Goal: Transaction & Acquisition: Purchase product/service

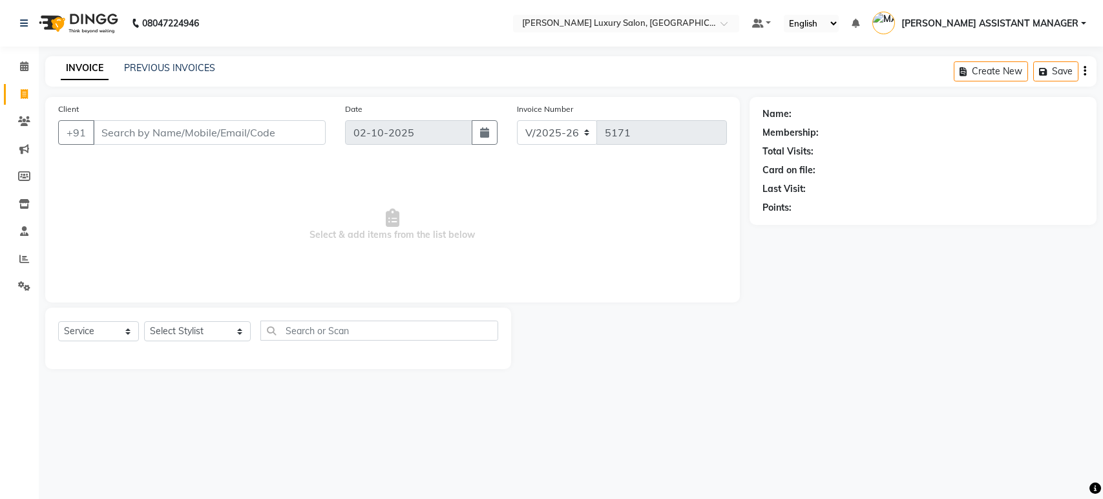
select select "4712"
select select "service"
click at [182, 127] on input "Client" at bounding box center [209, 132] width 233 height 25
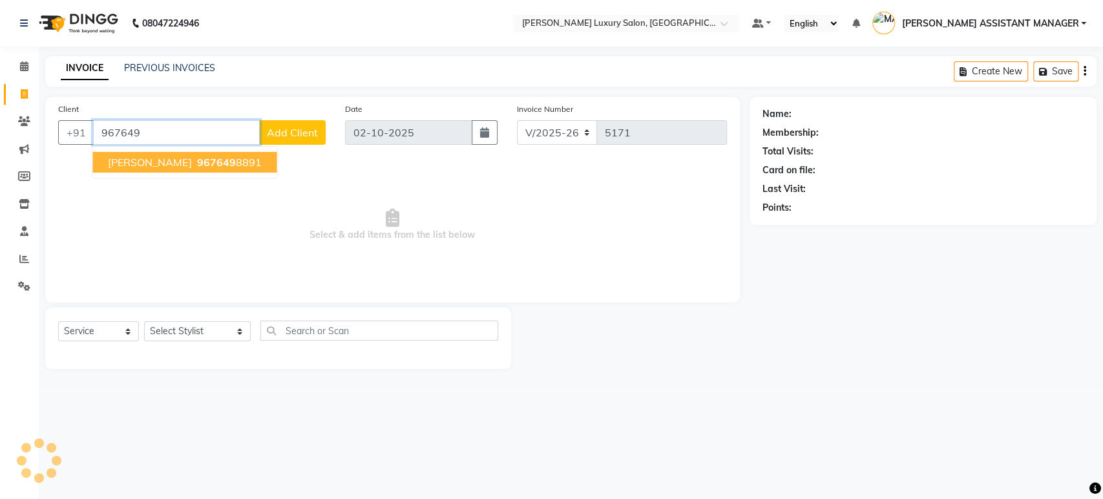
click at [196, 161] on span "967649" at bounding box center [215, 162] width 39 height 13
type input "9676498891"
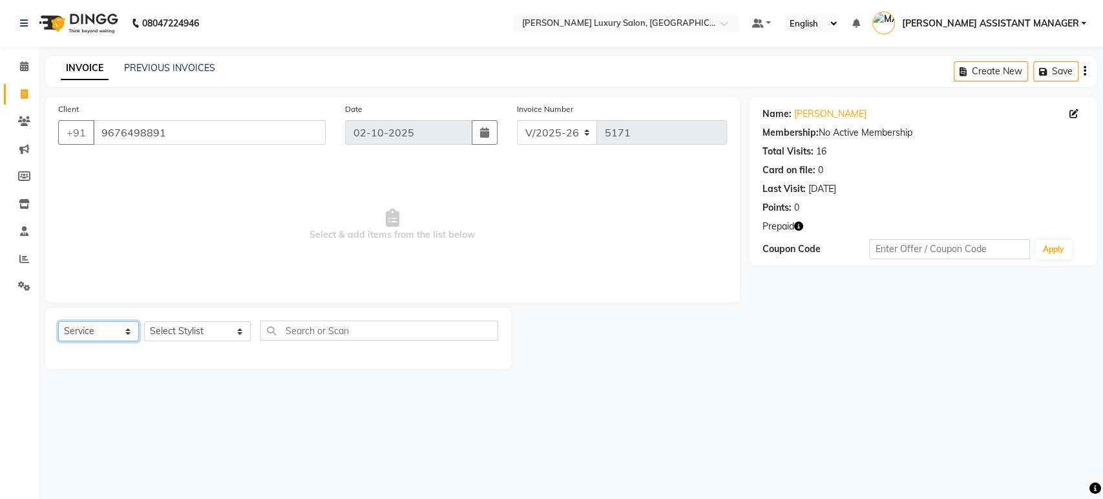
click at [87, 324] on select "Select Service Product Membership Package Voucher Prepaid Gift Card" at bounding box center [98, 331] width 81 height 20
click at [58, 321] on select "Select Service Product Membership Package Voucher Prepaid Gift Card" at bounding box center [98, 331] width 81 height 20
click at [217, 326] on select "Select Stylist ABHI ADIL ADITI ADITYA AFREEN AHON AHSAN ALI ALIYA ANKITH ARAVIN…" at bounding box center [197, 331] width 107 height 20
select select "35956"
click at [144, 321] on select "Select Stylist ABHI ADIL ADITI ADITYA AFREEN AHON AHSAN ALI ALIYA ANKITH ARAVIN…" at bounding box center [197, 331] width 107 height 20
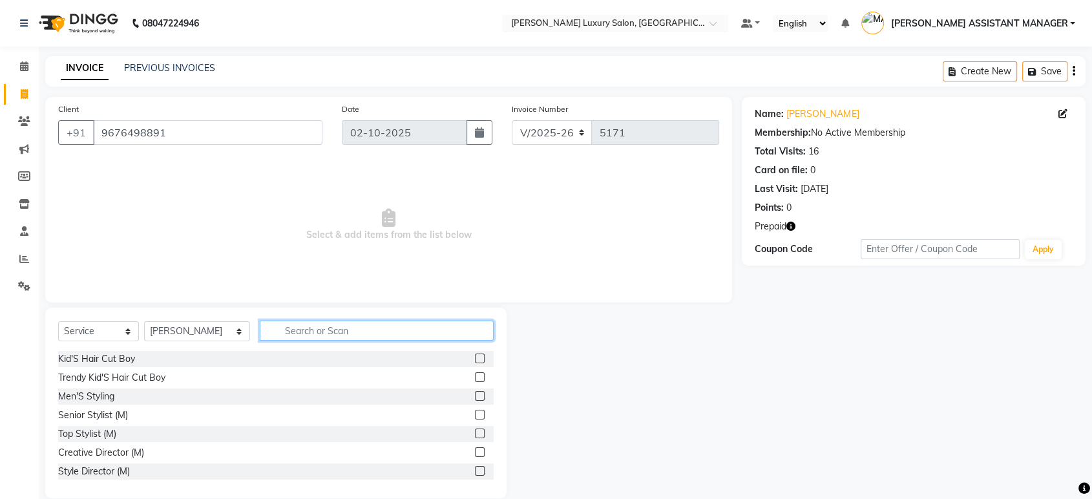
click at [322, 329] on input "text" at bounding box center [377, 331] width 234 height 20
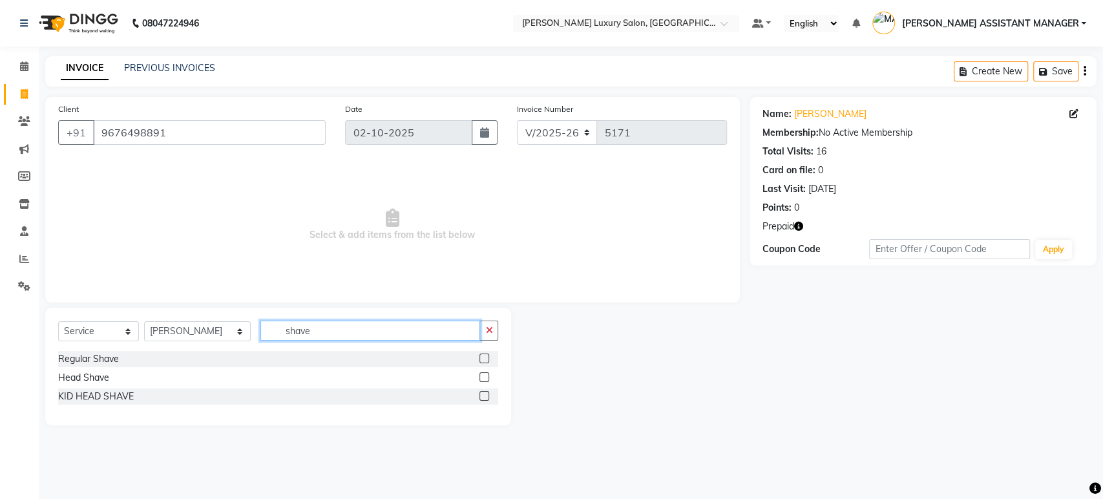
type input "shave"
drag, startPoint x: 485, startPoint y: 359, endPoint x: 510, endPoint y: 376, distance: 30.3
click at [484, 359] on label at bounding box center [485, 359] width 10 height 10
click at [484, 359] on input "checkbox" at bounding box center [484, 359] width 8 height 8
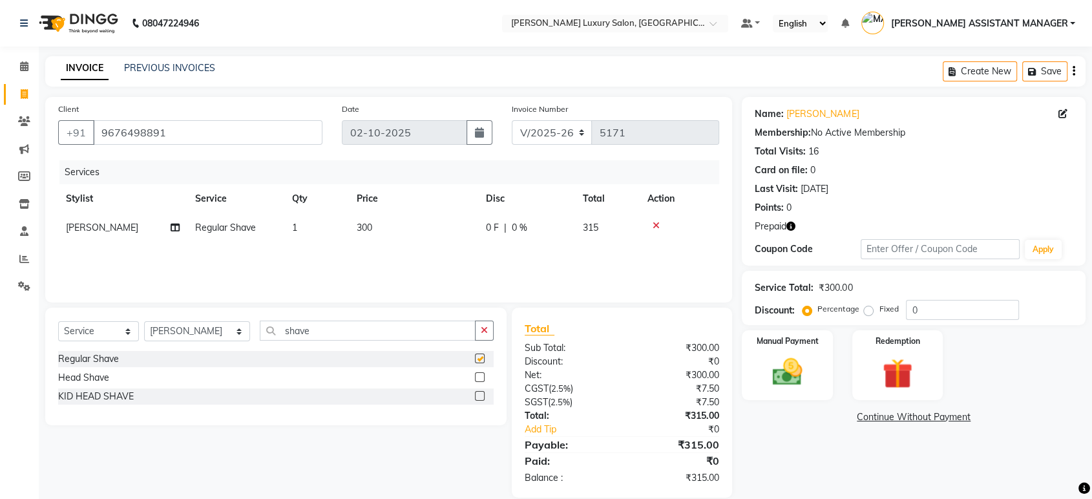
checkbox input "false"
drag, startPoint x: 315, startPoint y: 330, endPoint x: 129, endPoint y: 329, distance: 185.5
click at [83, 318] on div "Select Service Product Membership Package Voucher Prepaid Gift Card Select Styl…" at bounding box center [276, 367] width 462 height 118
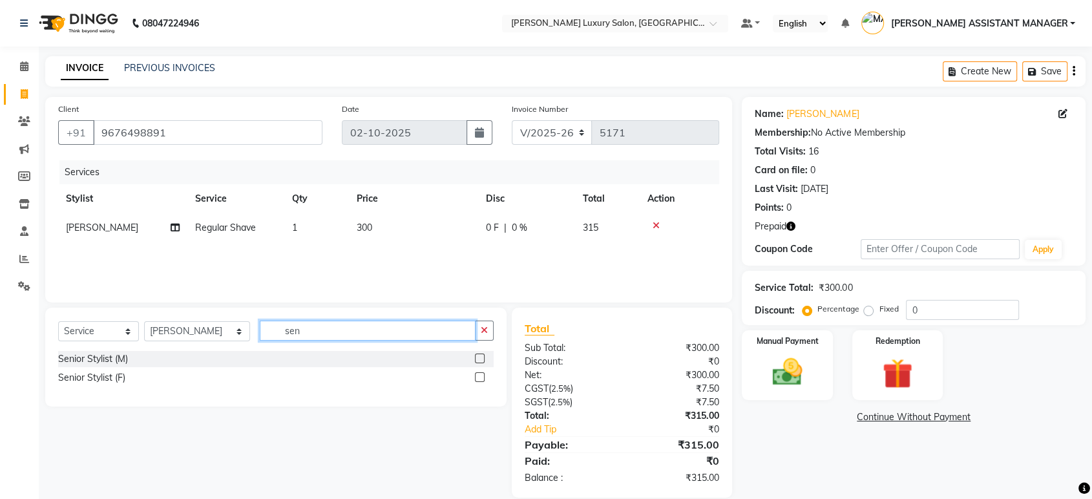
type input "sen"
click at [476, 359] on label at bounding box center [480, 359] width 10 height 10
click at [476, 359] on input "checkbox" at bounding box center [479, 359] width 8 height 8
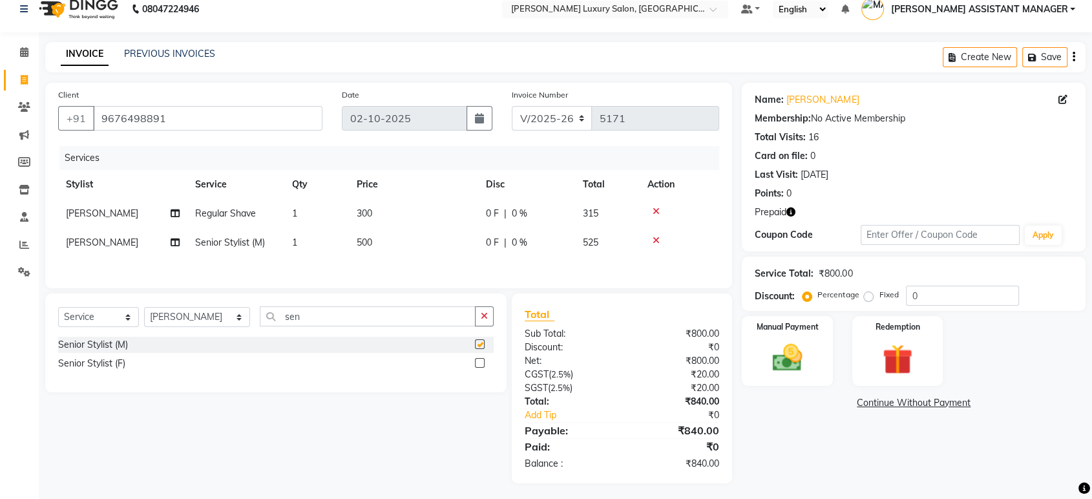
checkbox input "false"
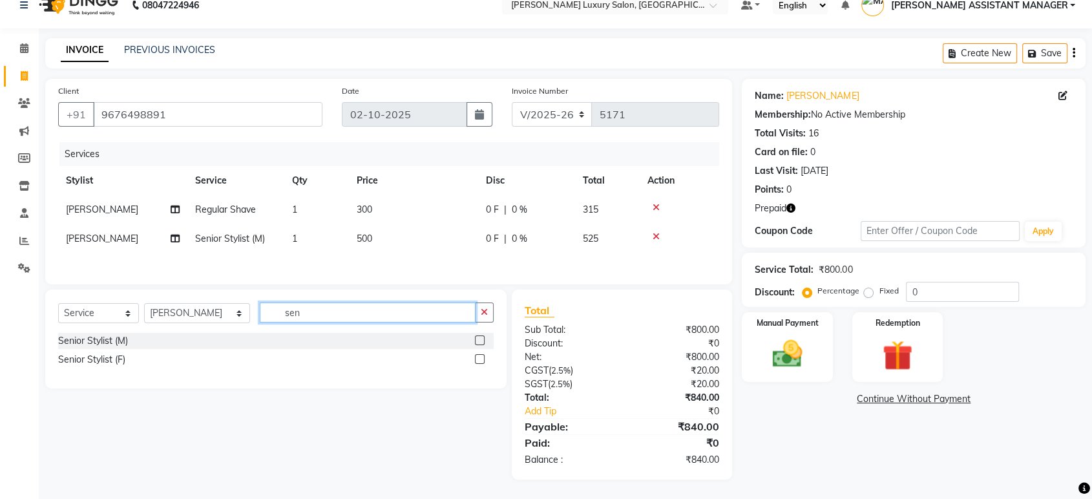
drag, startPoint x: 272, startPoint y: 311, endPoint x: 207, endPoint y: 304, distance: 65.0
click at [221, 317] on div "Select Service Product Membership Package Voucher Prepaid Gift Card Select Styl…" at bounding box center [276, 318] width 436 height 30
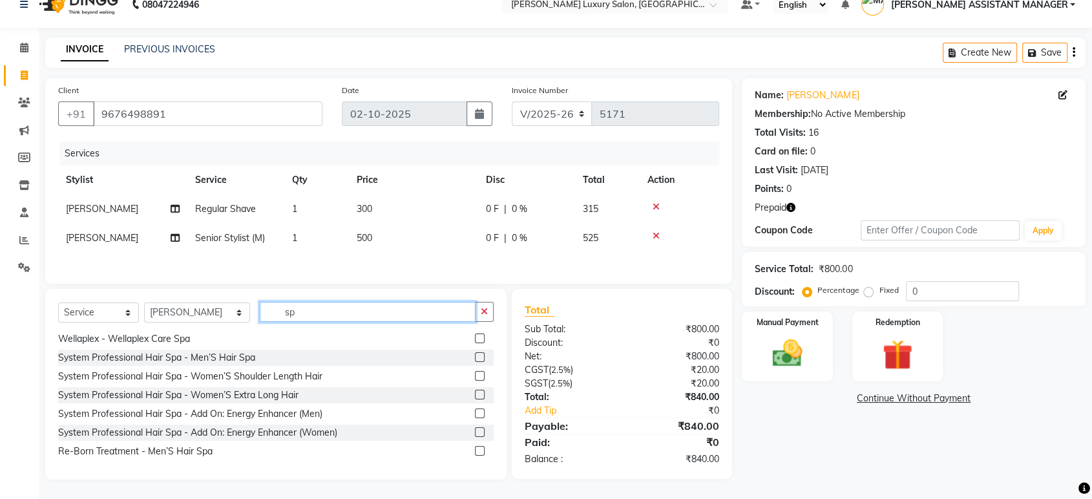
type input "sp"
drag, startPoint x: 470, startPoint y: 357, endPoint x: 449, endPoint y: 318, distance: 44.0
click at [475, 356] on label at bounding box center [480, 357] width 10 height 10
click at [475, 356] on input "checkbox" at bounding box center [479, 358] width 8 height 8
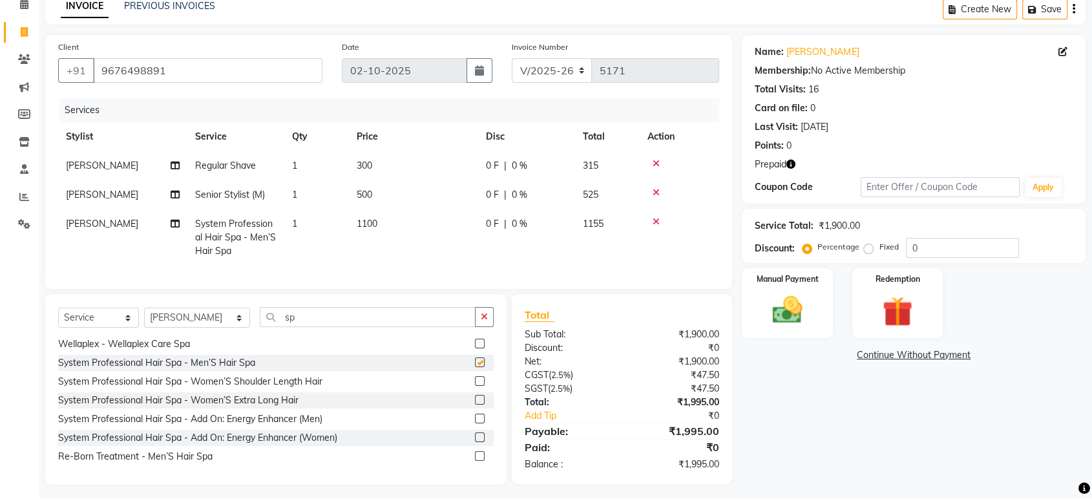
scroll to position [78, 0]
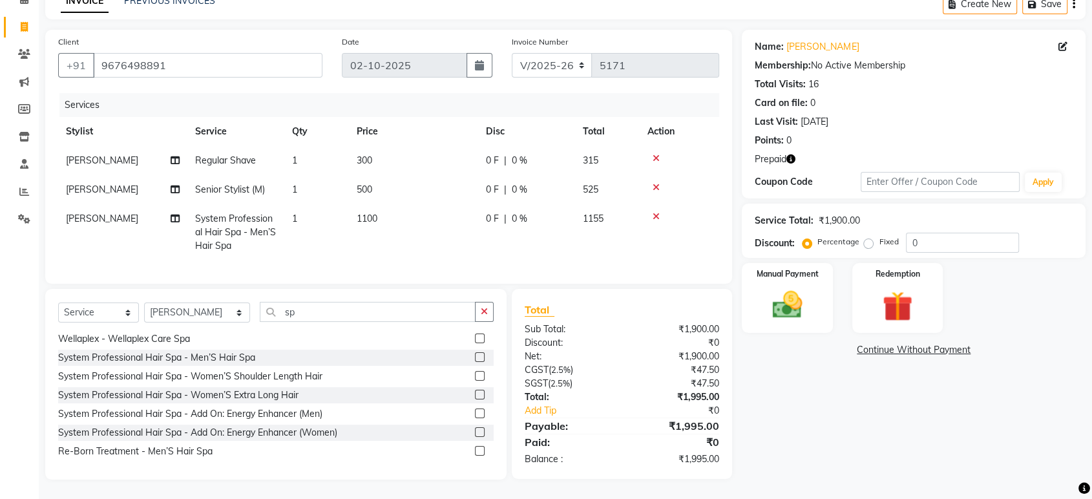
checkbox input "false"
click at [398, 207] on td "1100" at bounding box center [413, 232] width 129 height 56
select select "35956"
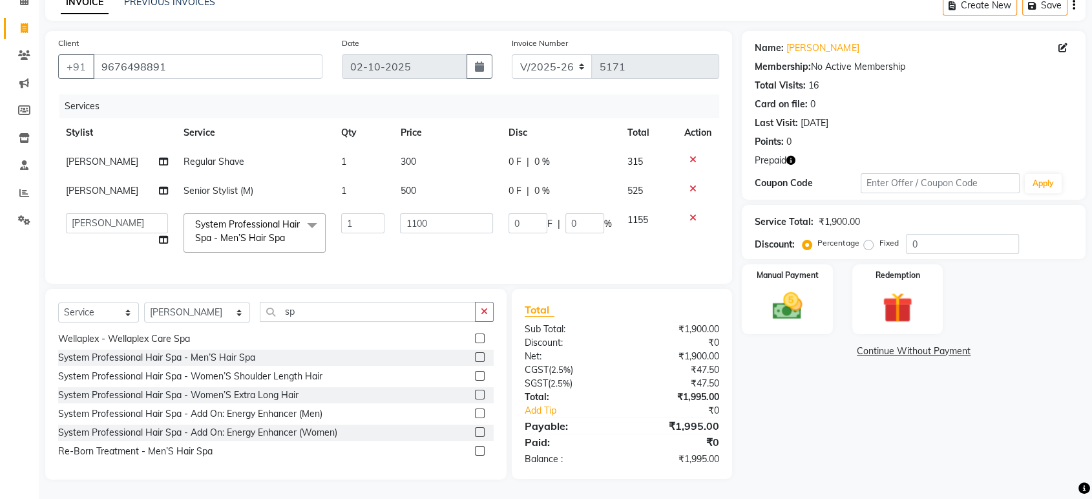
scroll to position [76, 0]
click at [434, 213] on input "1100" at bounding box center [446, 223] width 93 height 20
type input "1"
type input "3000"
click at [528, 245] on td "0 F | 0 %" at bounding box center [560, 233] width 119 height 55
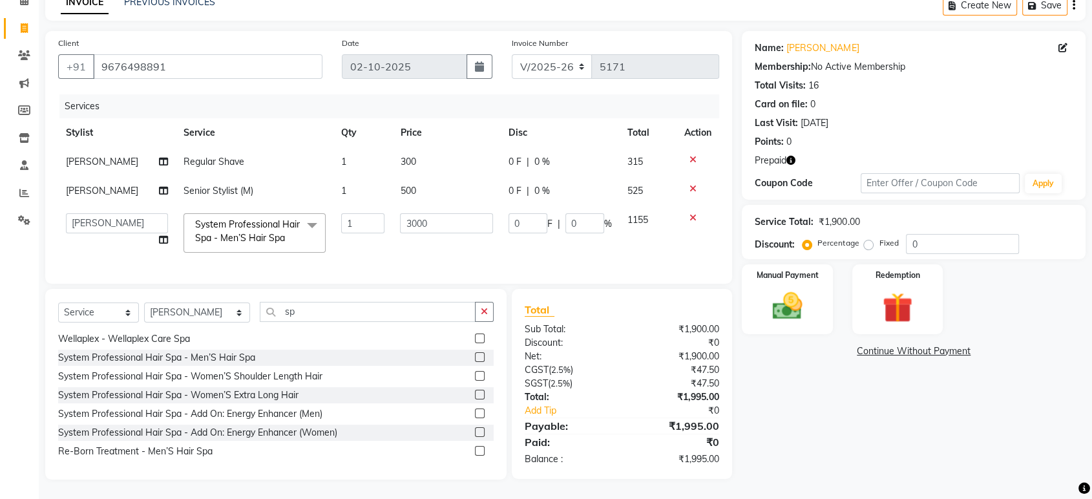
select select "35956"
drag, startPoint x: 421, startPoint y: 180, endPoint x: 429, endPoint y: 180, distance: 7.8
click at [429, 180] on td "500" at bounding box center [446, 190] width 109 height 29
select select "35956"
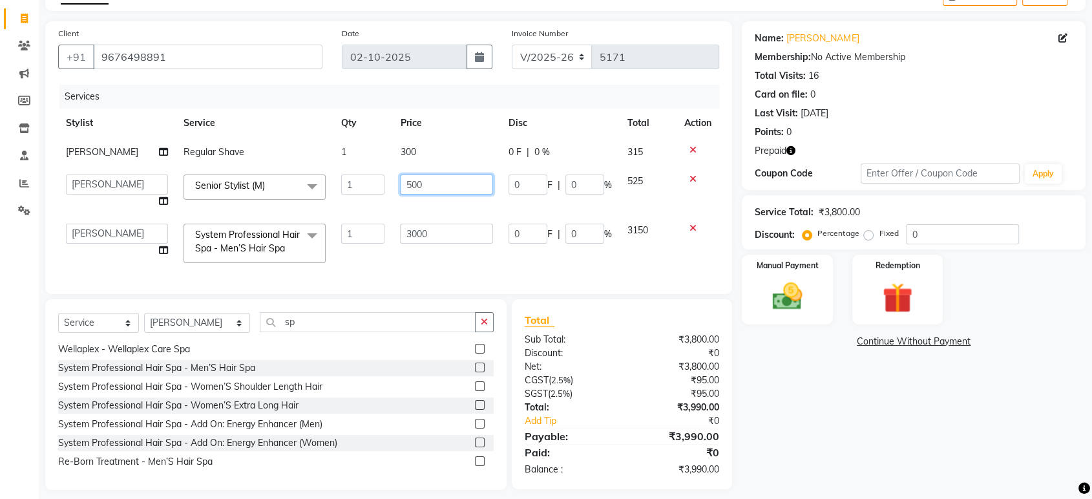
click at [476, 183] on input "500" at bounding box center [446, 185] width 93 height 20
type input "5"
type input "763"
click at [514, 260] on div "Services Stylist Service Qty Price Disc Total Action ARIF Regular Shave 1 300 0…" at bounding box center [388, 183] width 661 height 196
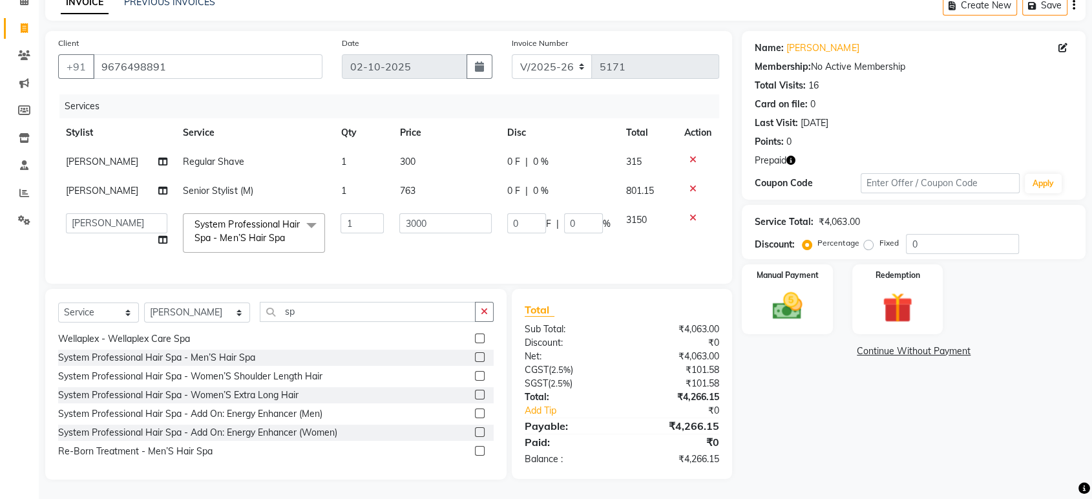
click at [796, 156] on icon "button" at bounding box center [791, 160] width 9 height 9
click at [792, 439] on div "Name: Srikanth Membership: No Active Membership Total Visits: 16 Card on file: …" at bounding box center [919, 255] width 354 height 449
click at [871, 283] on div "Redemption" at bounding box center [898, 299] width 94 height 72
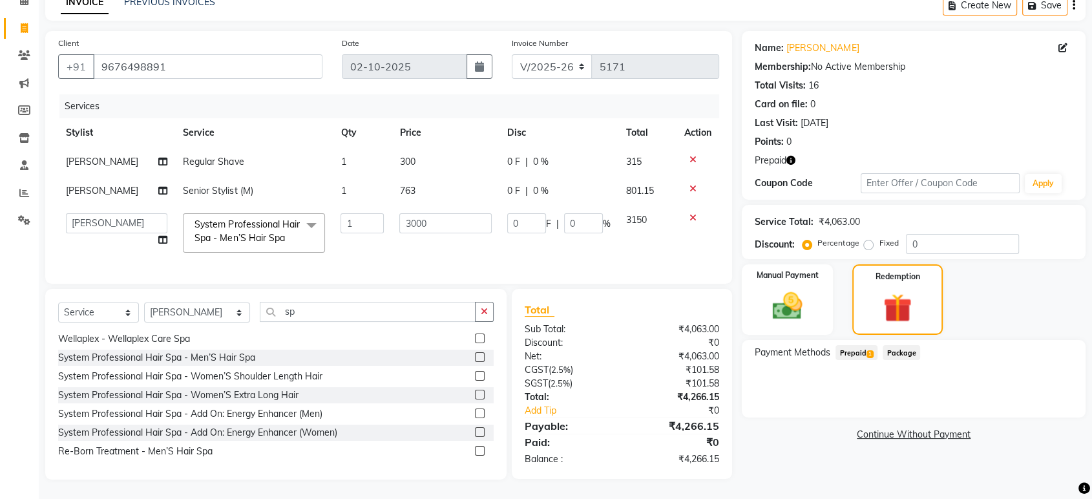
click at [849, 345] on span "Prepaid 1" at bounding box center [857, 352] width 42 height 15
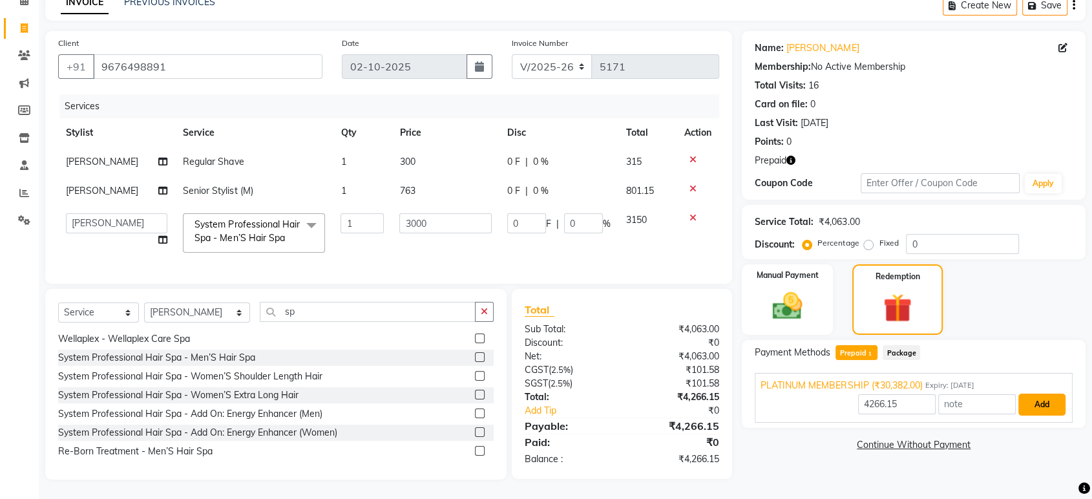
click at [1032, 394] on button "Add" at bounding box center [1042, 405] width 47 height 22
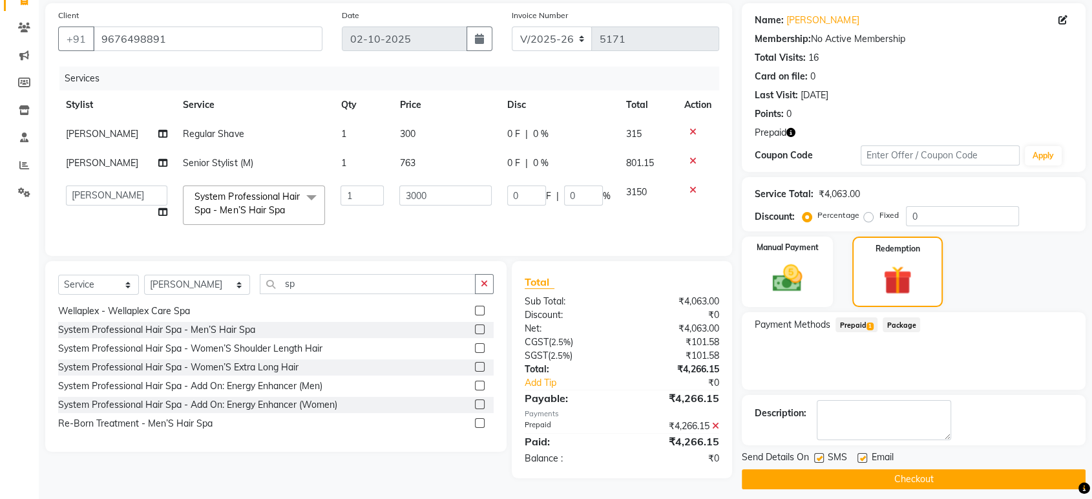
scroll to position [103, 0]
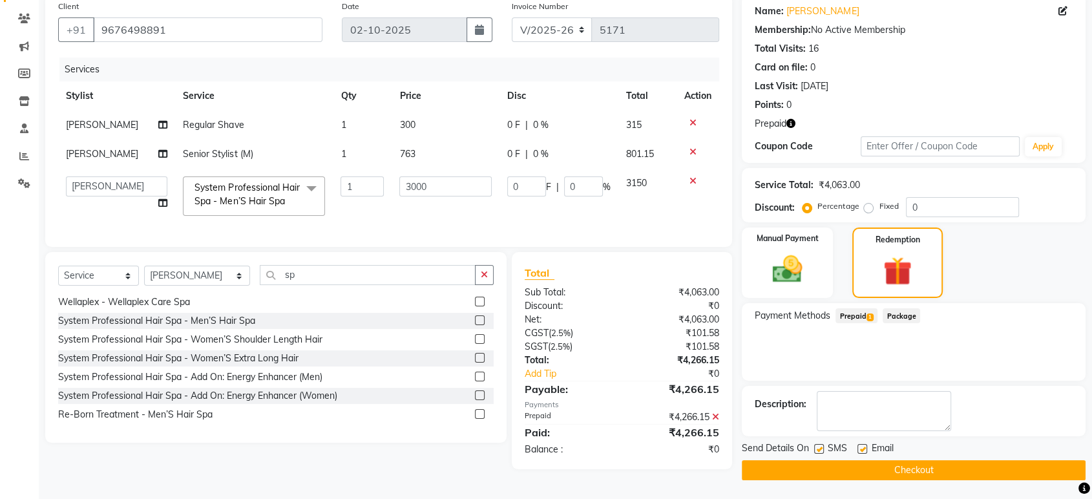
click at [903, 469] on button "Checkout" at bounding box center [914, 470] width 344 height 20
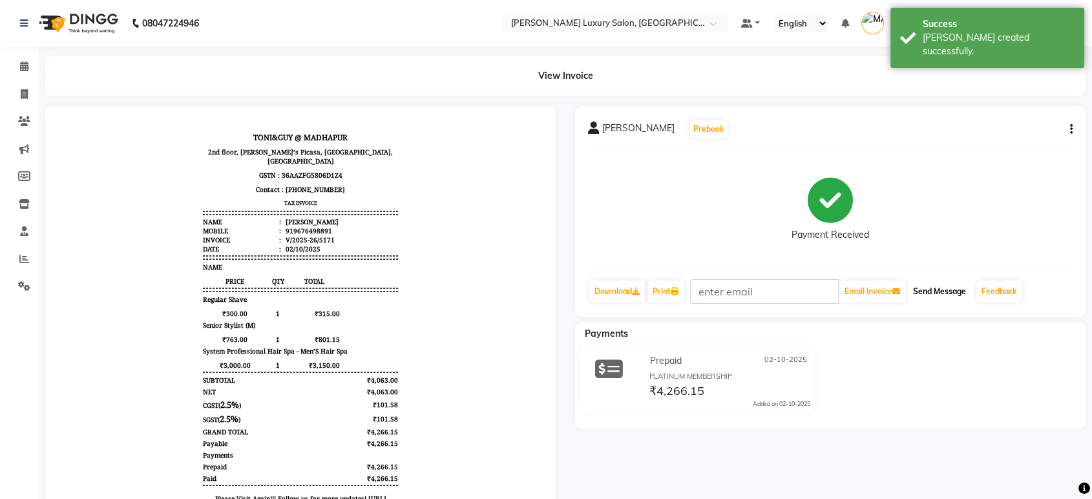
click at [941, 288] on button "Send Message" at bounding box center [939, 292] width 63 height 22
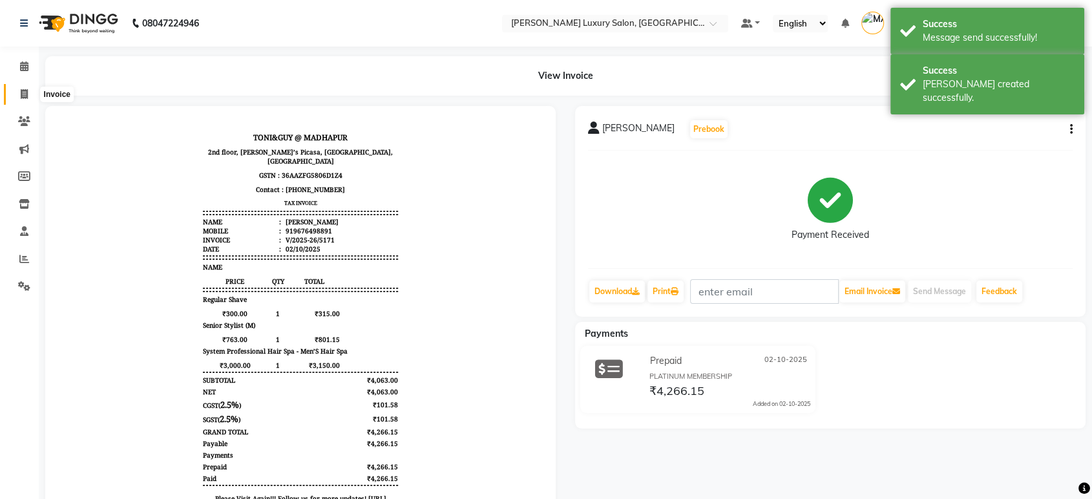
click at [21, 91] on icon at bounding box center [24, 94] width 7 height 10
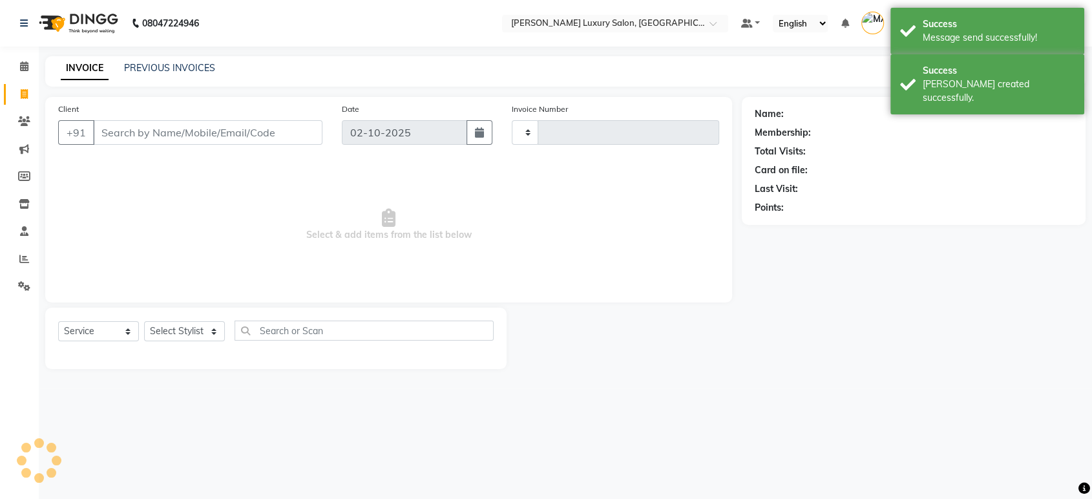
click at [21, 91] on icon at bounding box center [24, 94] width 7 height 10
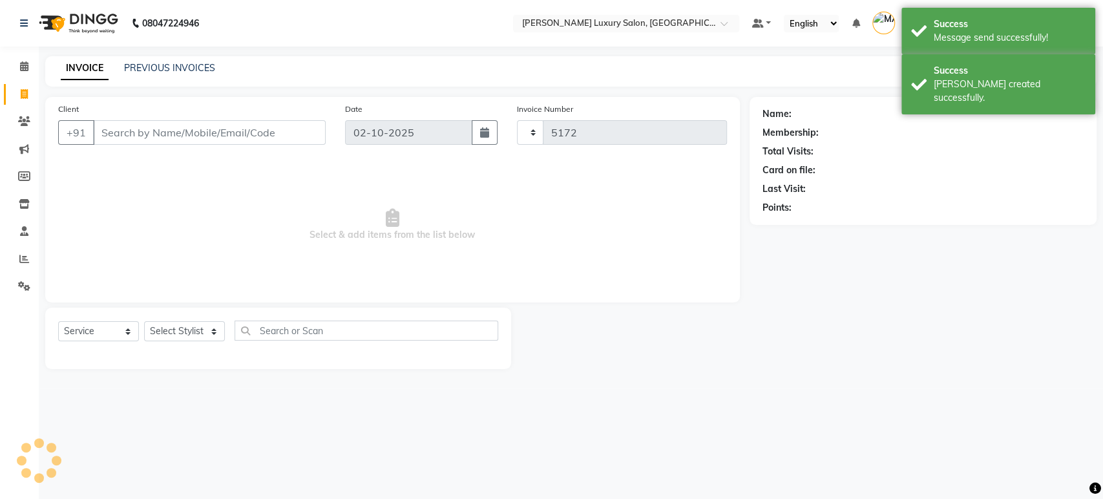
select select "4712"
select select "service"
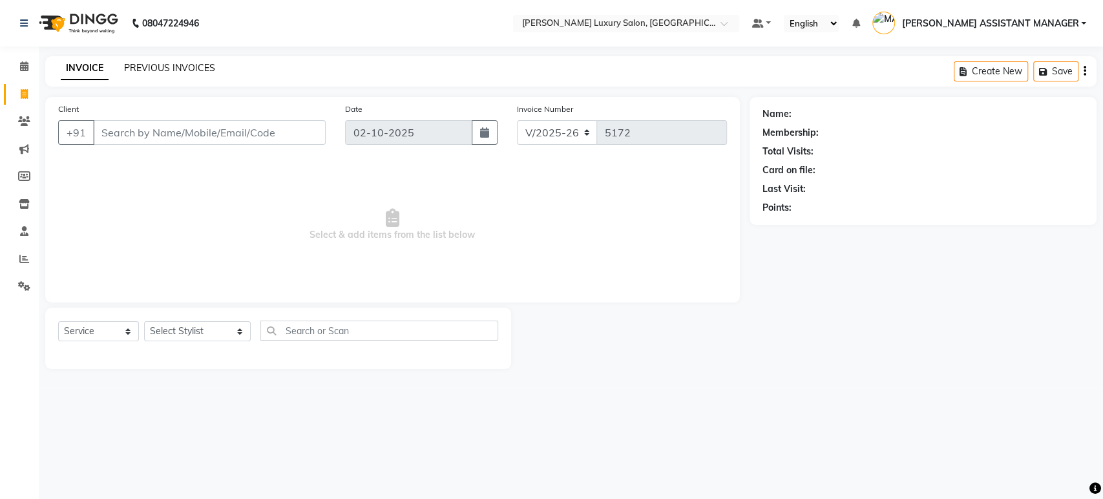
click at [167, 66] on link "PREVIOUS INVOICES" at bounding box center [169, 68] width 91 height 12
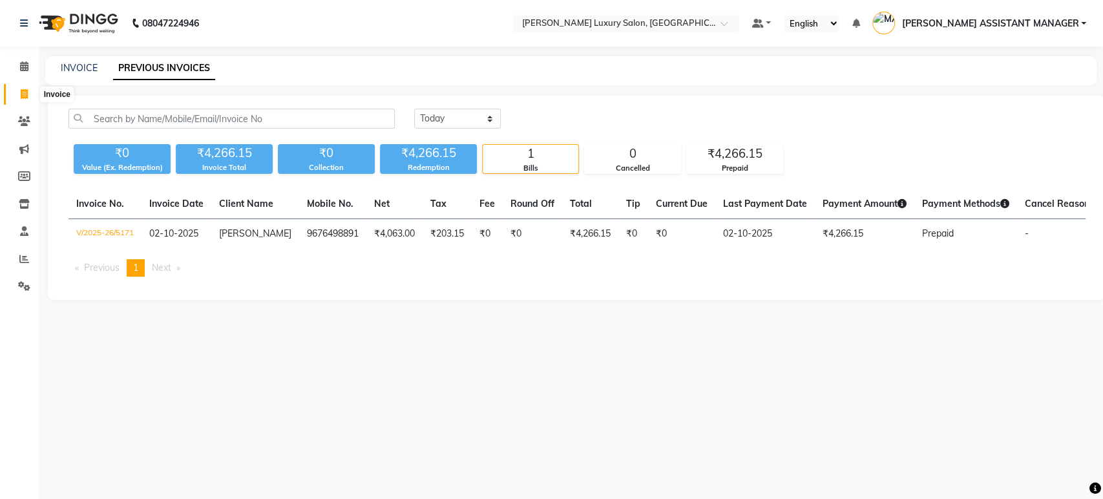
click at [23, 94] on icon at bounding box center [24, 94] width 7 height 10
select select "service"
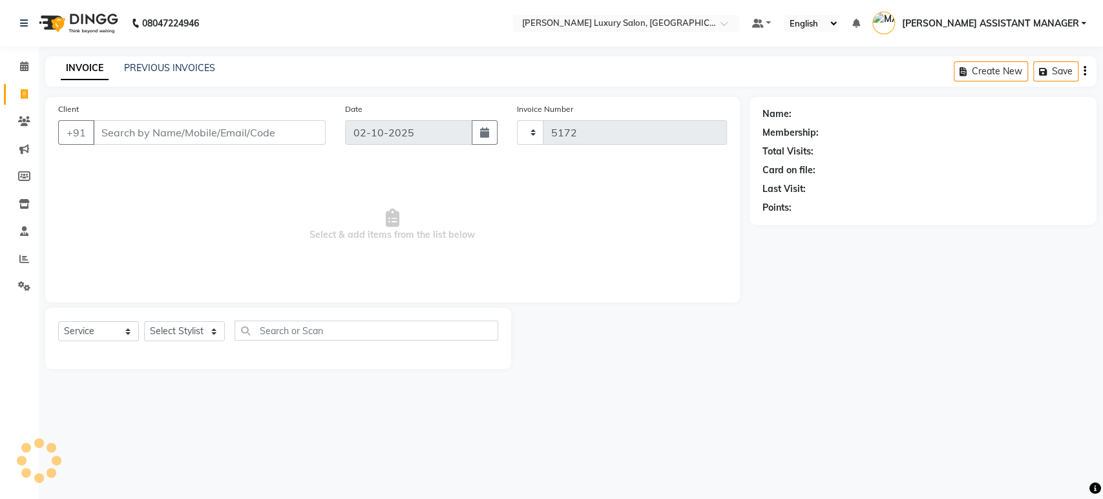
click at [23, 94] on icon at bounding box center [24, 94] width 7 height 10
select select "4712"
select select "service"
click at [772, 21] on link at bounding box center [761, 24] width 19 height 14
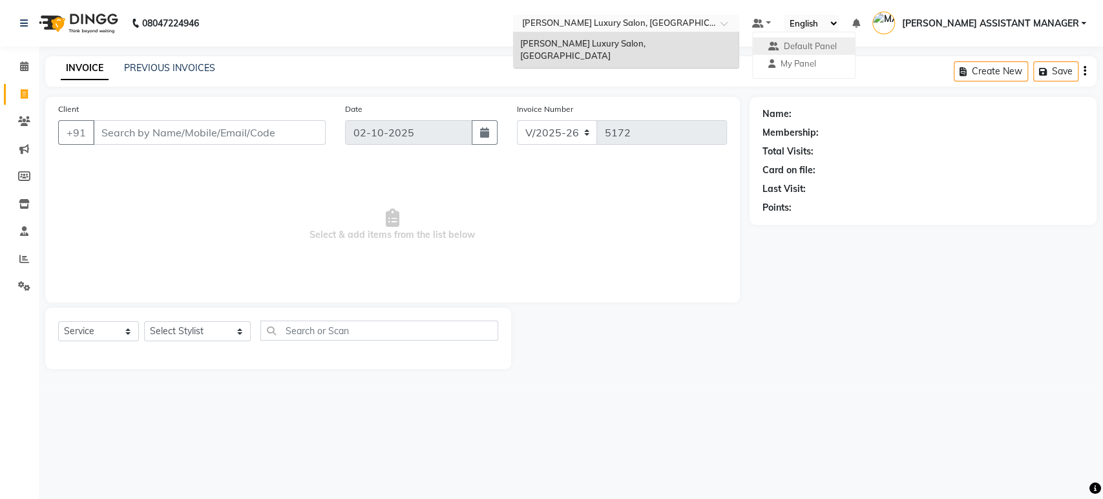
click at [673, 21] on input "text" at bounding box center [613, 24] width 187 height 13
click at [1084, 25] on link "[PERSON_NAME] ASSISTANT MANAGER" at bounding box center [980, 23] width 214 height 21
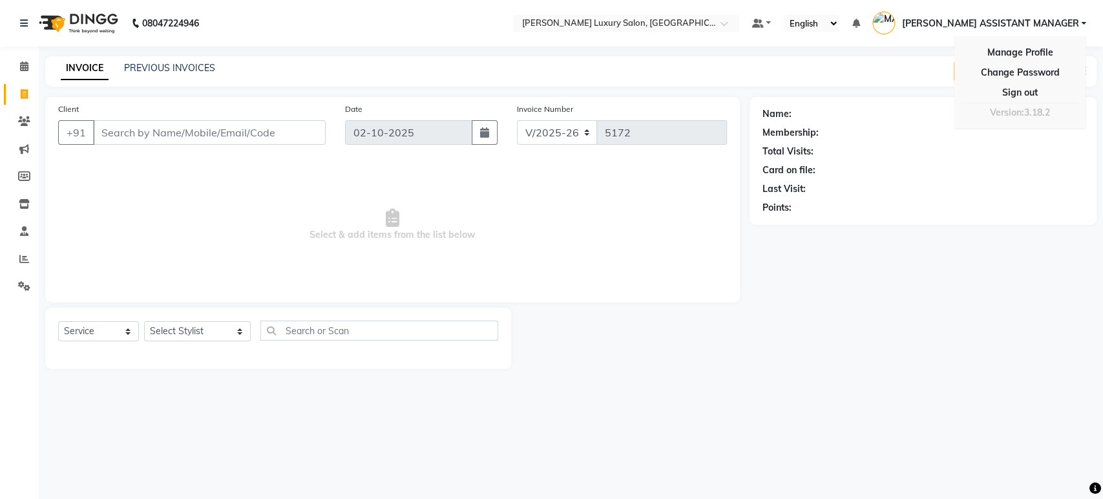
click at [899, 376] on main "INVOICE PREVIOUS INVOICES Create New Save Client +91 Date 02-10-2025 Invoice Nu…" at bounding box center [571, 222] width 1065 height 332
click at [783, 280] on div "Name: Membership: Total Visits: Card on file: Last Visit: Points:" at bounding box center [928, 233] width 357 height 272
drag, startPoint x: 27, startPoint y: 69, endPoint x: 67, endPoint y: 76, distance: 40.6
click at [27, 69] on icon at bounding box center [24, 66] width 8 height 10
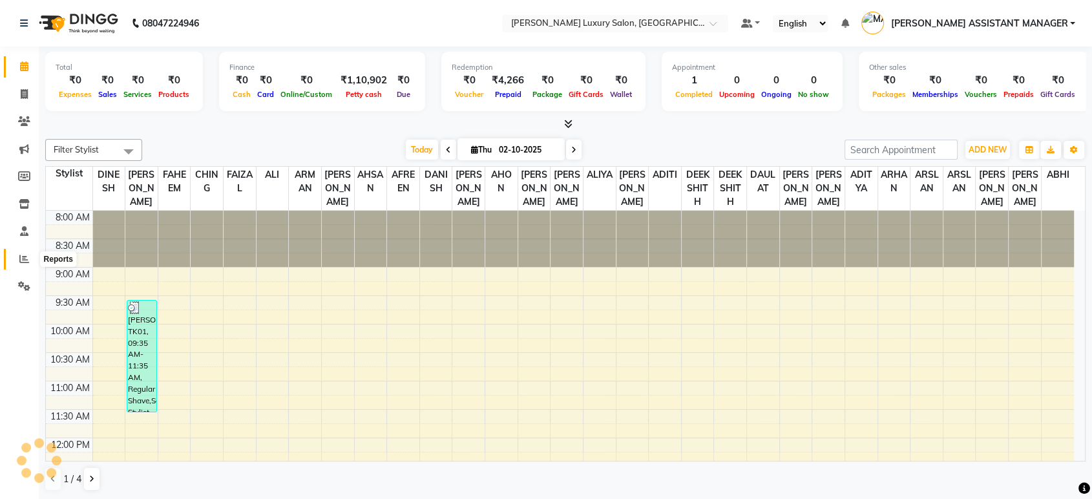
click at [20, 255] on icon at bounding box center [24, 259] width 10 height 10
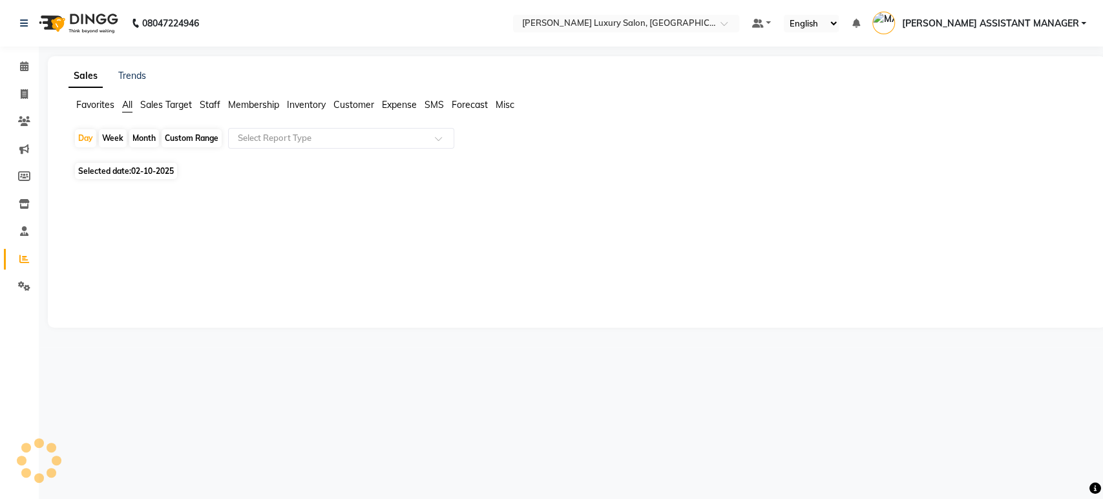
click at [146, 142] on div "Month" at bounding box center [144, 138] width 30 height 18
select select "10"
select select "2025"
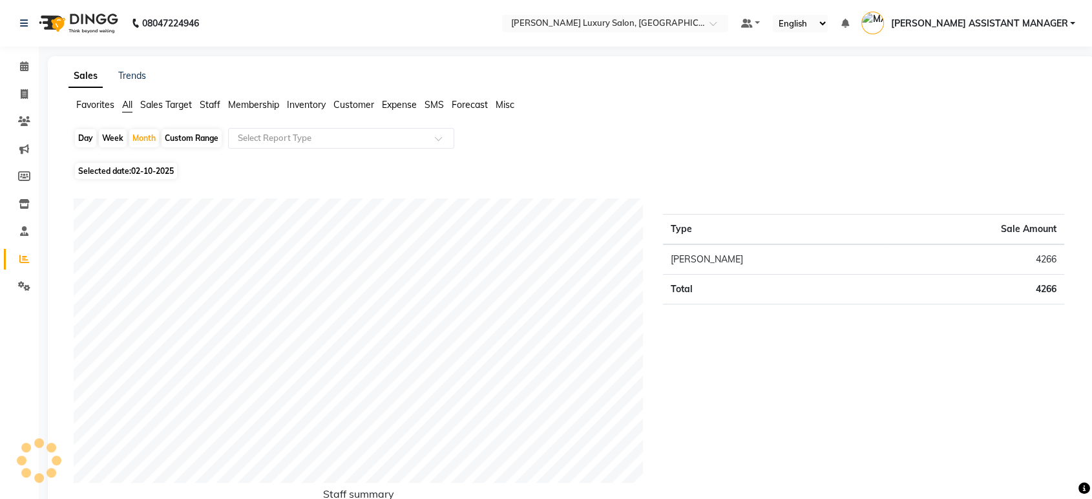
click at [74, 196] on div "Staff summary Type Sale Amount Arif 4266 Total 4266" at bounding box center [569, 368] width 1012 height 370
click at [153, 136] on div "Month" at bounding box center [144, 138] width 30 height 18
select select "10"
select select "2025"
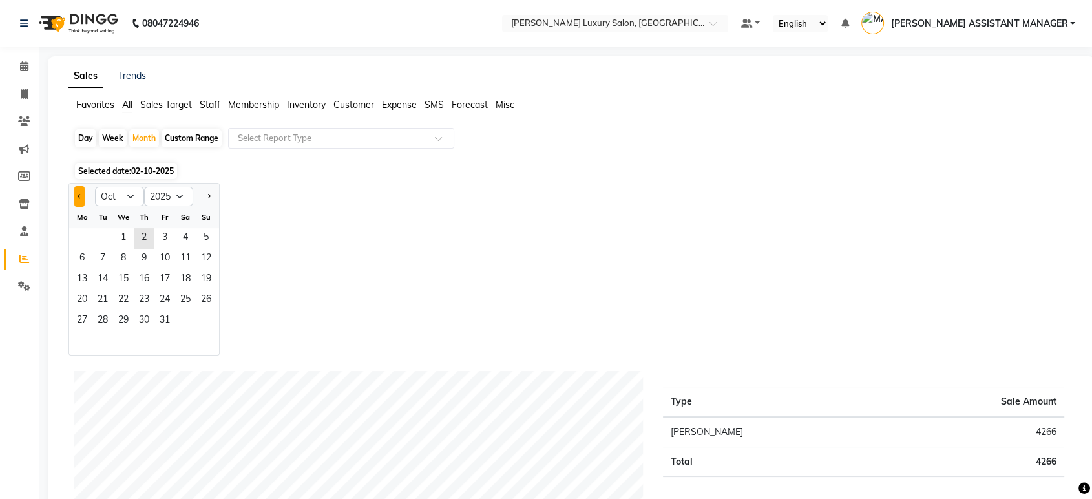
click at [81, 196] on span "Previous month" at bounding box center [80, 195] width 5 height 5
select select "9"
click at [87, 235] on span "1" at bounding box center [82, 238] width 21 height 21
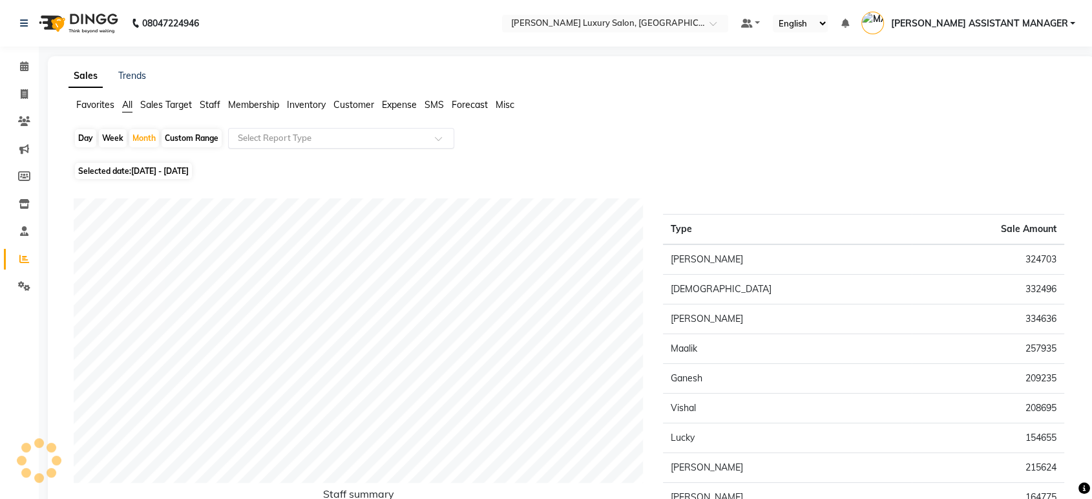
click at [327, 134] on input "text" at bounding box center [328, 138] width 186 height 13
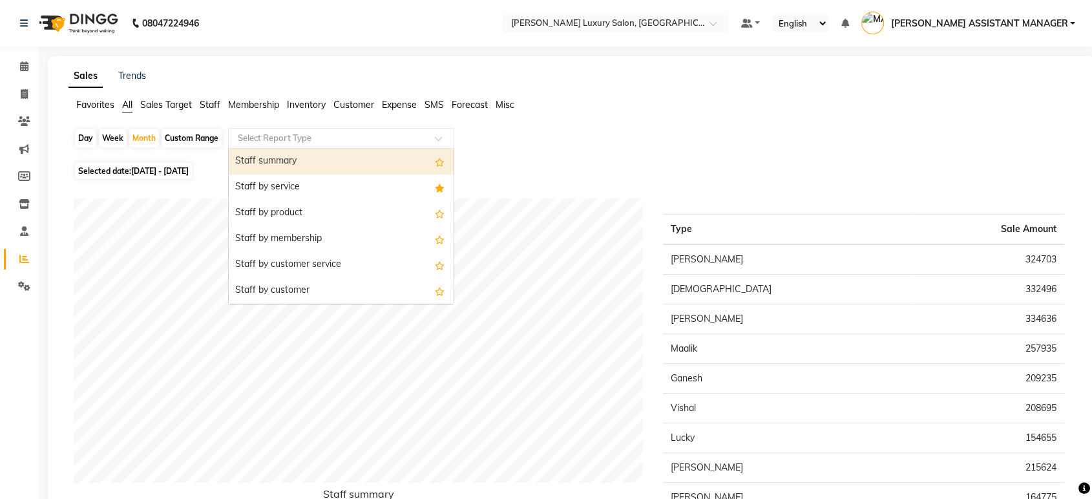
click at [321, 160] on div "Staff summary" at bounding box center [341, 162] width 225 height 26
select select "csv"
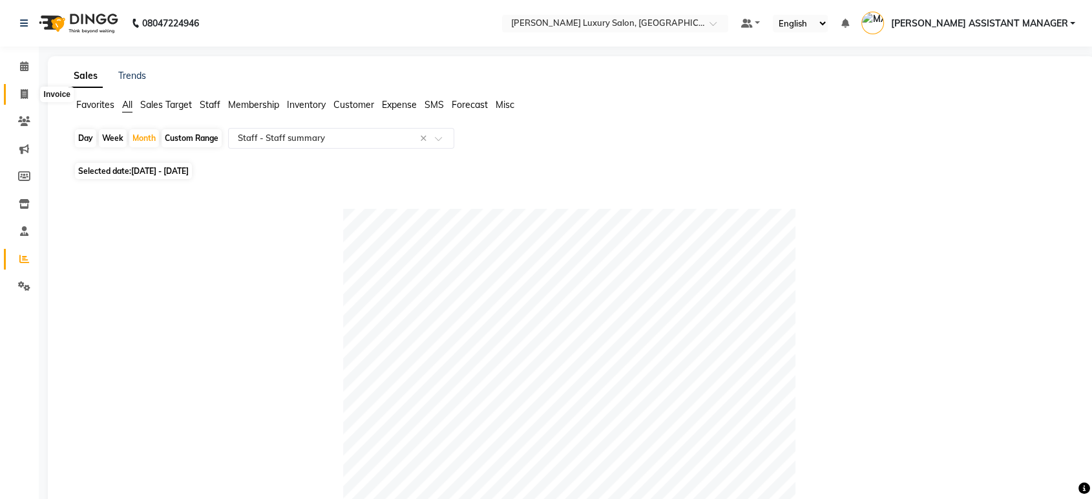
click at [21, 95] on icon at bounding box center [24, 94] width 7 height 10
select select "4712"
select select "service"
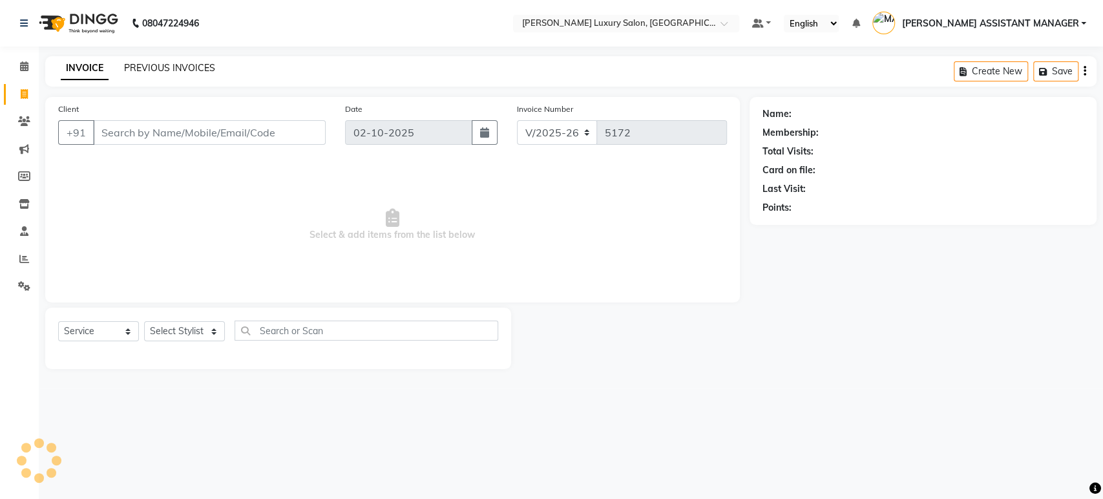
click at [171, 69] on link "PREVIOUS INVOICES" at bounding box center [169, 68] width 91 height 12
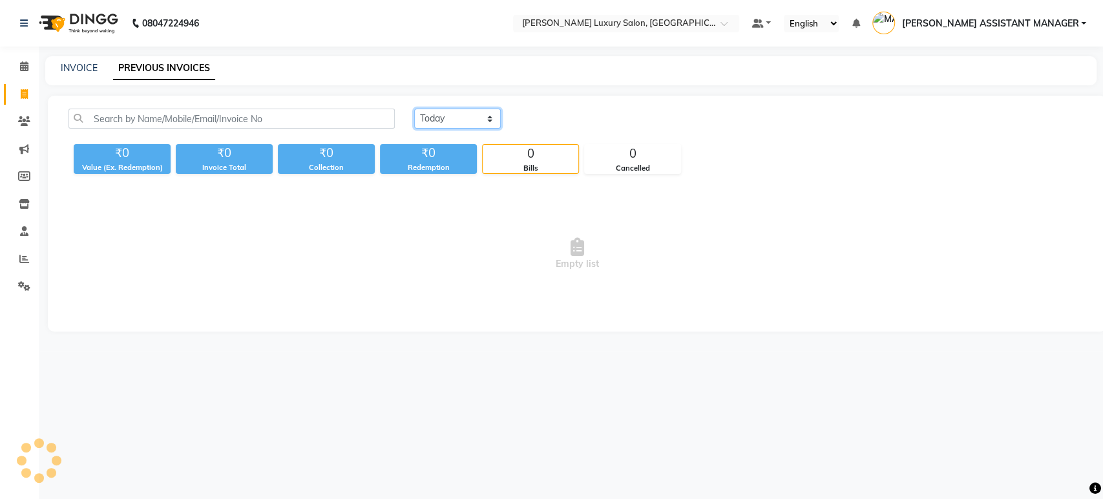
click at [471, 124] on select "Today Yesterday Custom Range" at bounding box center [457, 119] width 87 height 20
select select "range"
click at [414, 109] on select "Today Yesterday Custom Range" at bounding box center [457, 119] width 87 height 20
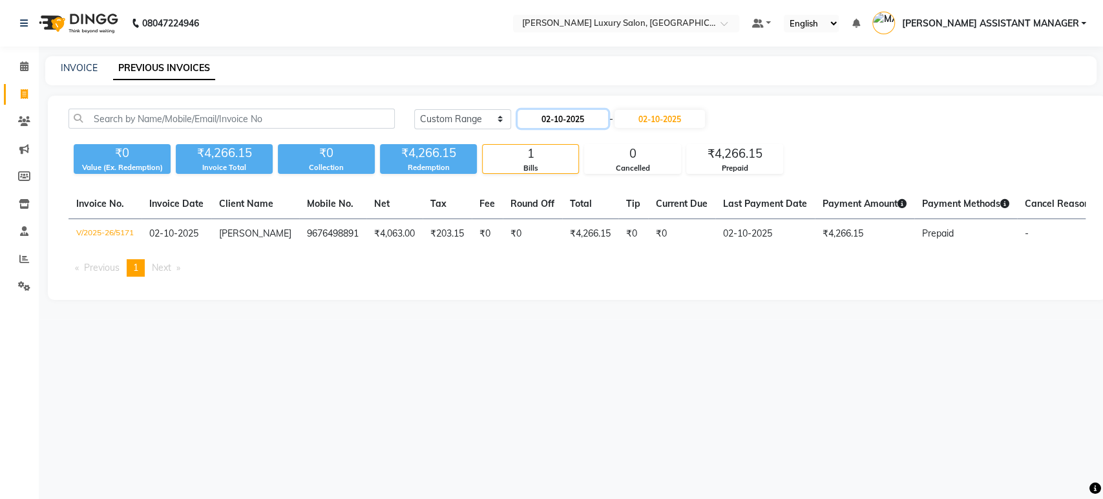
click at [553, 120] on input "02-10-2025" at bounding box center [563, 119] width 90 height 18
select select "10"
select select "2025"
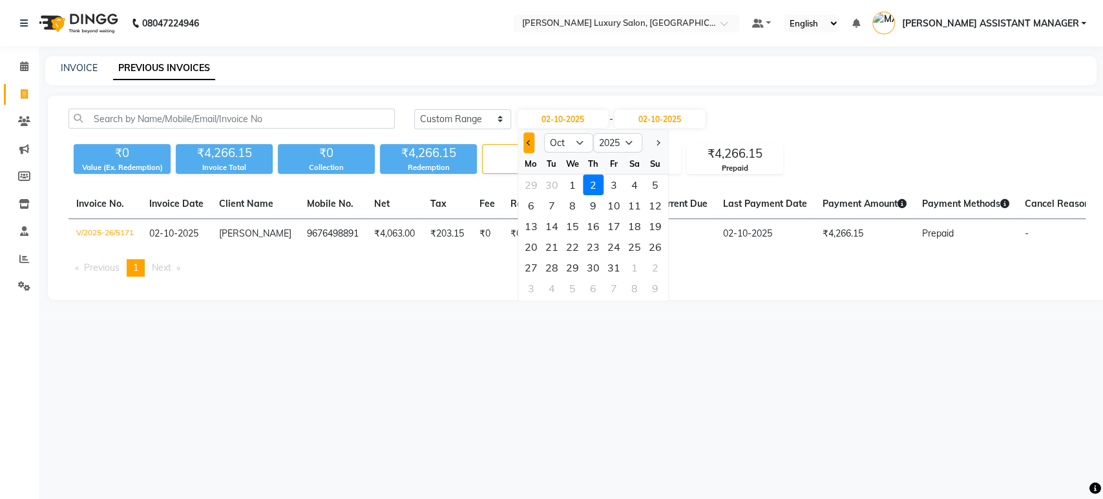
click at [530, 145] on button "Previous month" at bounding box center [529, 143] width 11 height 21
select select "9"
click at [531, 186] on div "1" at bounding box center [531, 185] width 21 height 21
type input "01-09-2025"
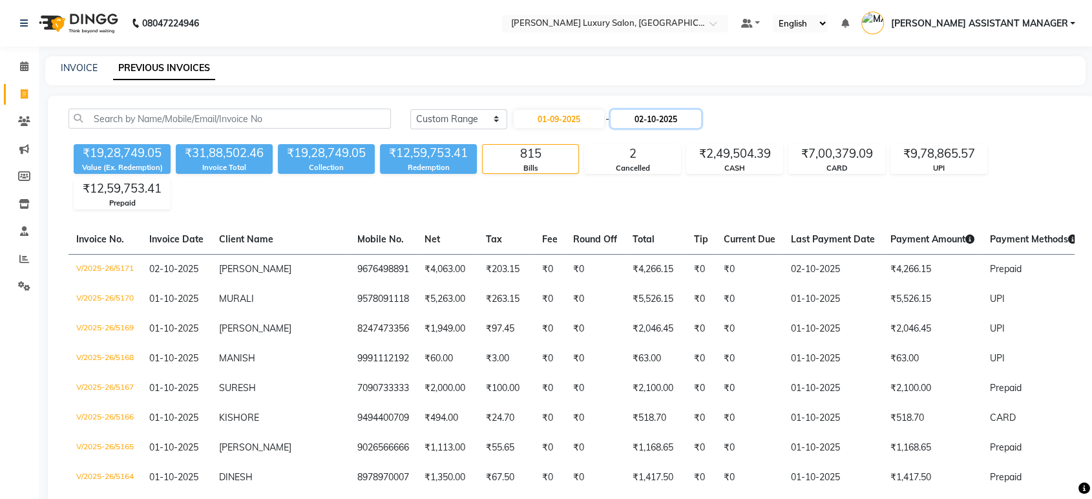
click at [677, 122] on input "02-10-2025" at bounding box center [656, 119] width 90 height 18
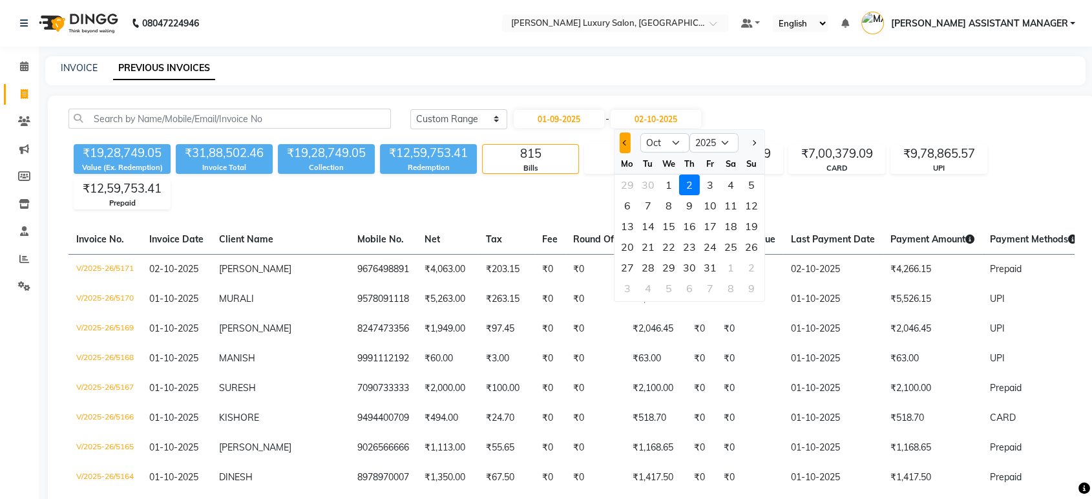
click at [621, 143] on button "Previous month" at bounding box center [625, 143] width 11 height 21
select select "9"
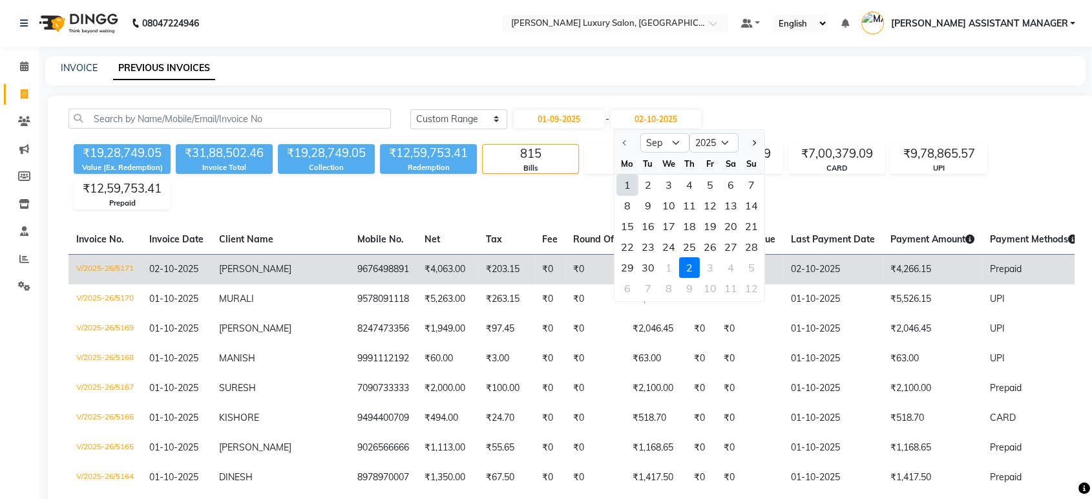
click at [652, 266] on div "30" at bounding box center [648, 267] width 21 height 21
type input "30-09-2025"
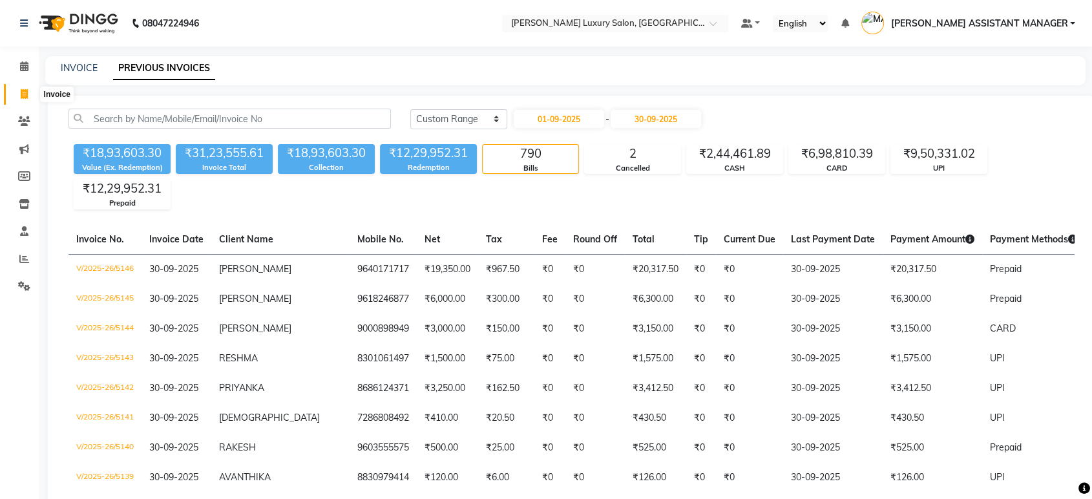
click at [28, 87] on span at bounding box center [24, 94] width 23 height 15
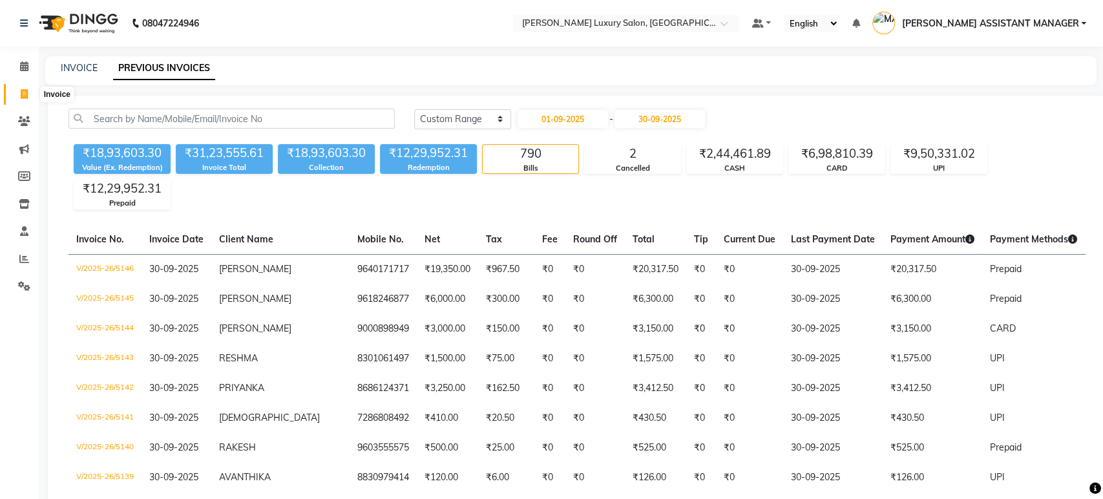
click at [28, 87] on span at bounding box center [24, 94] width 23 height 15
select select "service"
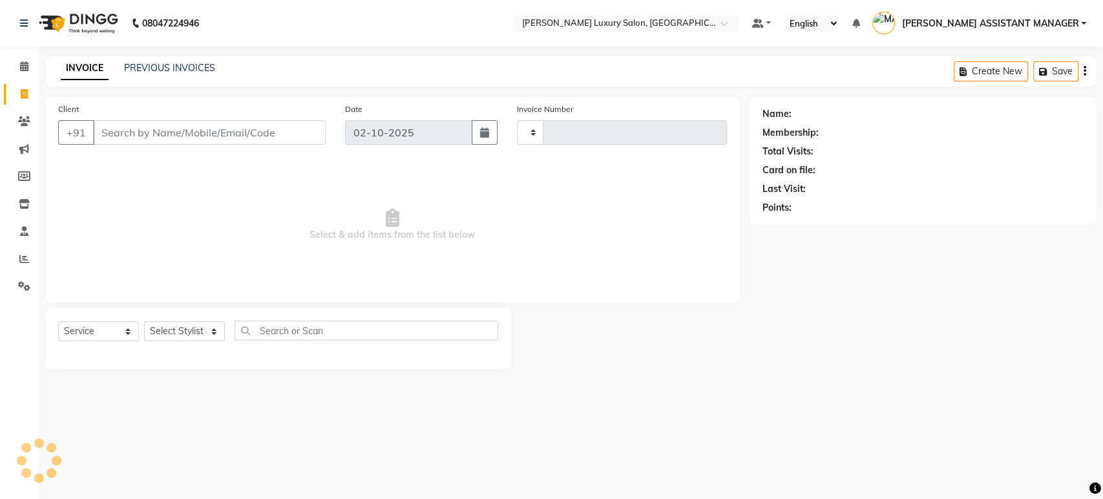
type input "5172"
select select "4712"
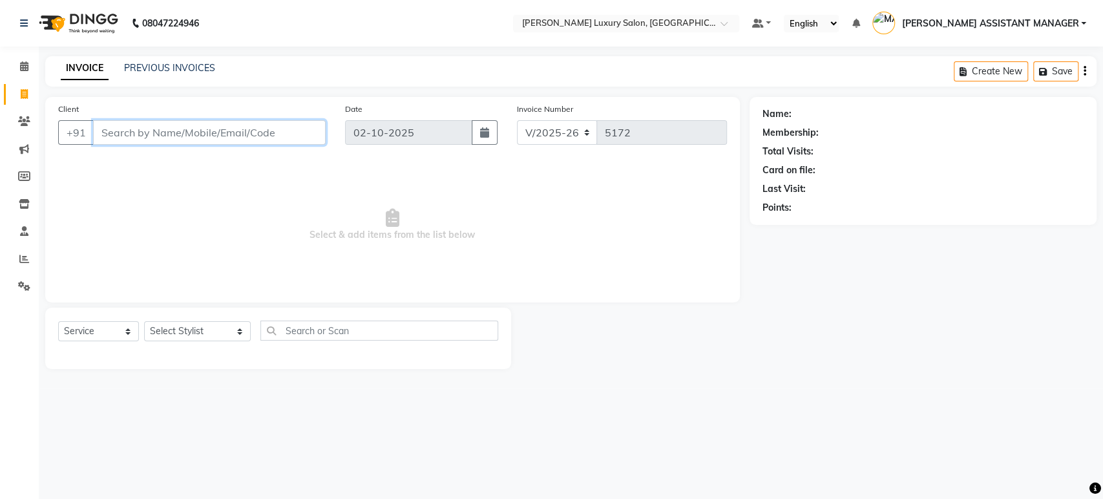
click at [222, 131] on input "Client" at bounding box center [209, 132] width 233 height 25
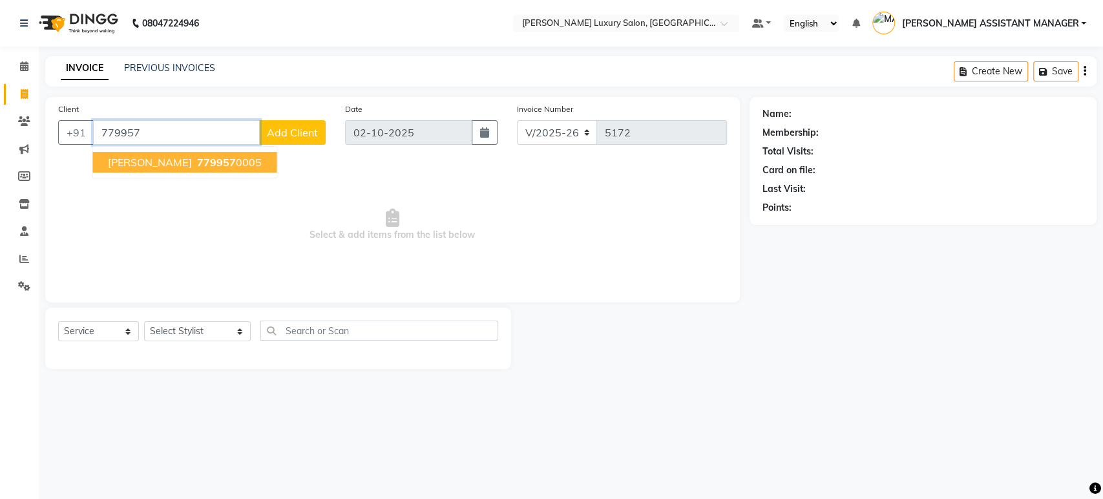
click at [196, 156] on span "779957" at bounding box center [215, 162] width 39 height 13
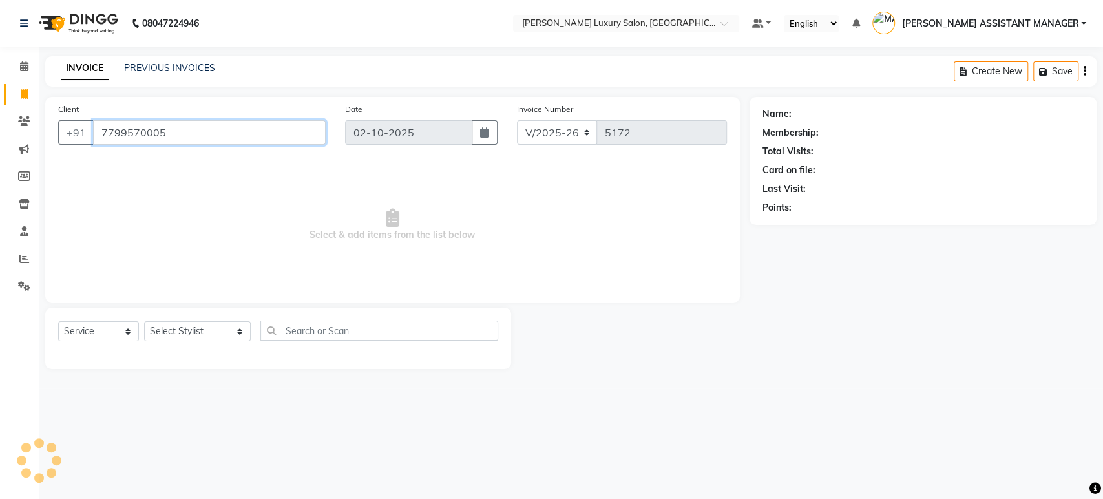
type input "7799570005"
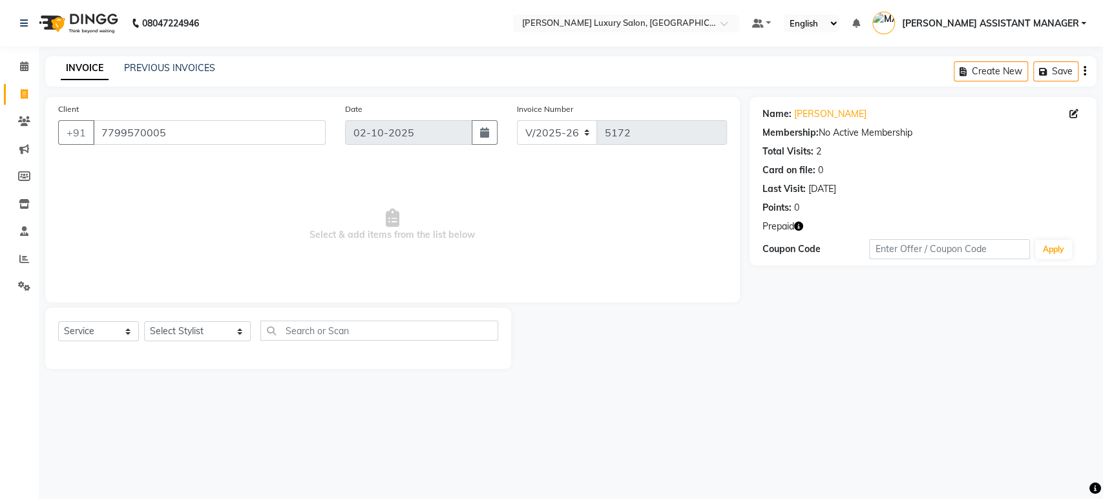
click at [802, 222] on icon "button" at bounding box center [798, 226] width 9 height 9
click at [784, 366] on div "Name: Sidharth Membership: No Active Membership Total Visits: 2 Card on file: 0…" at bounding box center [928, 233] width 357 height 272
click at [814, 116] on link "[PERSON_NAME]" at bounding box center [830, 114] width 72 height 14
click at [20, 85] on link "Invoice" at bounding box center [19, 94] width 31 height 21
select select "service"
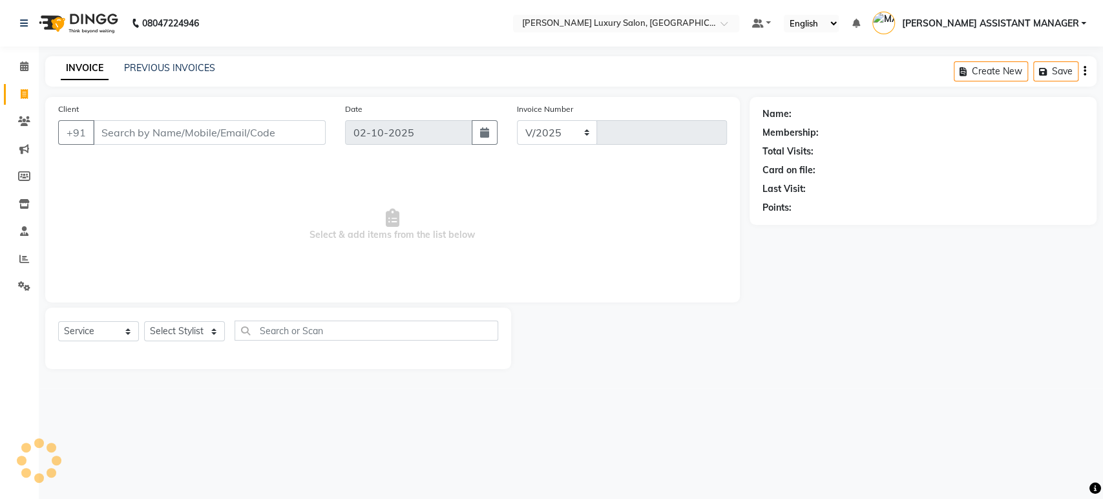
select select "4712"
type input "5172"
click at [87, 328] on select "Select Service Product Membership Package Voucher Prepaid Gift Card" at bounding box center [98, 331] width 81 height 20
click at [58, 321] on select "Select Service Product Membership Package Voucher Prepaid Gift Card" at bounding box center [98, 331] width 81 height 20
click at [186, 330] on select "Select Stylist" at bounding box center [184, 331] width 81 height 20
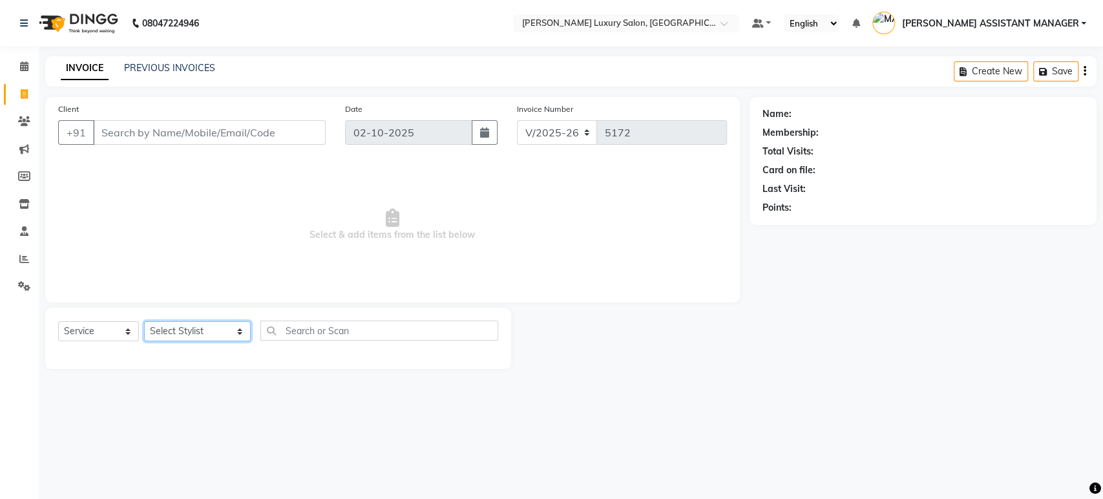
select select "54813"
click at [144, 321] on select "Select Stylist ABHI ADIL ADITI ADITYA AFREEN AHON AHSAN ALI ALIYA ANKITH ARAVIN…" at bounding box center [197, 331] width 107 height 20
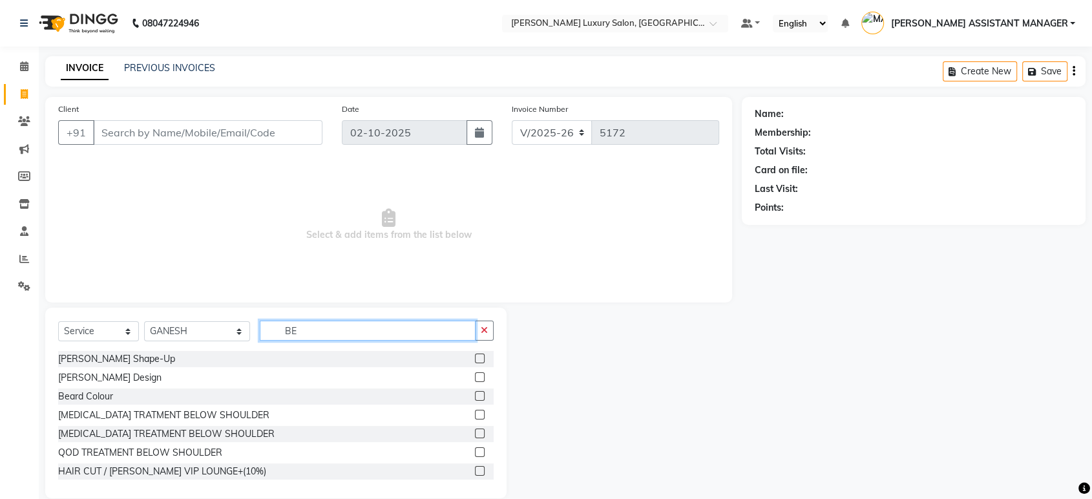
type input "BE"
click at [475, 376] on label at bounding box center [480, 377] width 10 height 10
click at [475, 376] on input "checkbox" at bounding box center [479, 378] width 8 height 8
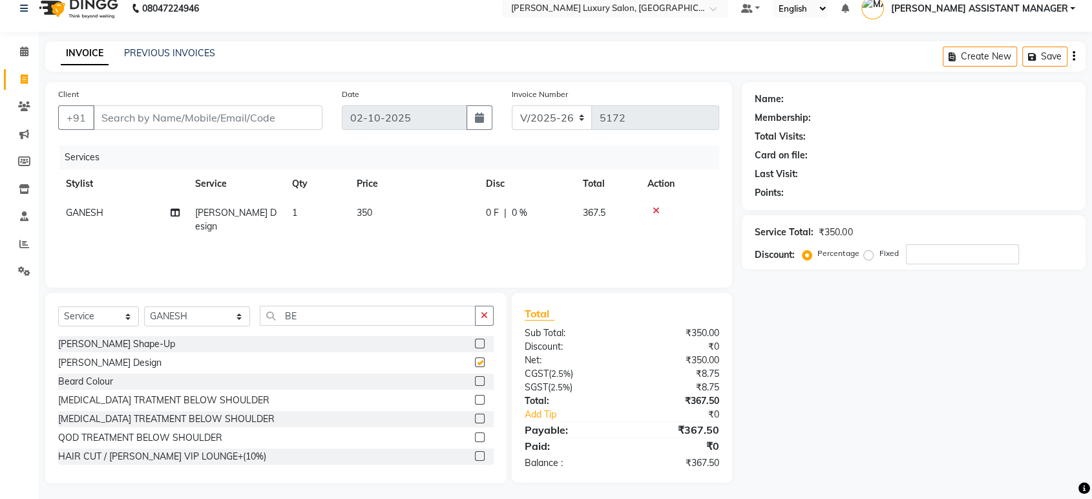
scroll to position [18, 0]
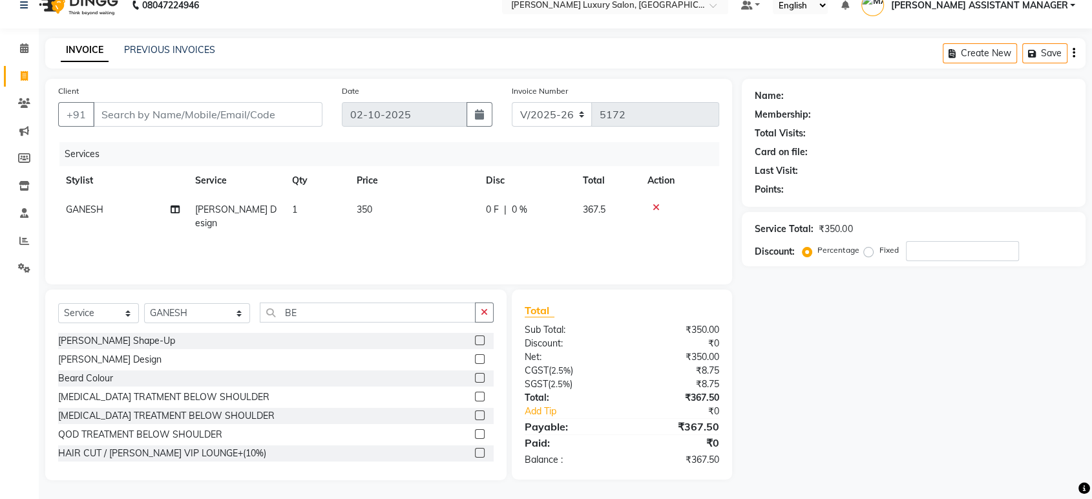
checkbox input "false"
click at [303, 213] on td "1" at bounding box center [316, 216] width 65 height 43
select select "54813"
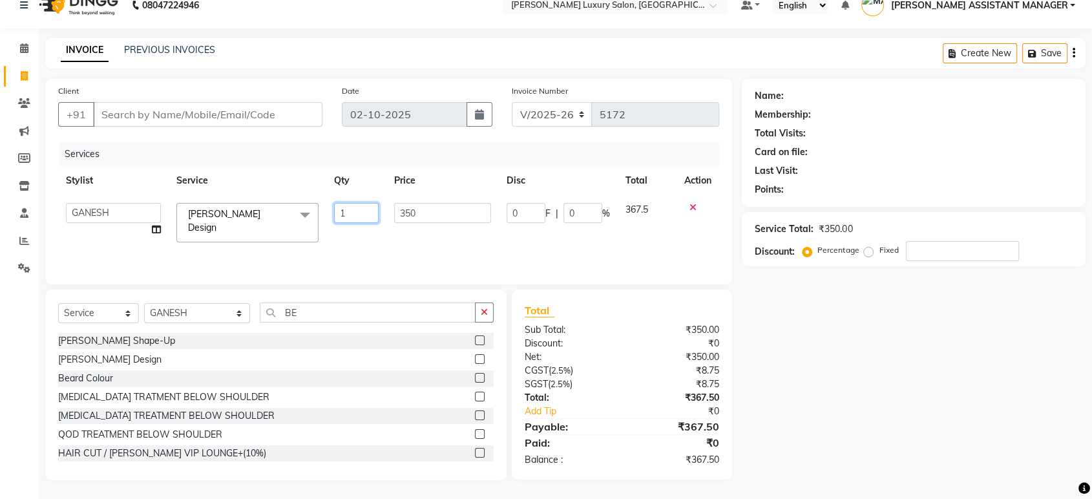
click at [359, 211] on input "1" at bounding box center [356, 213] width 45 height 20
type input "2"
click at [471, 240] on div "Services Stylist Service Qty Price Disc Total Action ABHI ADIL ADITI ADITYA AFR…" at bounding box center [388, 206] width 661 height 129
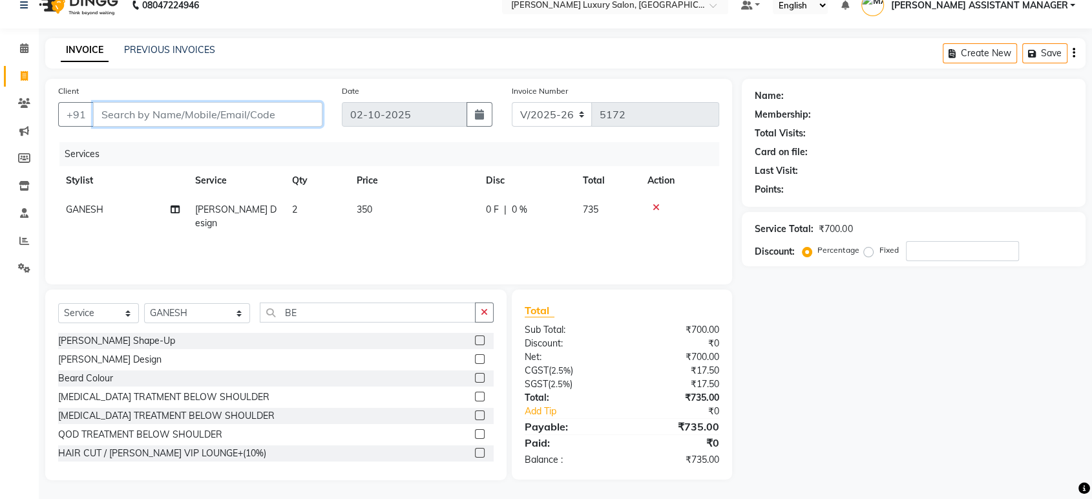
drag, startPoint x: 260, startPoint y: 119, endPoint x: 268, endPoint y: 117, distance: 8.0
click at [260, 119] on input "Client" at bounding box center [207, 114] width 229 height 25
type input "9"
type input "0"
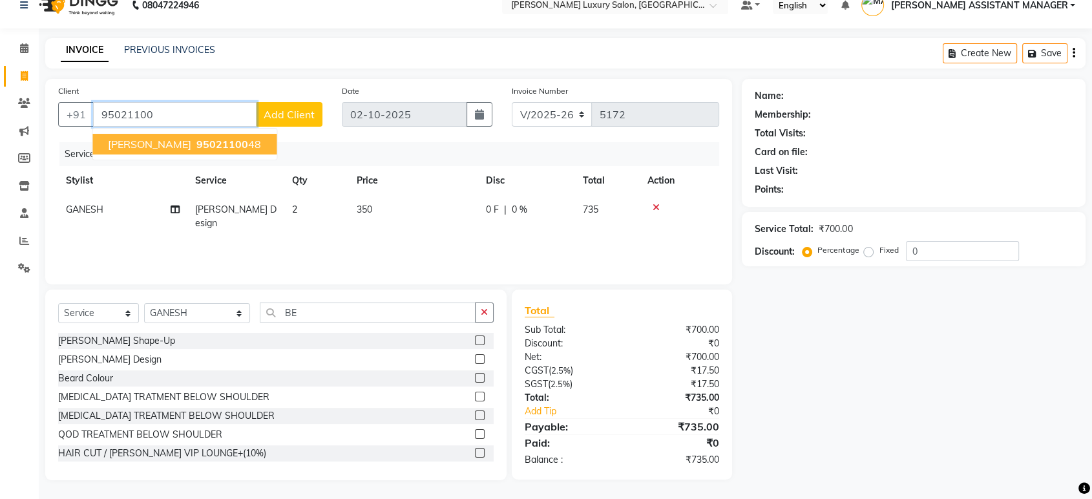
click at [218, 143] on span "95021100" at bounding box center [222, 144] width 52 height 13
type input "9502110048"
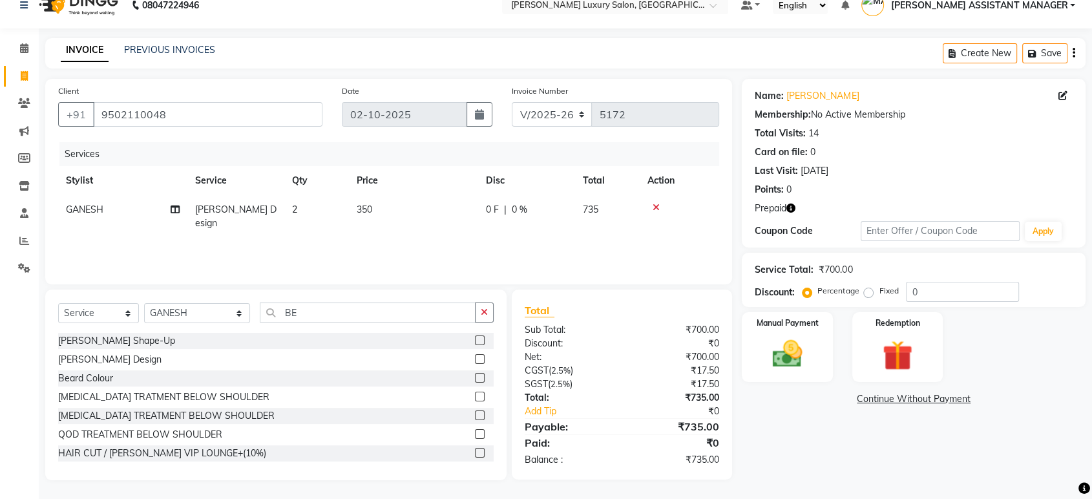
click at [791, 206] on icon "button" at bounding box center [791, 208] width 9 height 9
drag, startPoint x: 779, startPoint y: 489, endPoint x: 772, endPoint y: 481, distance: 10.5
click at [779, 485] on main "INVOICE PREVIOUS INVOICES Create New Save Client +91 9502110048 Date 02-10-2025…" at bounding box center [566, 269] width 1054 height 462
click at [883, 338] on img at bounding box center [898, 355] width 50 height 39
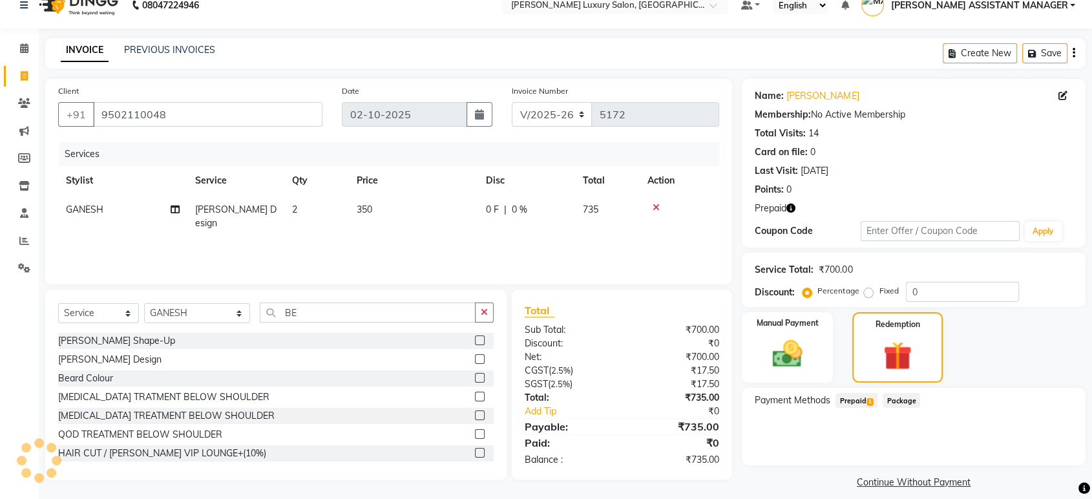
click at [849, 401] on span "Prepaid 1" at bounding box center [857, 400] width 42 height 15
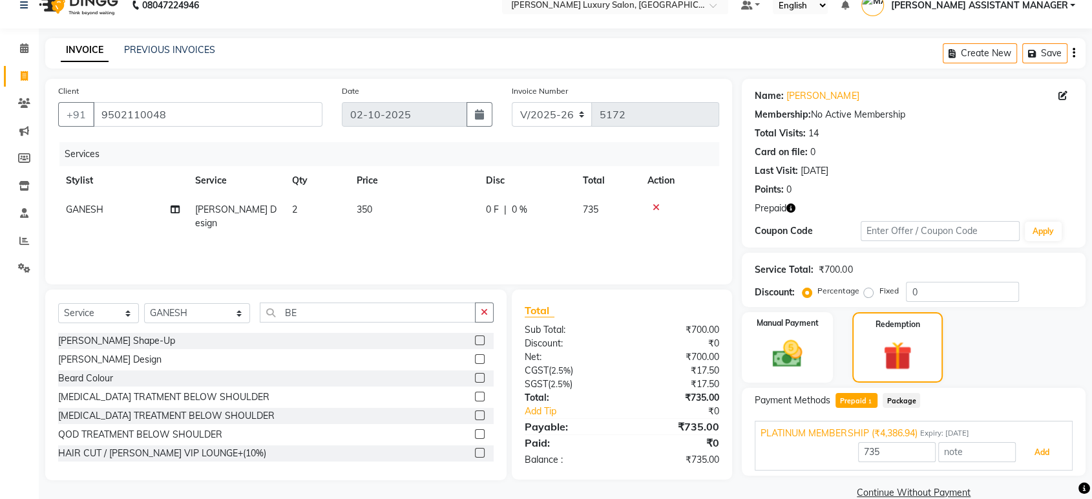
drag, startPoint x: 1032, startPoint y: 455, endPoint x: 1019, endPoint y: 429, distance: 29.2
click at [1032, 454] on button "Add" at bounding box center [1042, 452] width 47 height 22
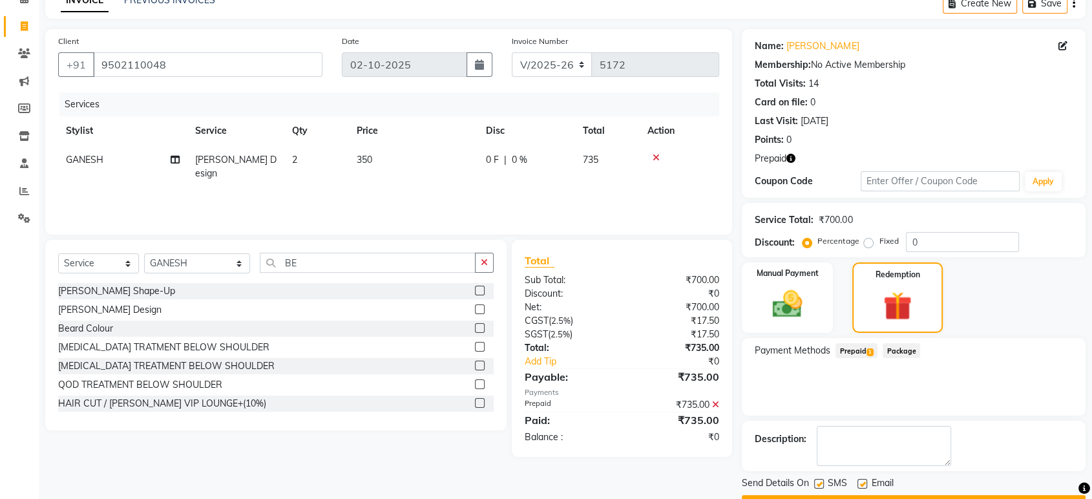
scroll to position [103, 0]
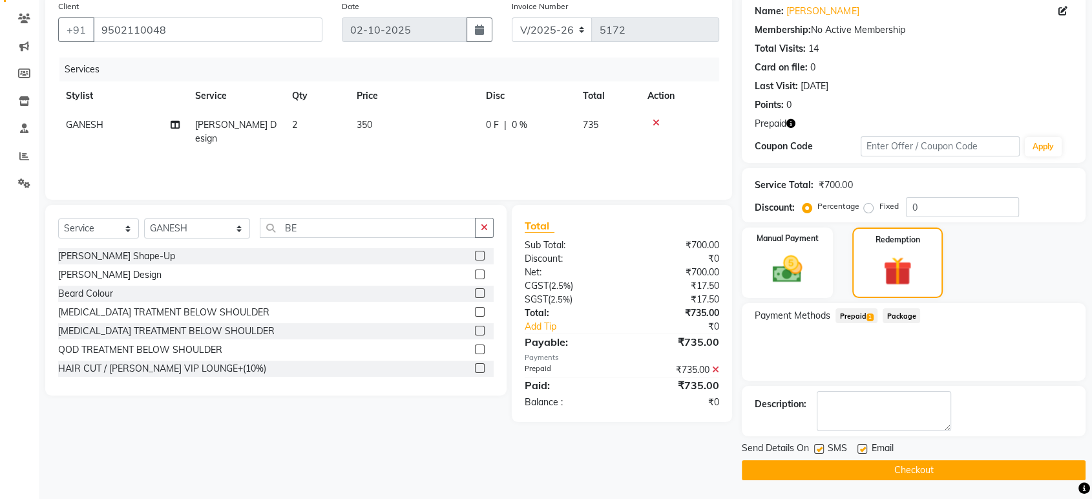
click at [931, 461] on button "Checkout" at bounding box center [914, 470] width 344 height 20
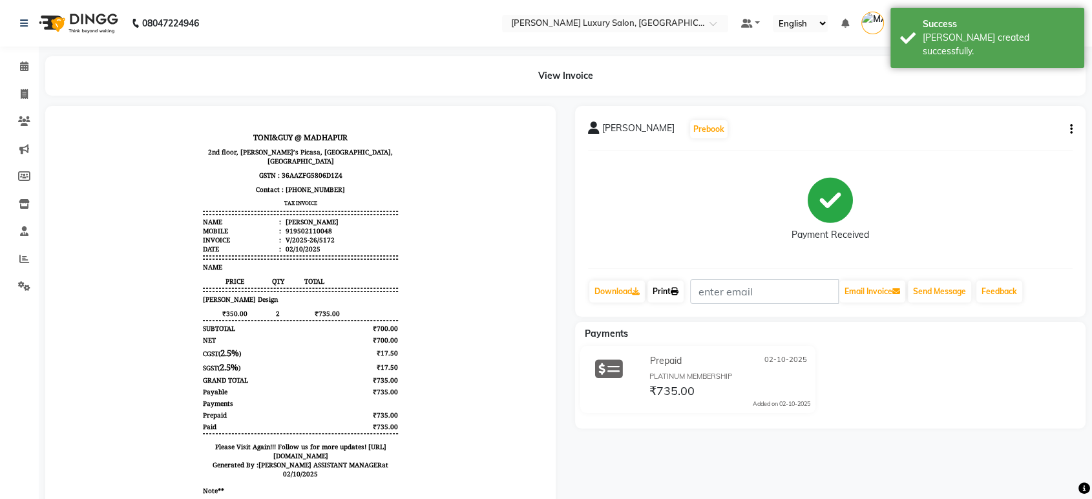
click at [664, 293] on link "Print" at bounding box center [666, 292] width 36 height 22
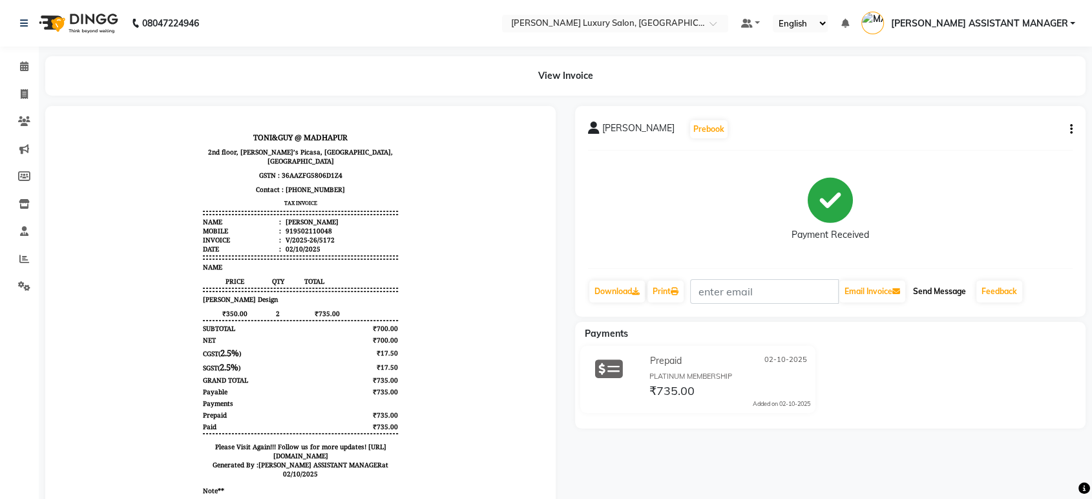
click at [929, 282] on button "Send Message" at bounding box center [939, 292] width 63 height 22
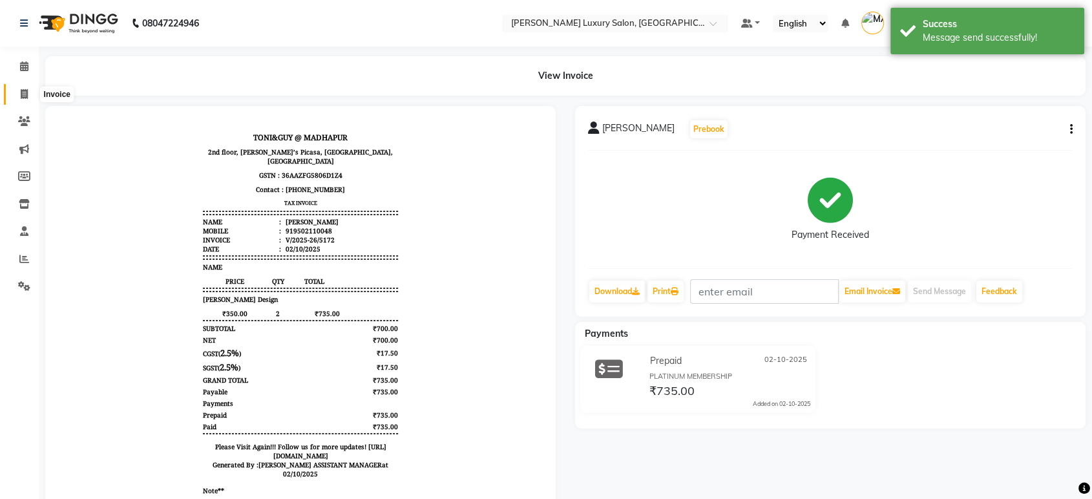
click at [25, 97] on icon at bounding box center [24, 94] width 7 height 10
select select "service"
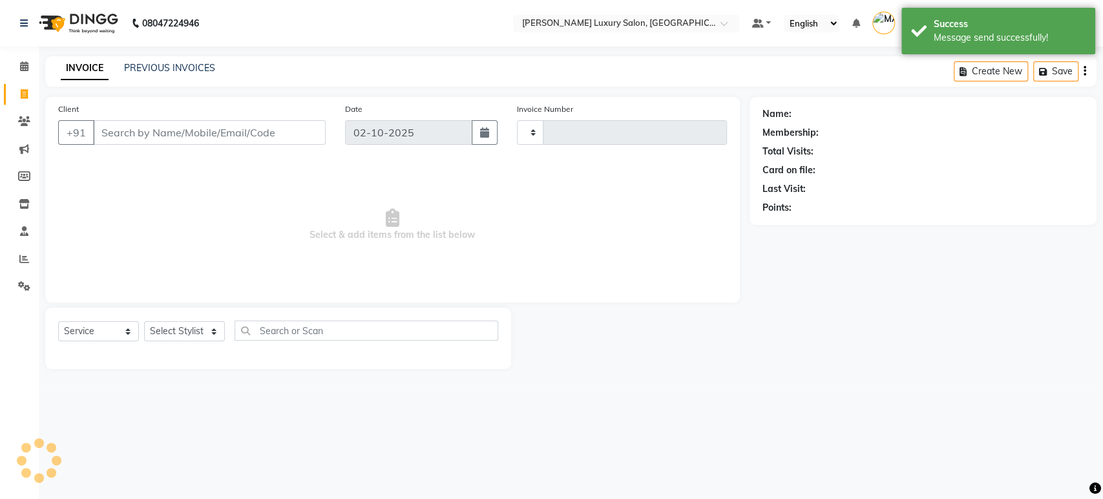
click at [25, 97] on icon at bounding box center [24, 94] width 7 height 10
select select "service"
type input "5173"
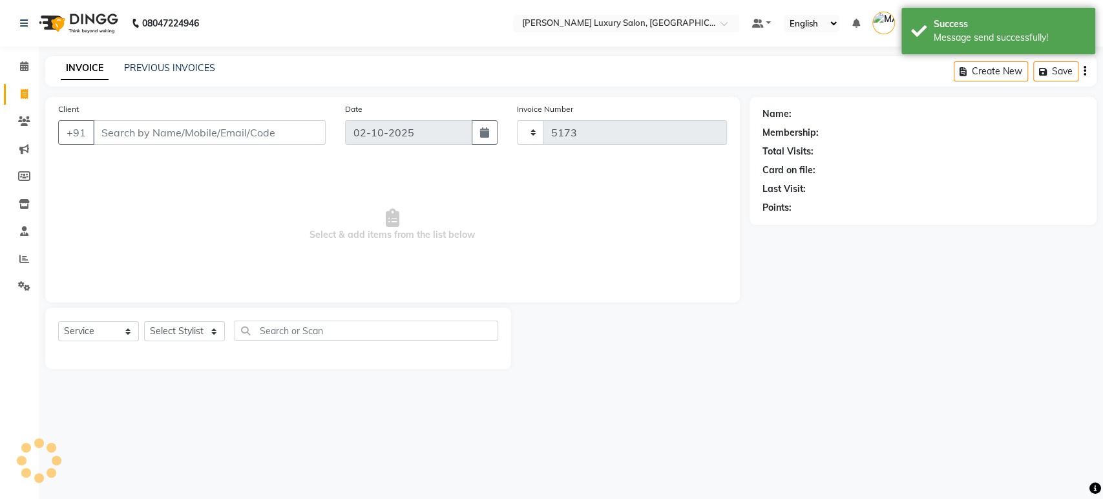
select select "4712"
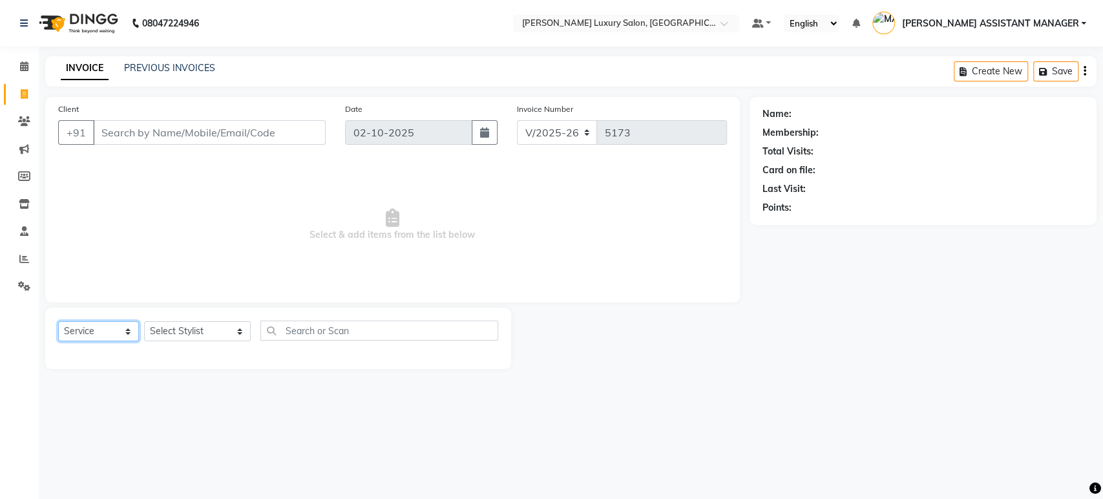
click at [85, 330] on select "Select Service Product Membership Package Voucher Prepaid Gift Card" at bounding box center [98, 331] width 81 height 20
drag, startPoint x: 192, startPoint y: 334, endPoint x: 187, endPoint y: 324, distance: 11.0
click at [192, 334] on select "Select Stylist ABHI ADIL ADITI ADITYA AFREEN AHON AHSAN ALI ALIYA ANKITH ARAVIN…" at bounding box center [197, 331] width 107 height 20
select select "68686"
click at [144, 321] on select "Select Stylist ABHI ADIL ADITI ADITYA AFREEN AHON AHSAN ALI ALIYA ANKITH ARAVIN…" at bounding box center [197, 331] width 107 height 20
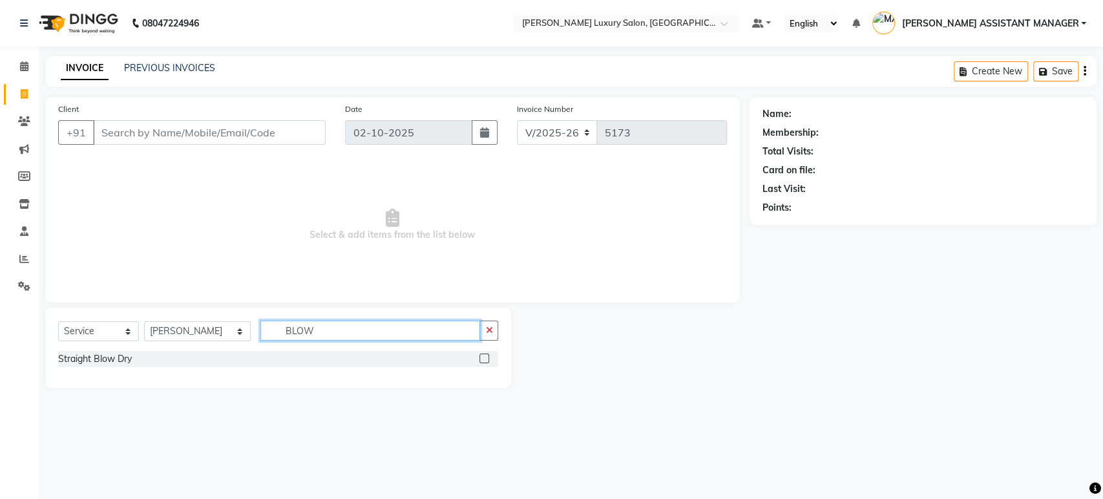
drag, startPoint x: 324, startPoint y: 327, endPoint x: 196, endPoint y: 328, distance: 128.0
click at [196, 328] on div "Select Service Product Membership Package Voucher Prepaid Gift Card Select Styl…" at bounding box center [278, 336] width 440 height 30
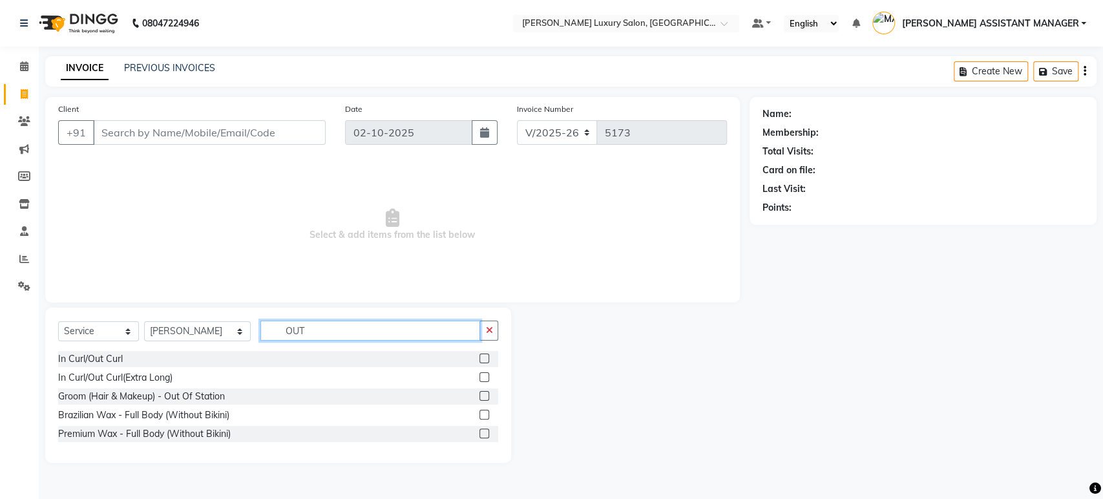
type input "OUT"
click at [481, 354] on label at bounding box center [485, 359] width 10 height 10
click at [481, 355] on input "checkbox" at bounding box center [484, 359] width 8 height 8
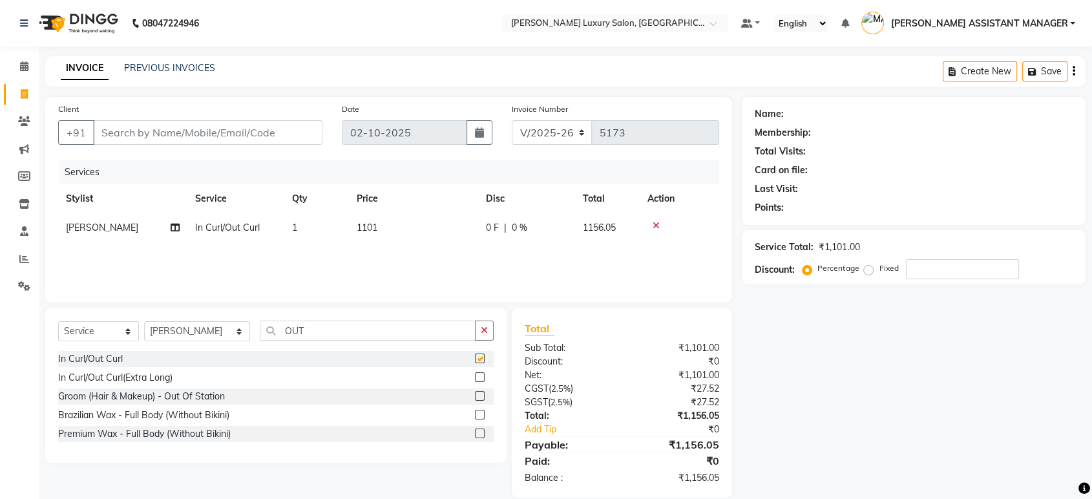
checkbox input "false"
click at [237, 133] on input "Client" at bounding box center [207, 132] width 229 height 25
type input "9"
type input "0"
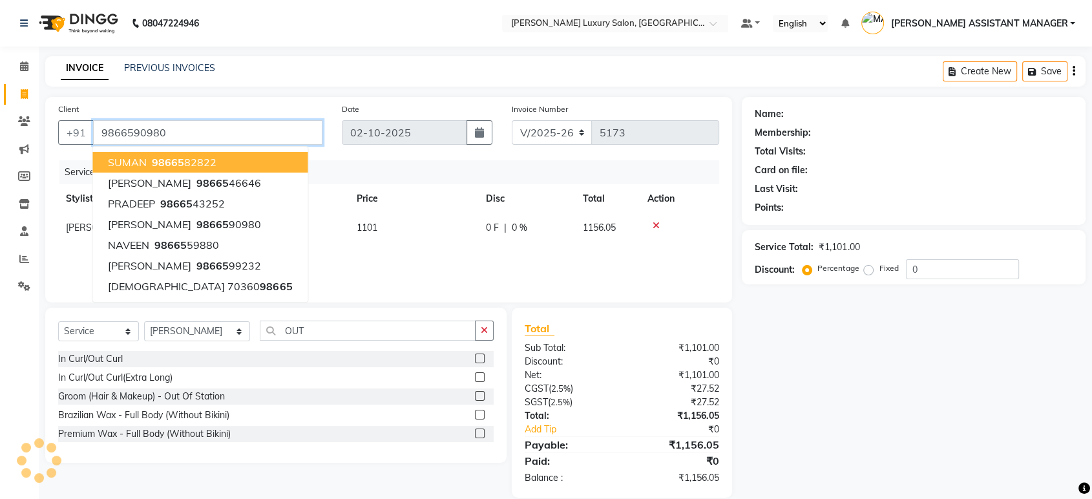
type input "9866590980"
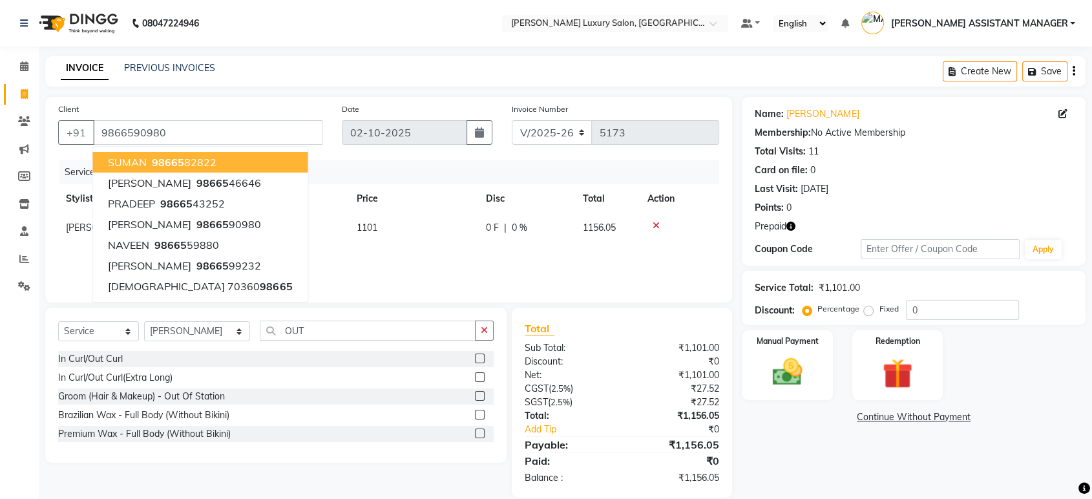
click at [795, 224] on icon "button" at bounding box center [791, 226] width 9 height 9
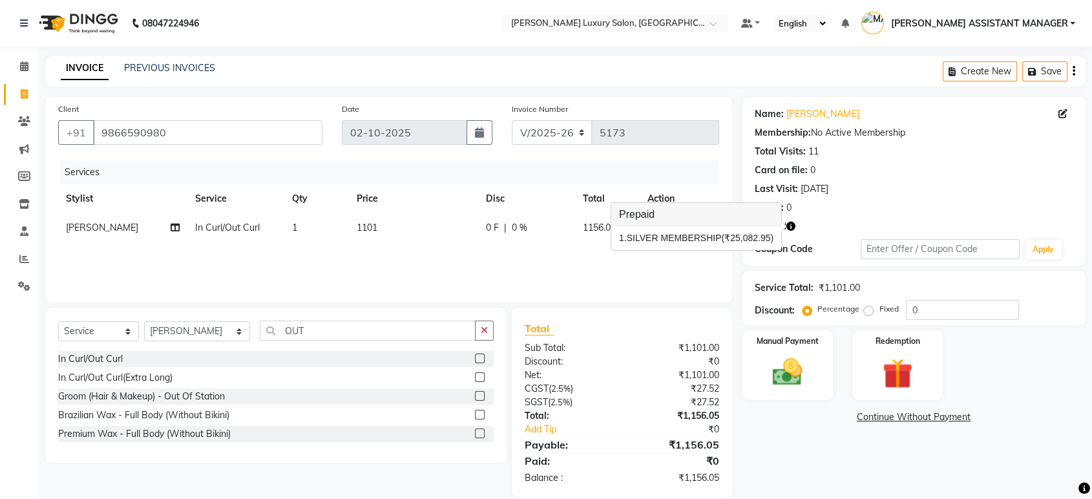
scroll to position [17, 0]
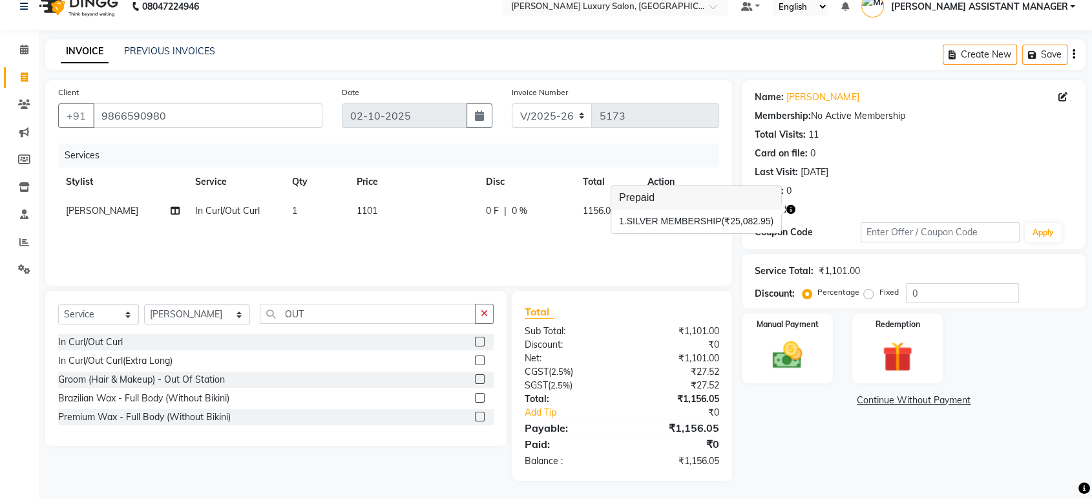
drag, startPoint x: 403, startPoint y: 209, endPoint x: 414, endPoint y: 212, distance: 10.7
click at [414, 212] on td "1101" at bounding box center [413, 210] width 129 height 29
select select "68686"
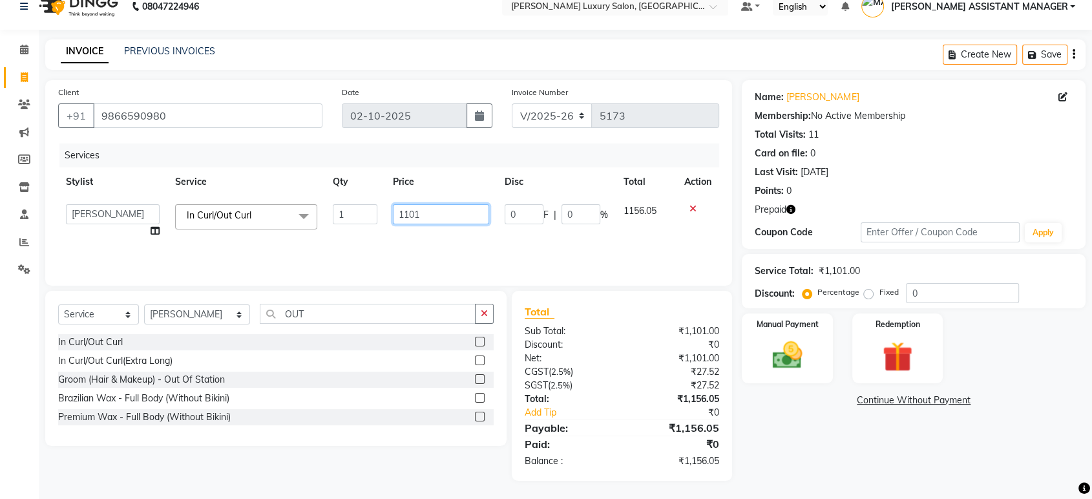
click at [445, 212] on input "1101" at bounding box center [441, 214] width 96 height 20
drag, startPoint x: 520, startPoint y: 240, endPoint x: 533, endPoint y: 239, distance: 12.9
click at [521, 240] on div "Services Stylist Service Qty Price Disc Total Action ABHI ADIL ADITI ADITYA AFR…" at bounding box center [388, 207] width 661 height 129
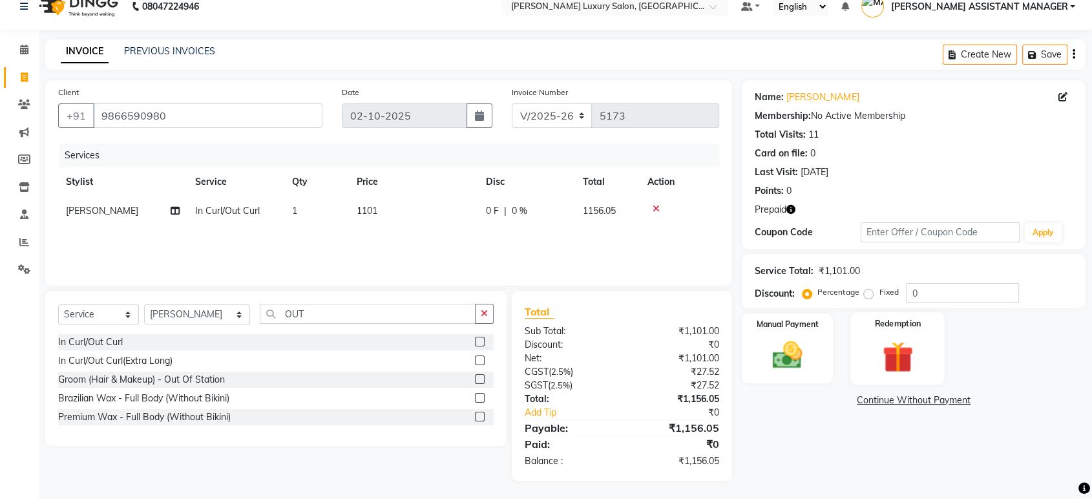
click at [879, 330] on div "Redemption" at bounding box center [898, 348] width 94 height 72
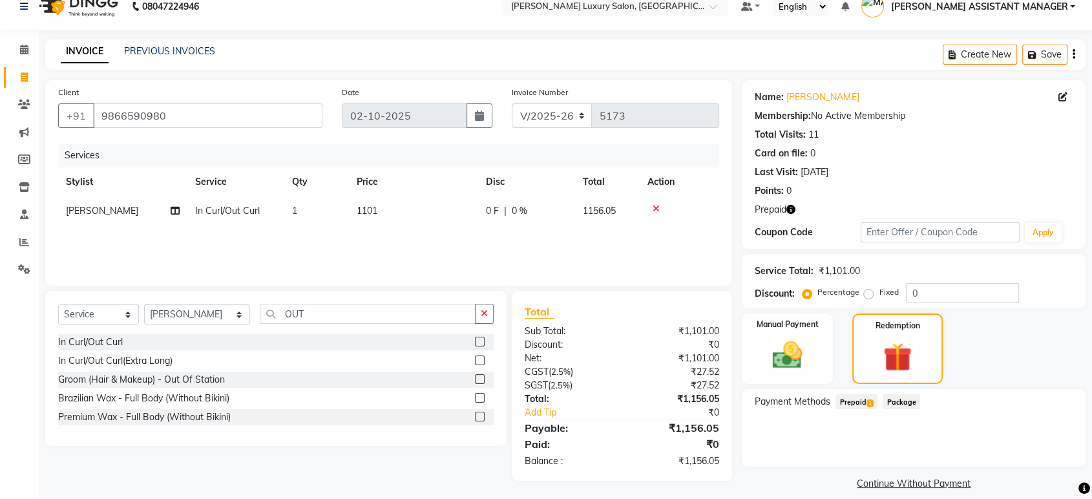
click at [859, 401] on span "Prepaid 1" at bounding box center [857, 401] width 42 height 15
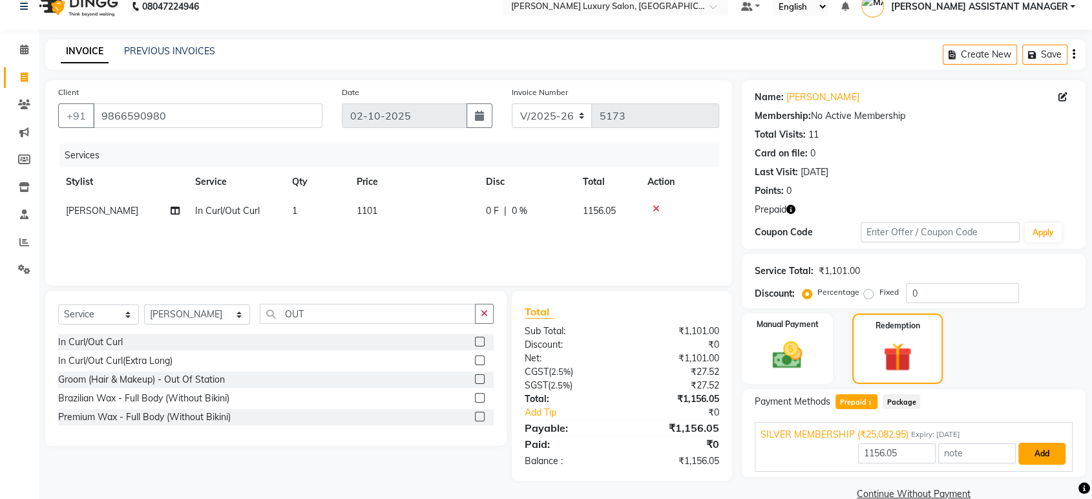
click at [1031, 457] on button "Add" at bounding box center [1042, 454] width 47 height 22
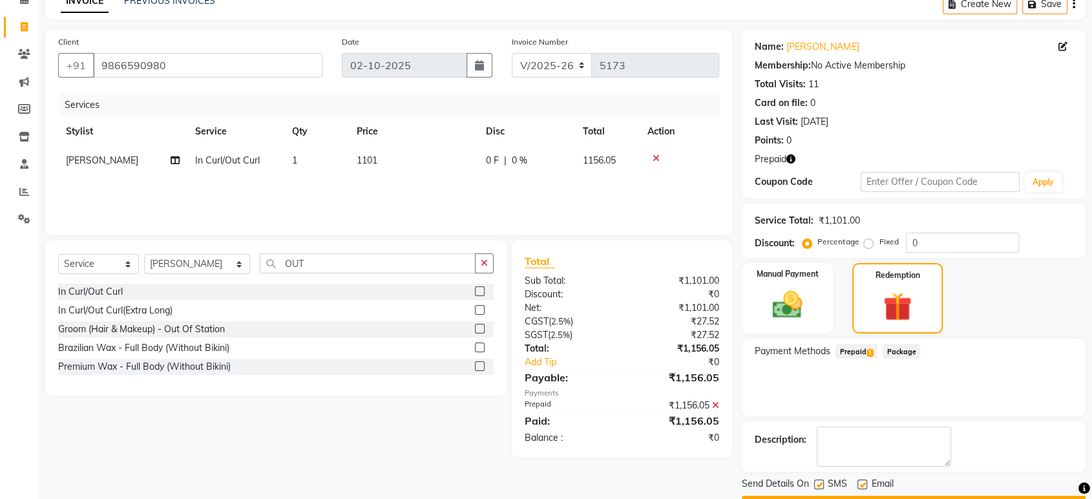
scroll to position [103, 0]
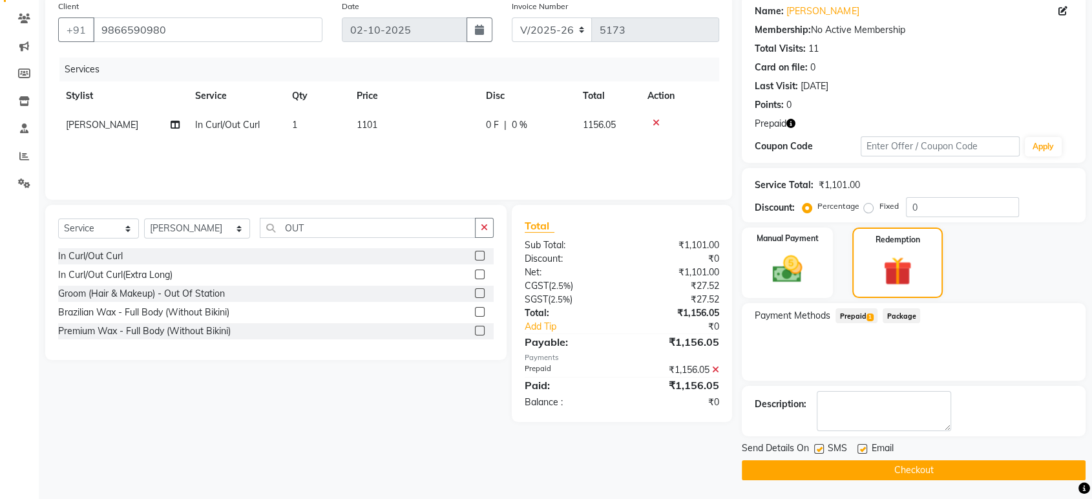
click at [832, 466] on button "Checkout" at bounding box center [914, 470] width 344 height 20
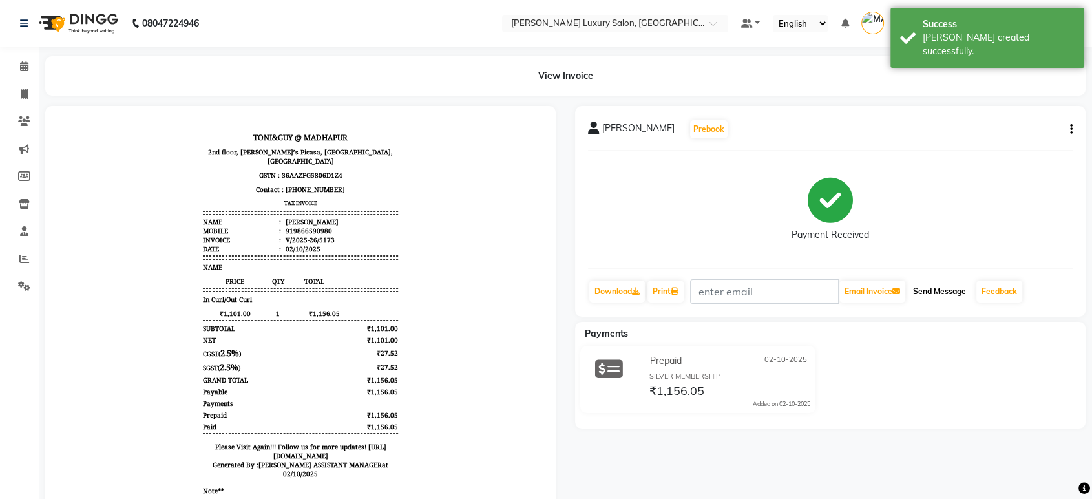
click at [949, 289] on button "Send Message" at bounding box center [939, 292] width 63 height 22
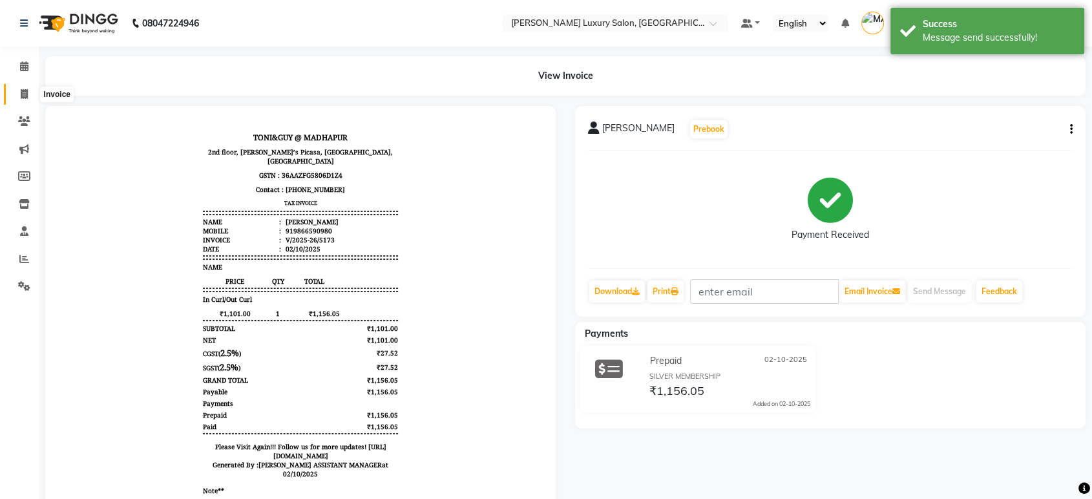
click at [24, 92] on icon at bounding box center [24, 94] width 7 height 10
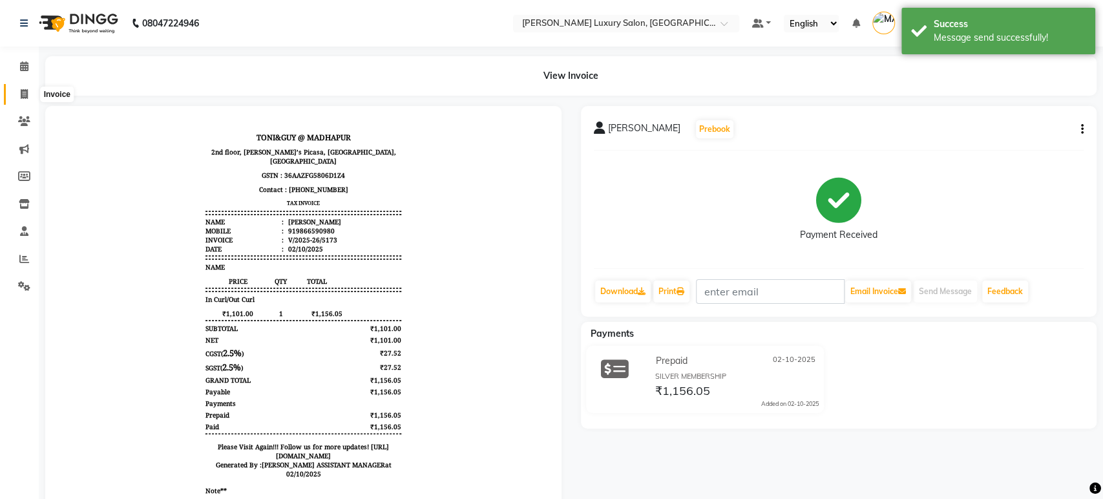
select select "service"
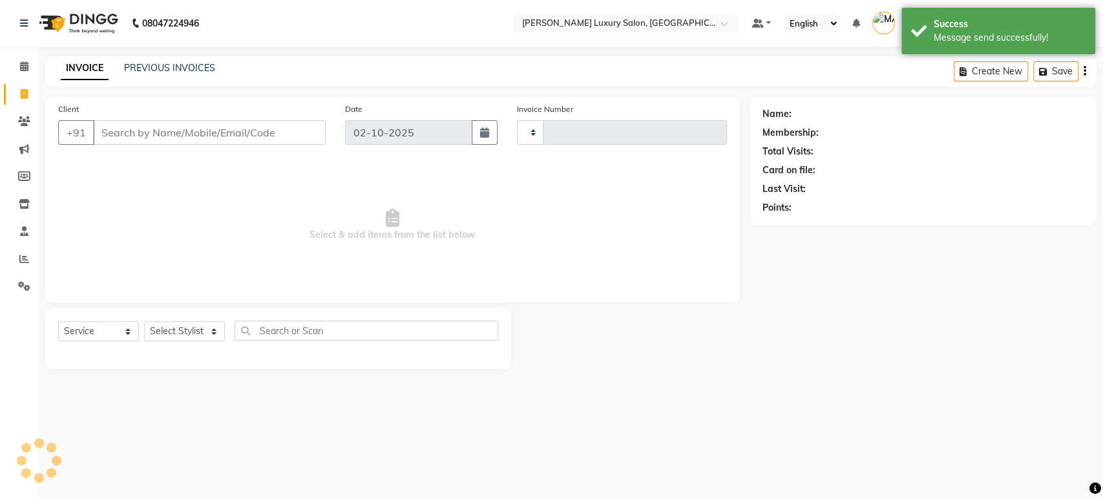
click at [24, 92] on icon at bounding box center [24, 94] width 7 height 10
select select "service"
type input "5174"
click at [25, 92] on icon at bounding box center [24, 94] width 7 height 10
select select "service"
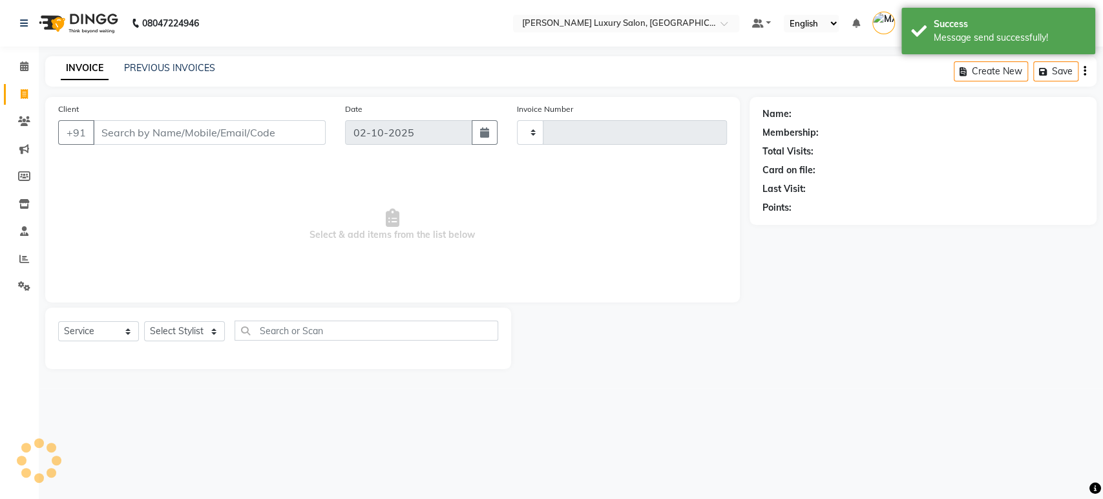
type input "5174"
select select "4712"
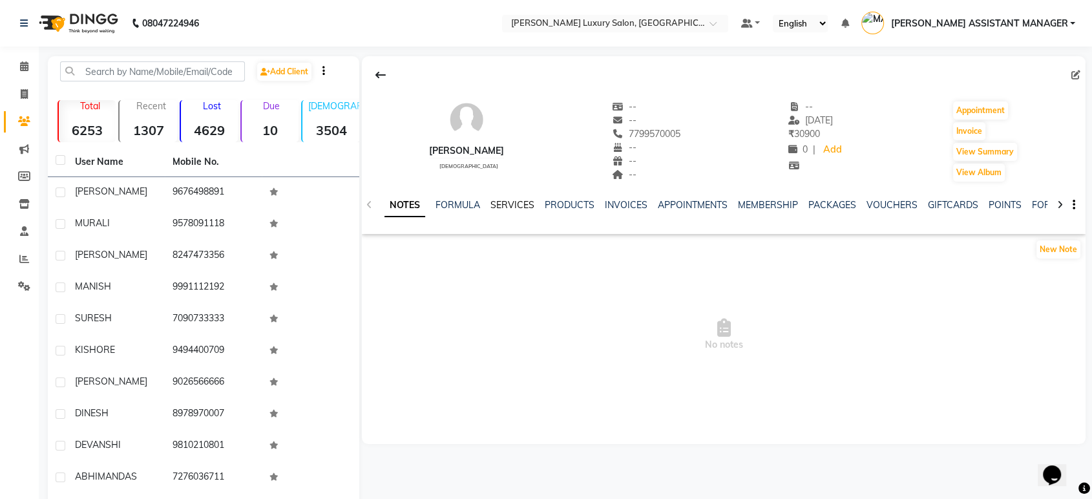
click at [515, 209] on link "SERVICES" at bounding box center [513, 205] width 44 height 12
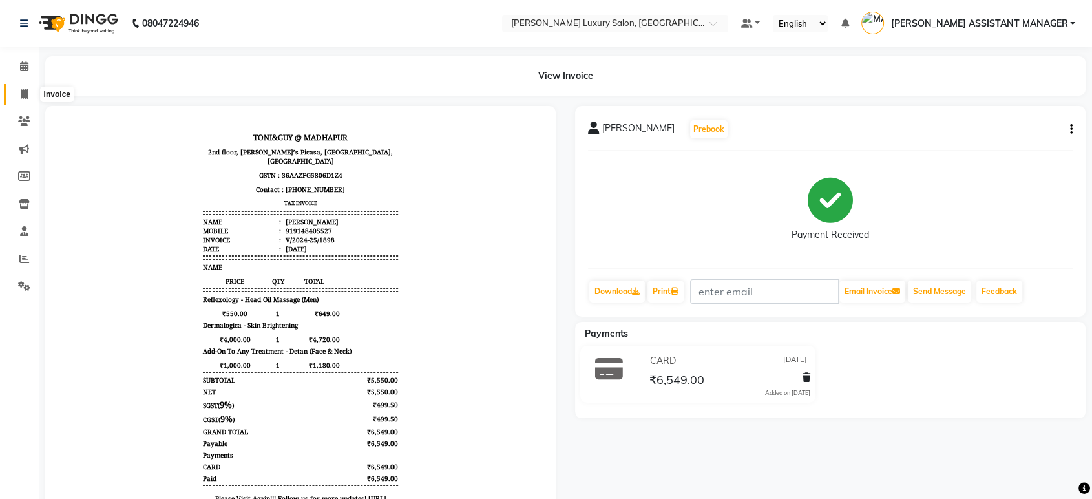
click at [21, 96] on icon at bounding box center [24, 94] width 7 height 10
select select "service"
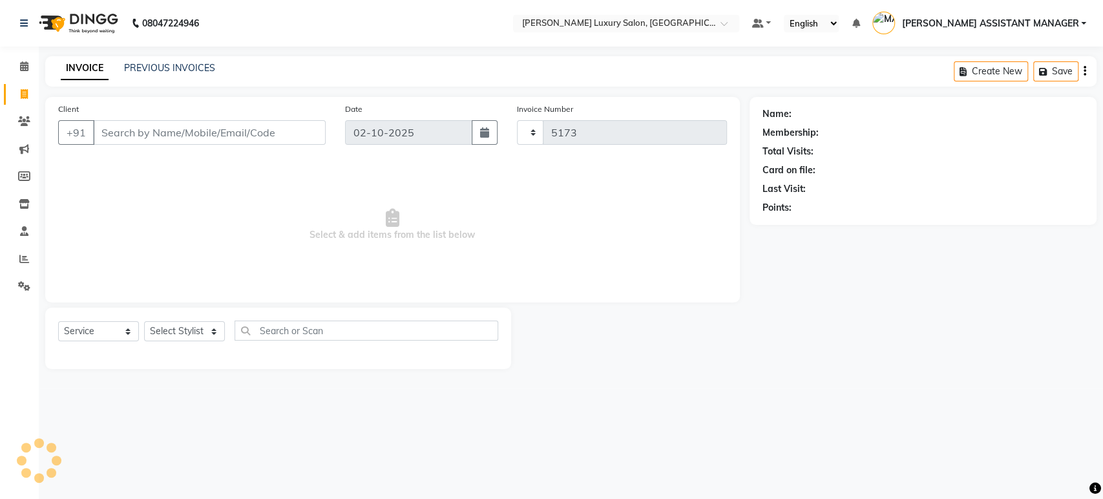
click at [21, 96] on icon at bounding box center [24, 94] width 7 height 10
select select "service"
click at [21, 96] on icon at bounding box center [24, 94] width 7 height 10
select select "service"
click at [21, 96] on icon at bounding box center [24, 94] width 7 height 10
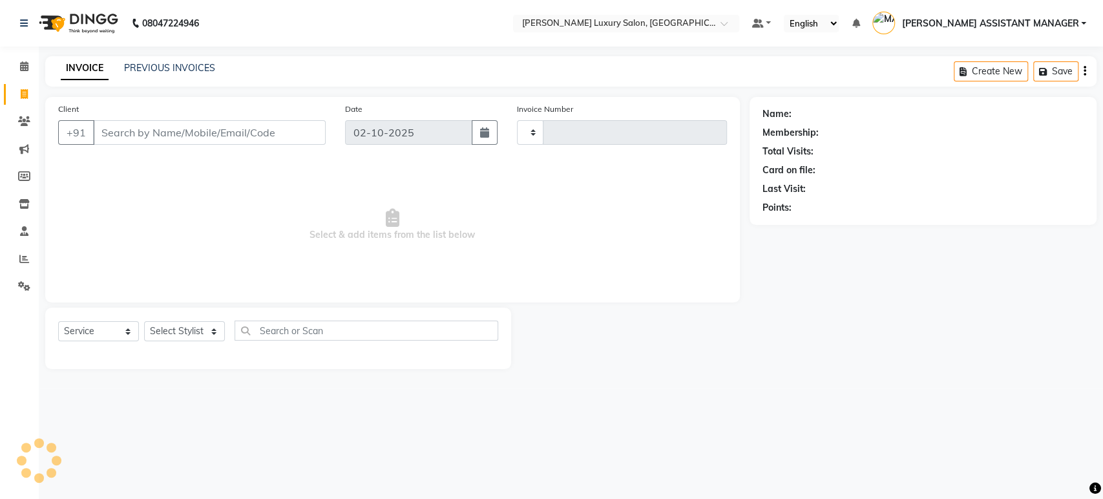
select select "service"
type input "5173"
select select "4712"
click at [190, 334] on select "Select Stylist ABHI ADIL ADITI ADITYA AFREEN AHON AHSAN ALI ALIYA ANKITH ARAVIN…" at bounding box center [197, 331] width 107 height 20
select select "35956"
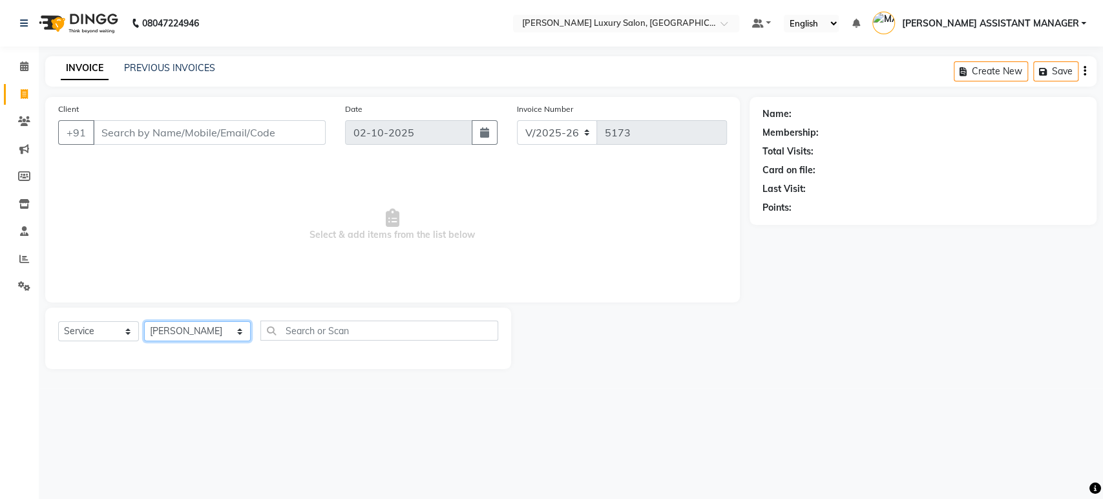
click at [144, 321] on select "Select Stylist ABHI ADIL ADITI ADITYA AFREEN AHON AHSAN ALI ALIYA ANKITH ARAVIN…" at bounding box center [197, 331] width 107 height 20
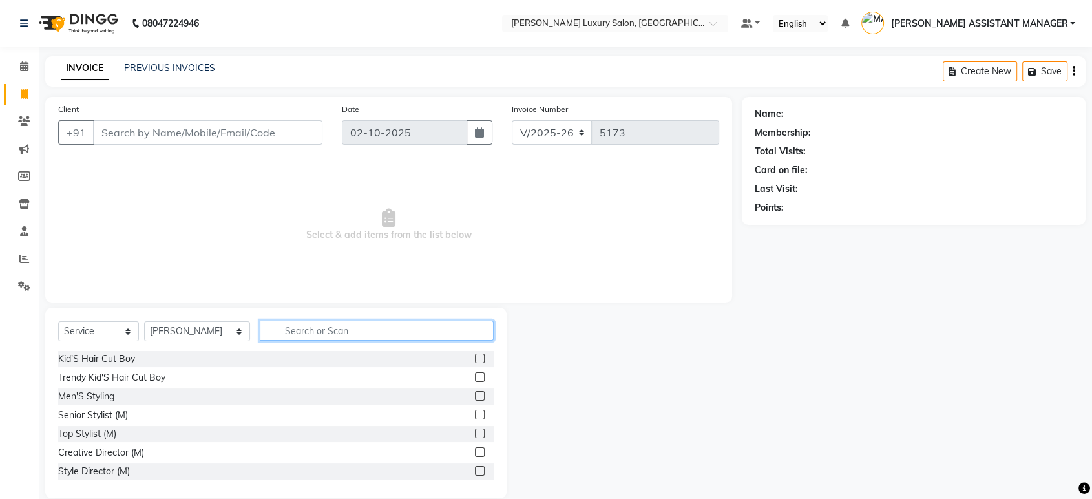
click at [357, 332] on input "text" at bounding box center [377, 331] width 234 height 20
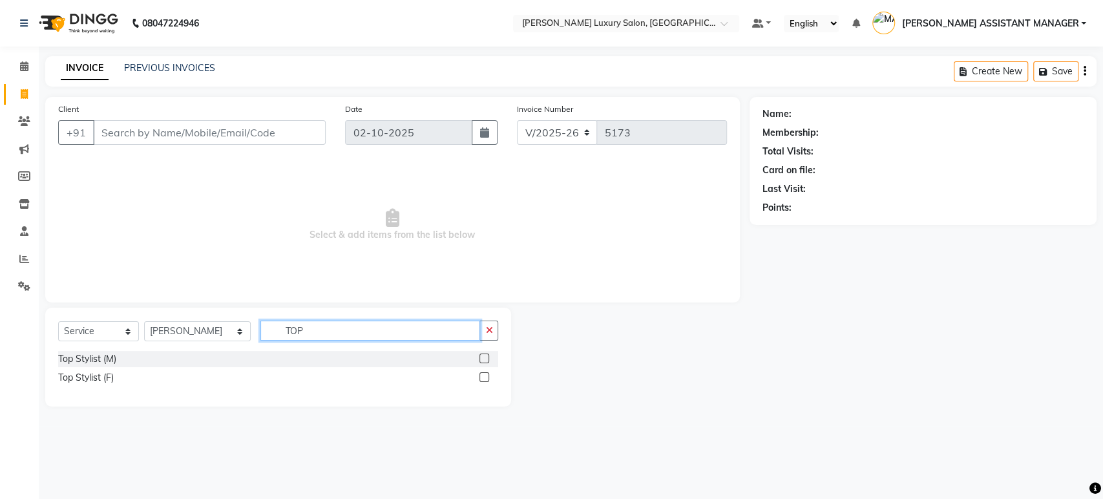
drag, startPoint x: 319, startPoint y: 327, endPoint x: 196, endPoint y: 323, distance: 122.9
click at [197, 323] on div "Select Service Product Membership Package Voucher Prepaid Gift Card Select Styl…" at bounding box center [278, 336] width 440 height 30
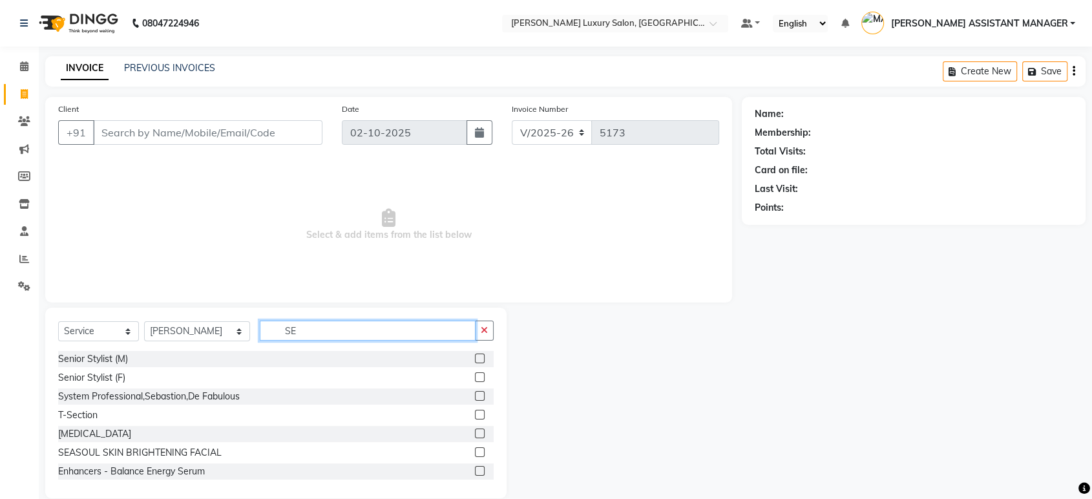
type input "SE"
click at [475, 356] on label at bounding box center [480, 359] width 10 height 10
click at [475, 356] on input "checkbox" at bounding box center [479, 359] width 8 height 8
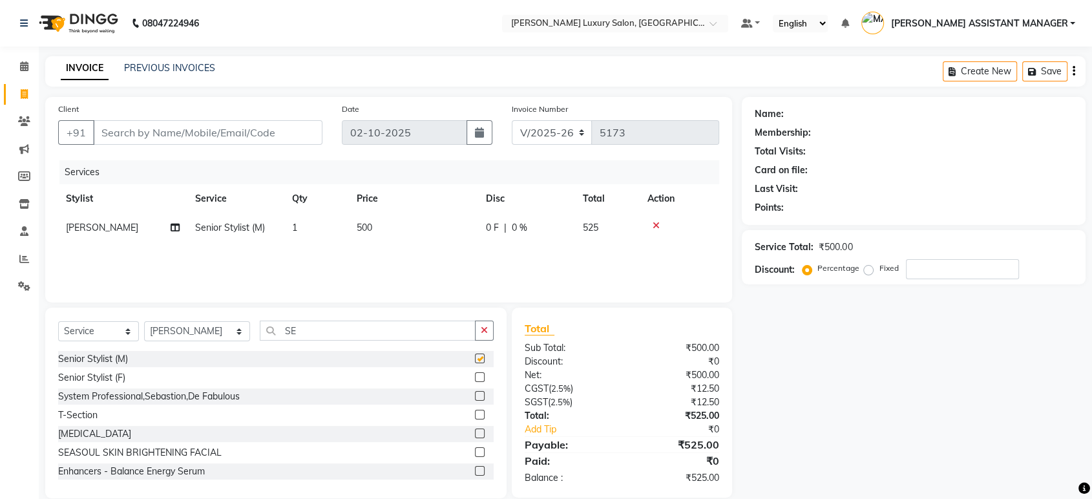
checkbox input "false"
drag, startPoint x: 270, startPoint y: 327, endPoint x: 142, endPoint y: 313, distance: 128.1
click at [161, 327] on div "Select Service Product Membership Package Voucher Prepaid Gift Card Select Styl…" at bounding box center [276, 336] width 436 height 30
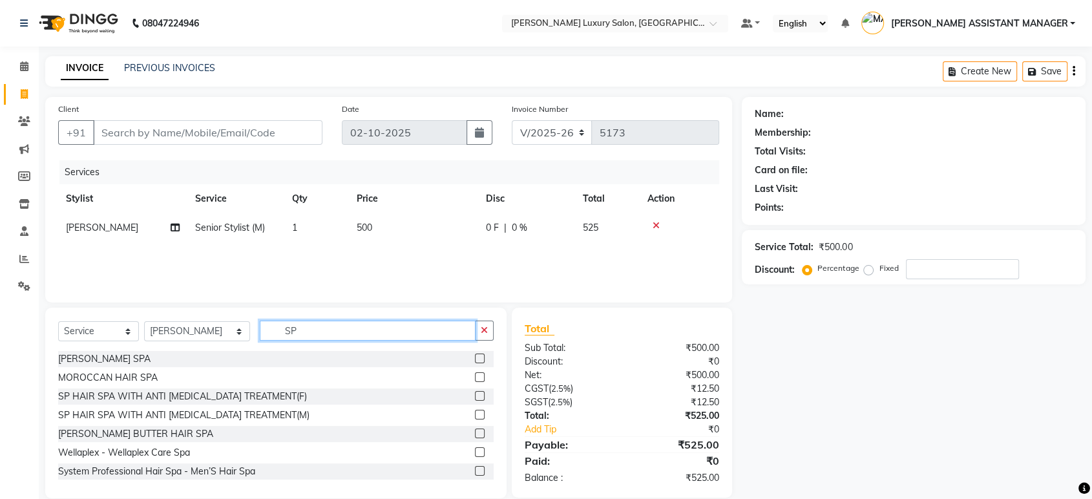
type input "S"
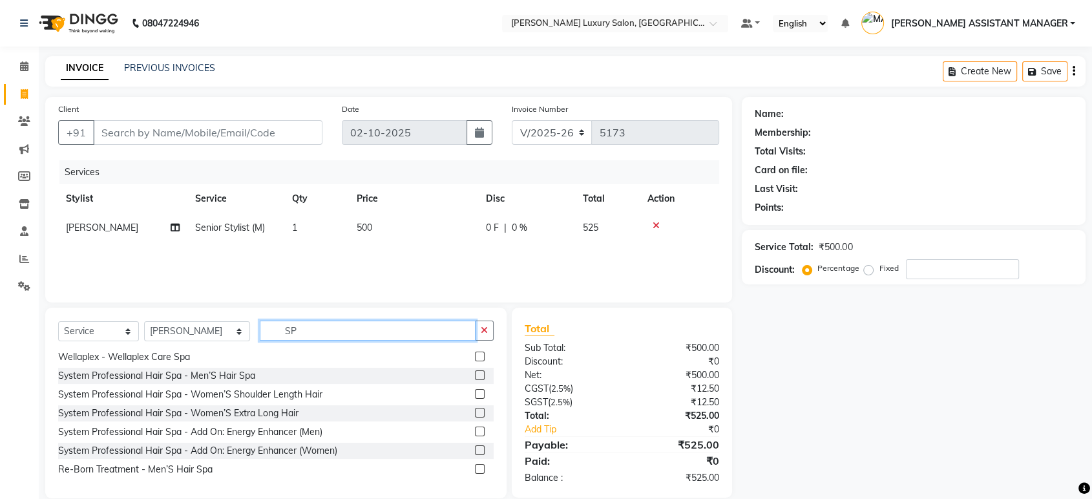
type input "SP"
click at [475, 375] on label at bounding box center [480, 375] width 10 height 10
click at [475, 375] on input "checkbox" at bounding box center [479, 376] width 8 height 8
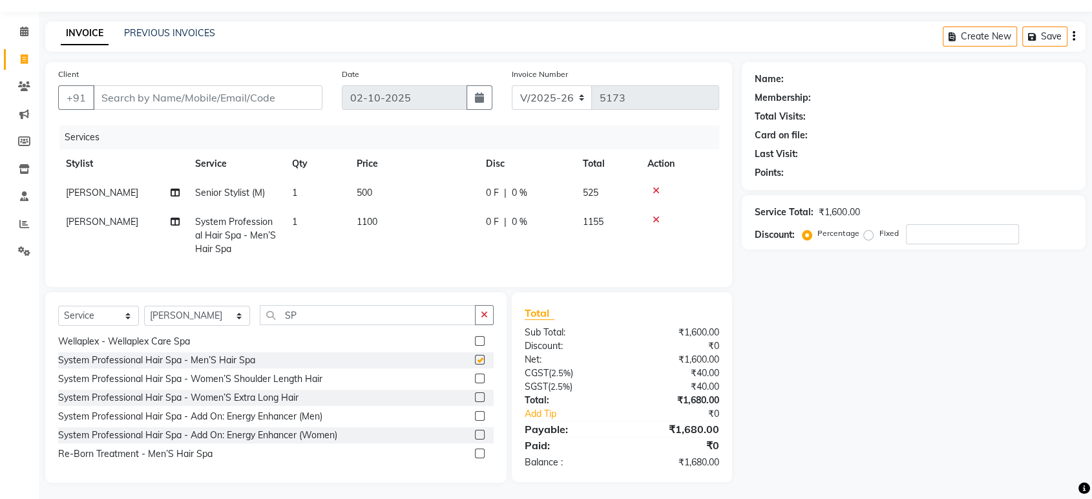
checkbox input "false"
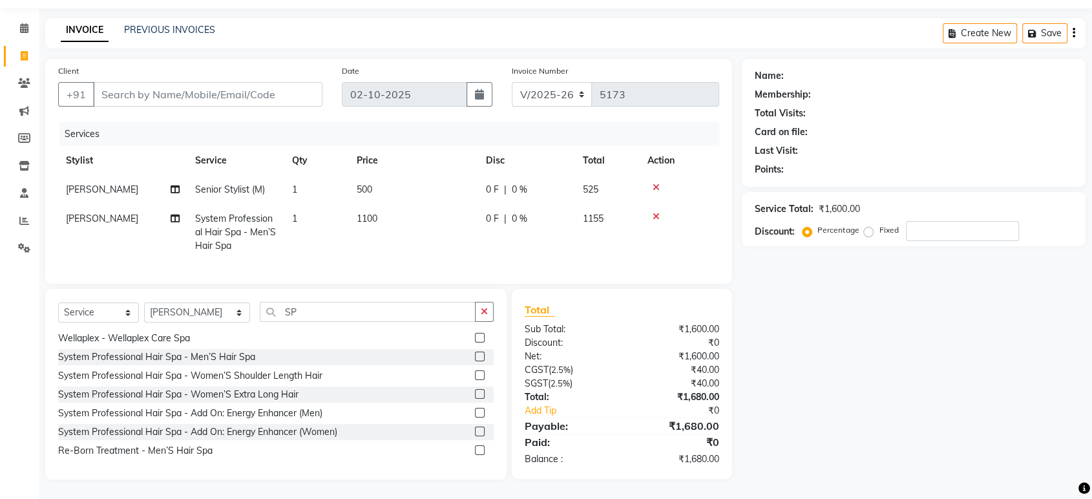
drag, startPoint x: 389, startPoint y: 209, endPoint x: 403, endPoint y: 209, distance: 13.6
click at [403, 209] on td "1100" at bounding box center [413, 232] width 129 height 56
select select "35956"
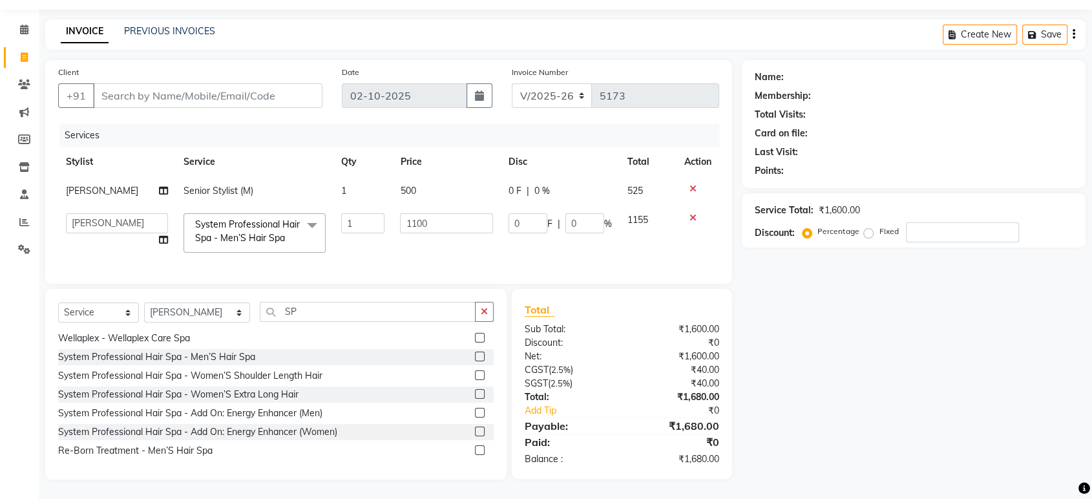
scroll to position [47, 0]
click at [467, 213] on input "1100" at bounding box center [446, 223] width 93 height 20
type input "1"
type input "2500"
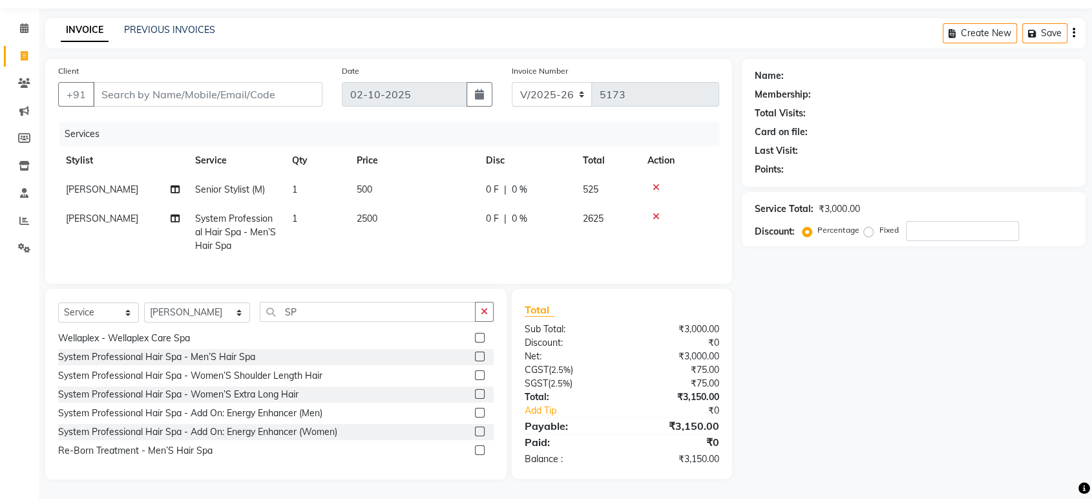
click at [480, 247] on tr "ARIF System Professional Hair Spa - Men’S Hair Spa 1 2500 0 F | 0 % 2625" at bounding box center [388, 232] width 661 height 56
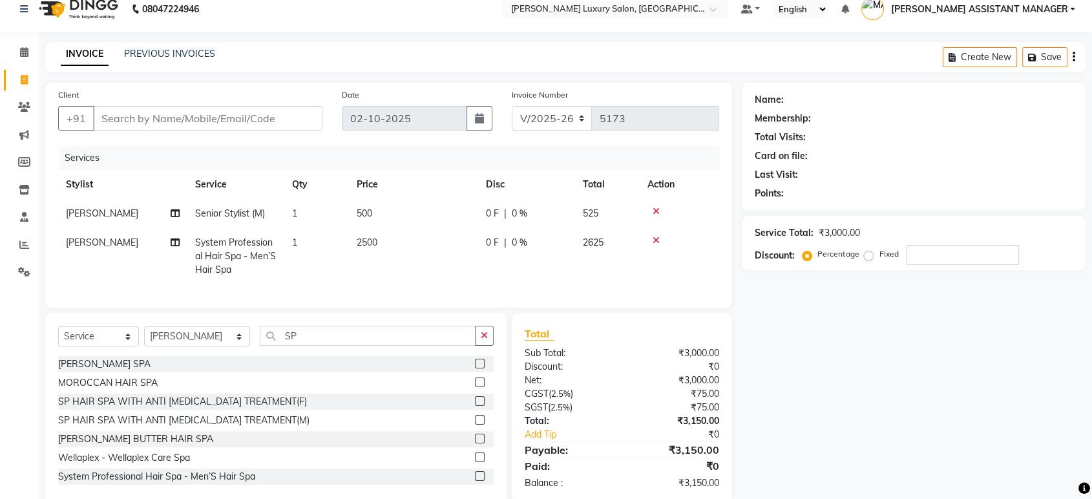
scroll to position [0, 0]
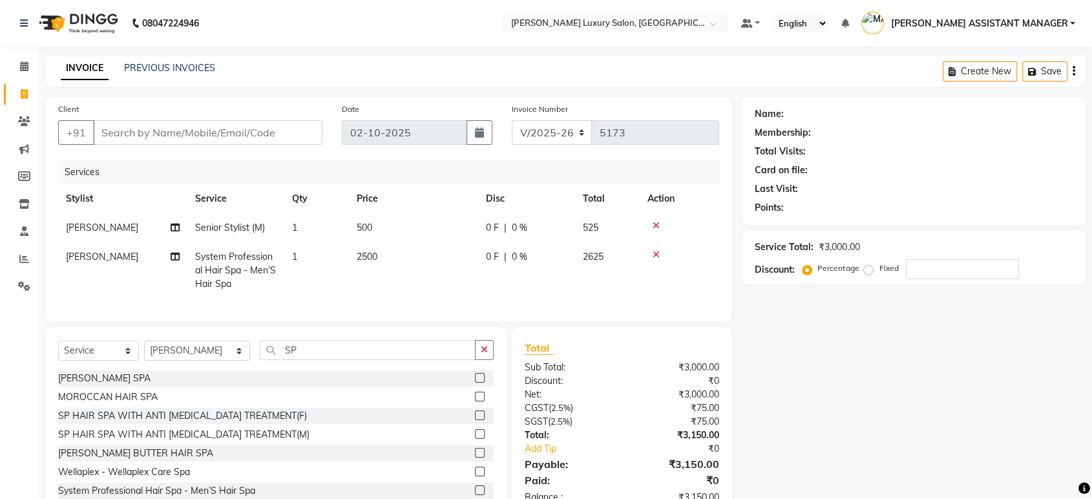
click at [802, 348] on div "Name: Membership: Total Visits: Card on file: Last Visit: Points: Service Total…" at bounding box center [919, 307] width 354 height 421
click at [388, 228] on td "500" at bounding box center [413, 227] width 129 height 29
select select "35956"
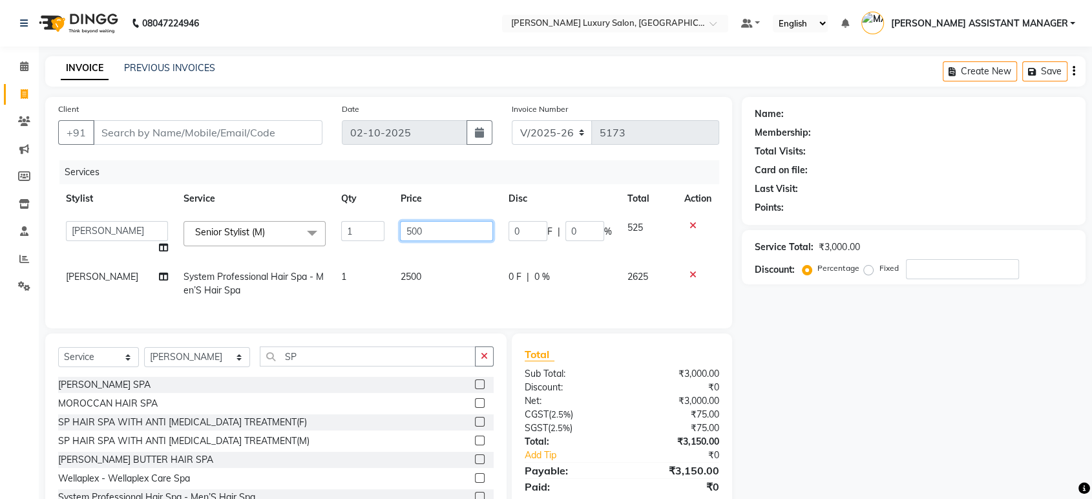
click at [442, 229] on input "500" at bounding box center [446, 231] width 93 height 20
type input "5"
type input "763"
click at [457, 296] on td "2500" at bounding box center [446, 283] width 109 height 43
select select "35956"
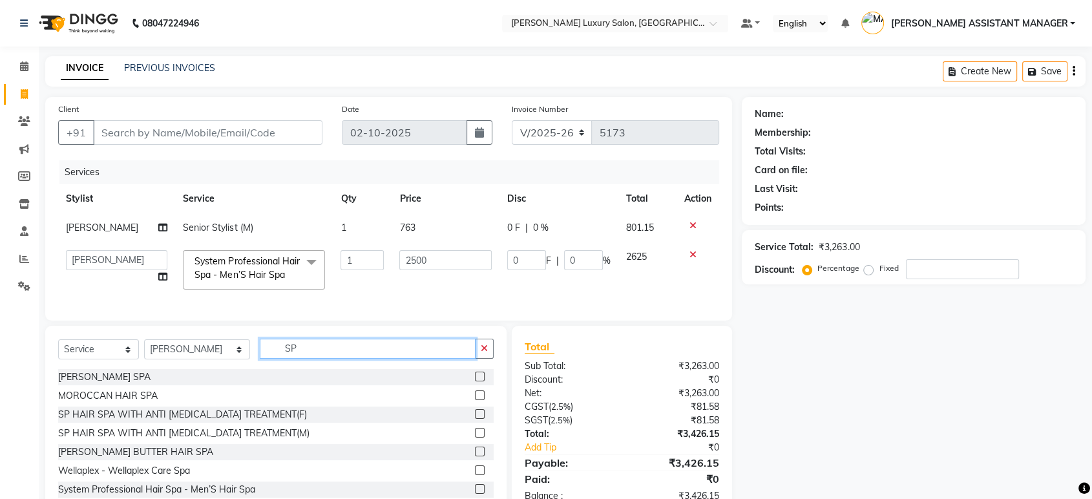
drag, startPoint x: 262, startPoint y: 356, endPoint x: 204, endPoint y: 356, distance: 58.2
click at [204, 356] on div "Select Service Product Membership Package Voucher Prepaid Gift Card Select Styl…" at bounding box center [276, 354] width 436 height 30
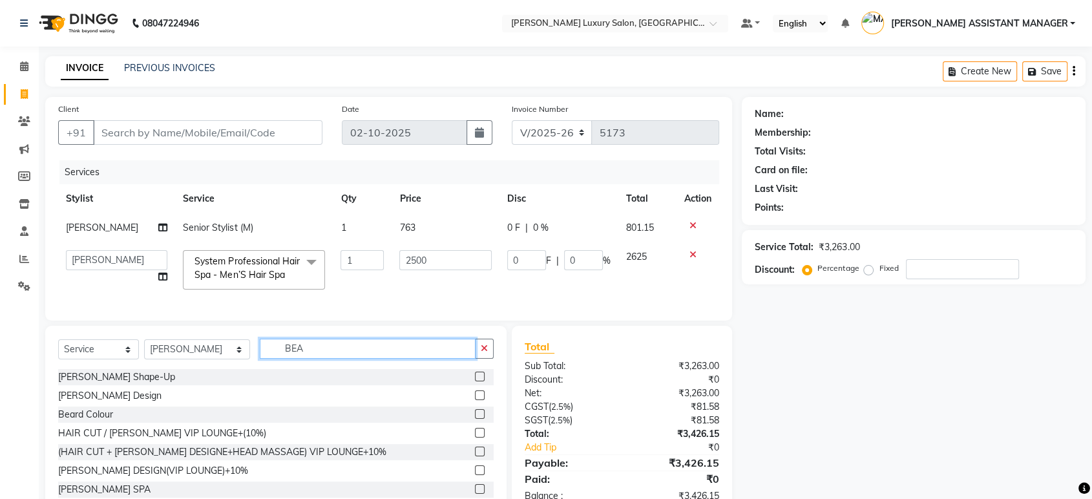
type input "BEA"
click at [463, 385] on div "[PERSON_NAME] Shape-Up" at bounding box center [276, 377] width 436 height 16
click at [475, 381] on label at bounding box center [480, 377] width 10 height 10
click at [475, 381] on input "checkbox" at bounding box center [479, 377] width 8 height 8
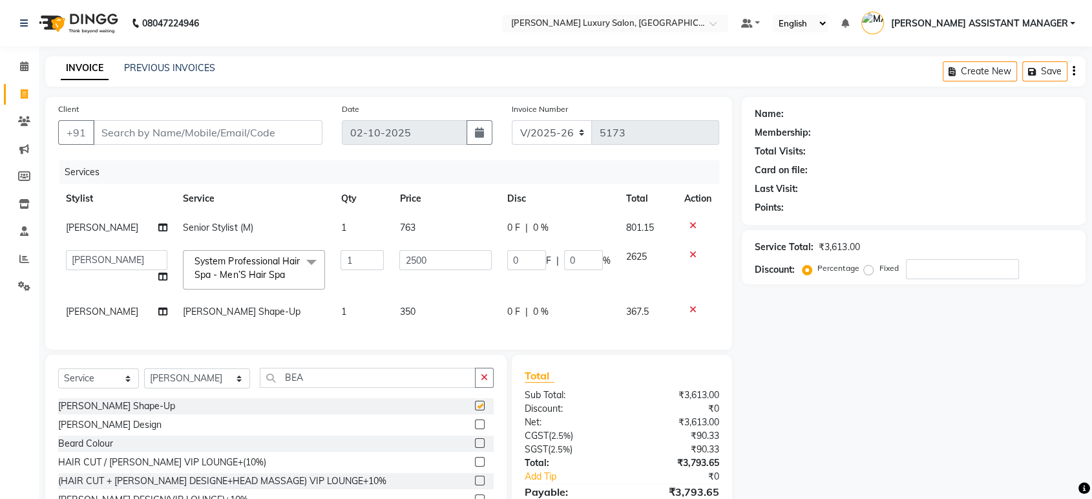
checkbox input "false"
drag, startPoint x: 807, startPoint y: 374, endPoint x: 758, endPoint y: 348, distance: 55.5
click at [806, 374] on div "Name: Membership: Total Visits: Card on file: Last Visit: Points: Service Total…" at bounding box center [919, 321] width 354 height 449
click at [262, 133] on input "Client" at bounding box center [207, 132] width 229 height 25
type input "8"
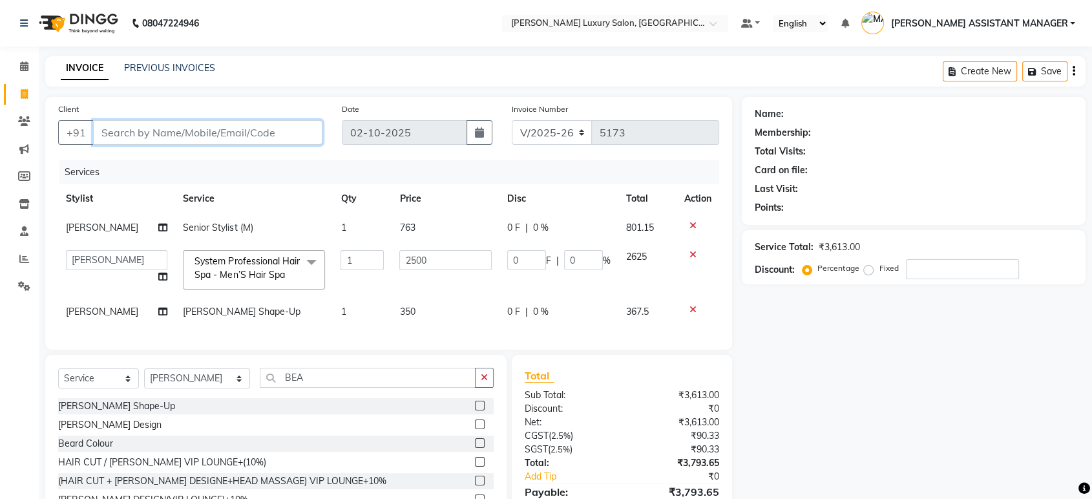
type input "0"
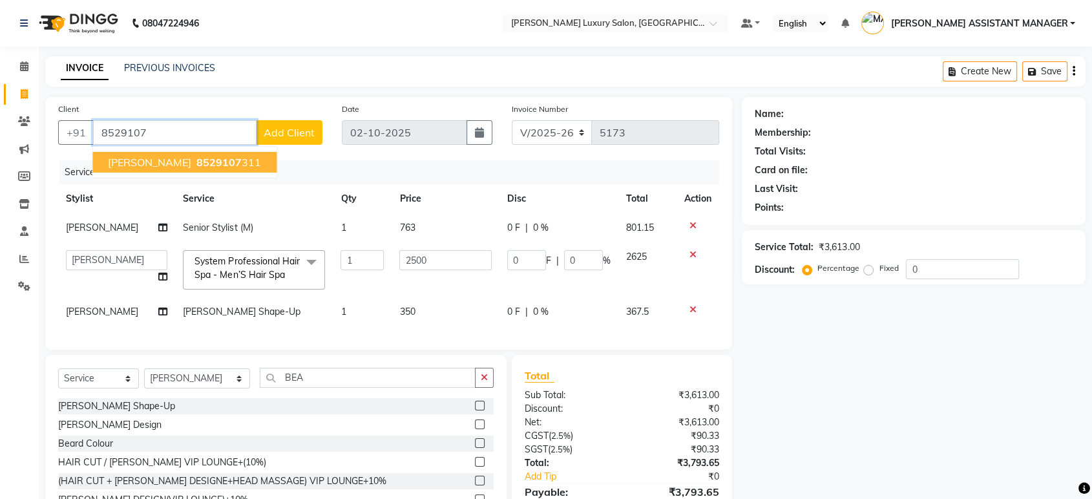
click at [181, 160] on span "HARSH AGARWAL" at bounding box center [149, 162] width 83 height 13
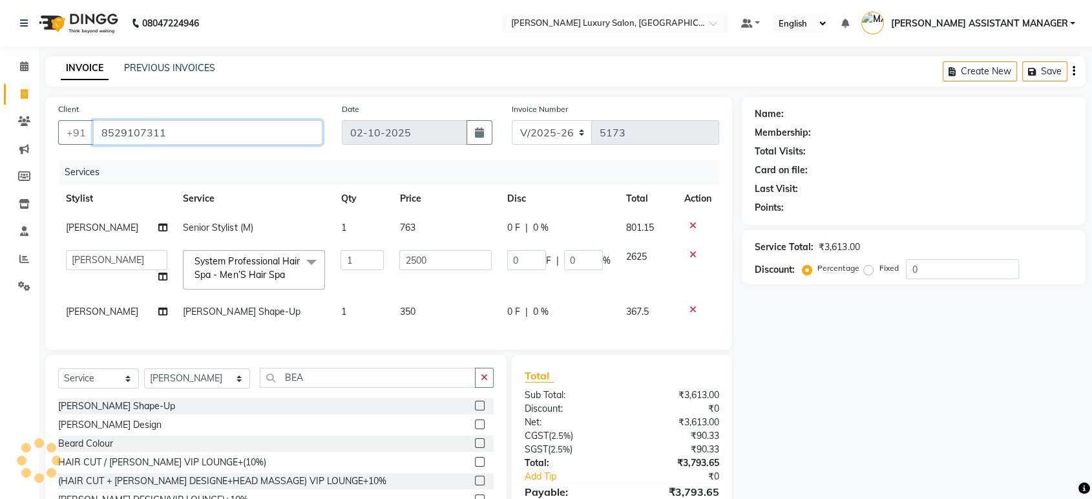
type input "8529107311"
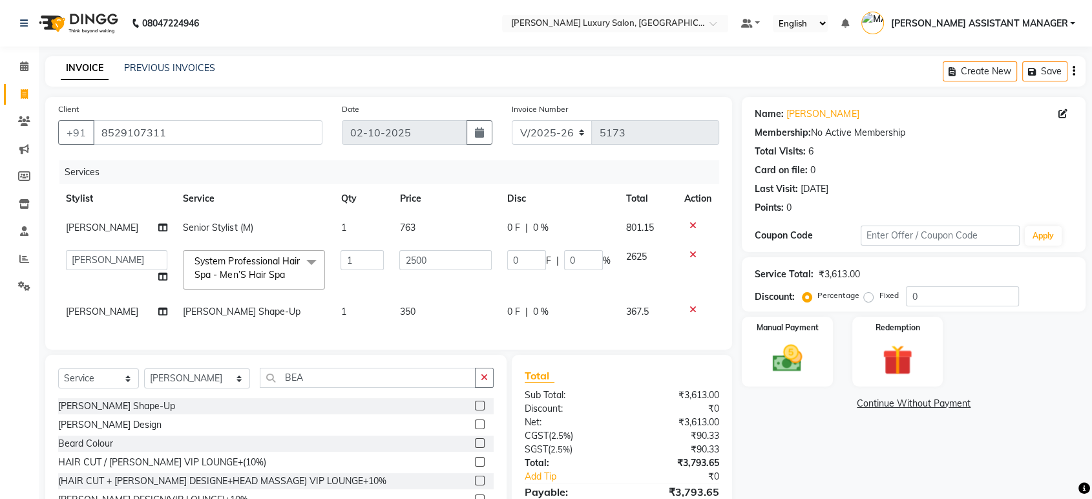
click at [360, 70] on div "INVOICE PREVIOUS INVOICES Create New Save" at bounding box center [565, 71] width 1041 height 30
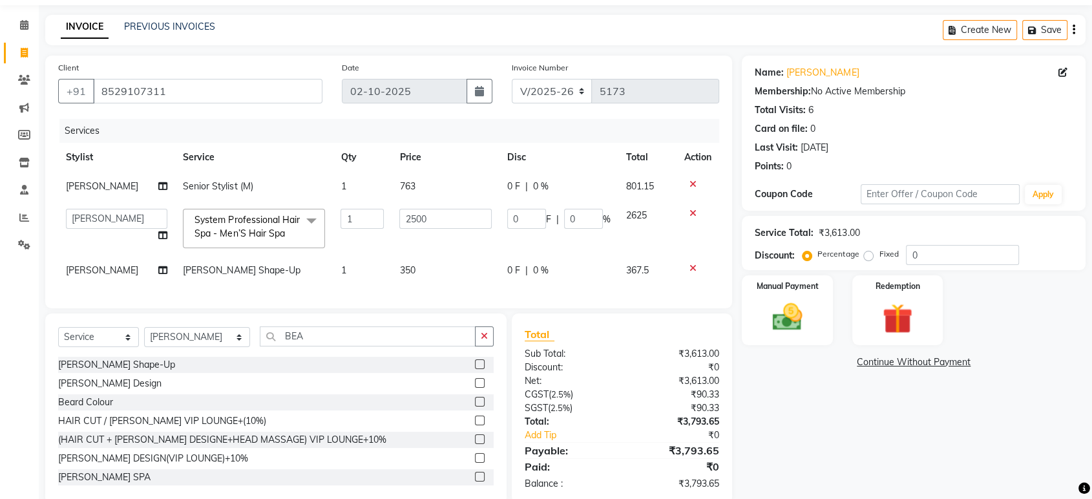
scroll to position [76, 0]
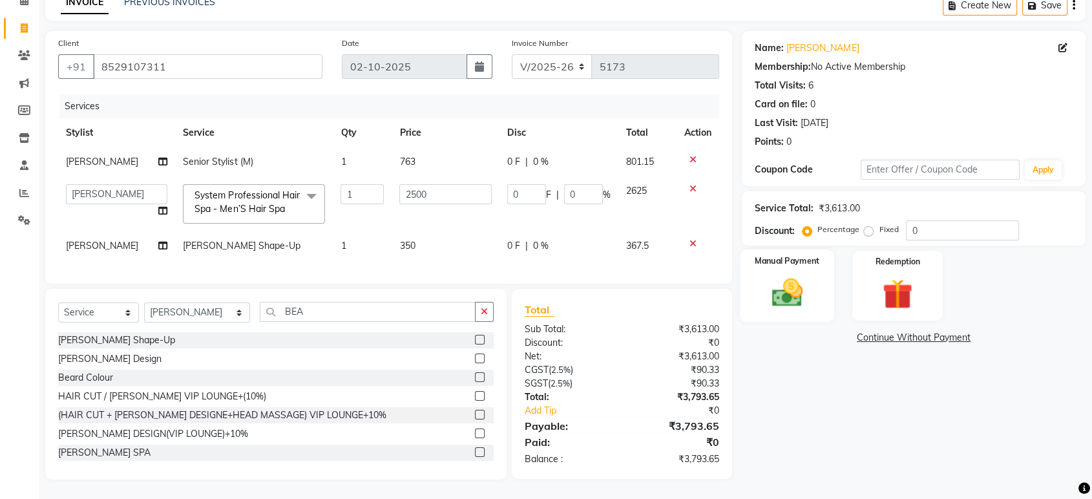
click at [820, 278] on div "Manual Payment" at bounding box center [788, 285] width 94 height 72
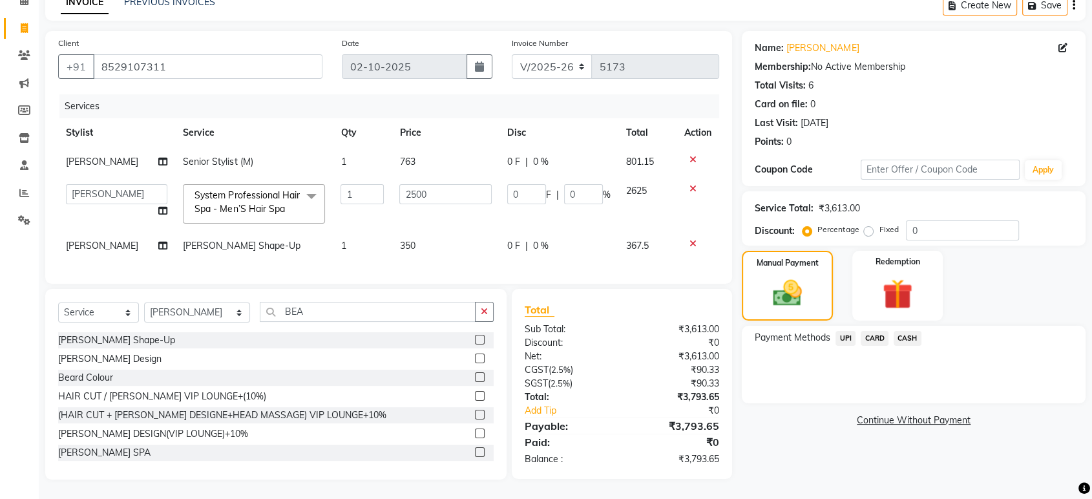
click at [869, 331] on span "CARD" at bounding box center [875, 338] width 28 height 15
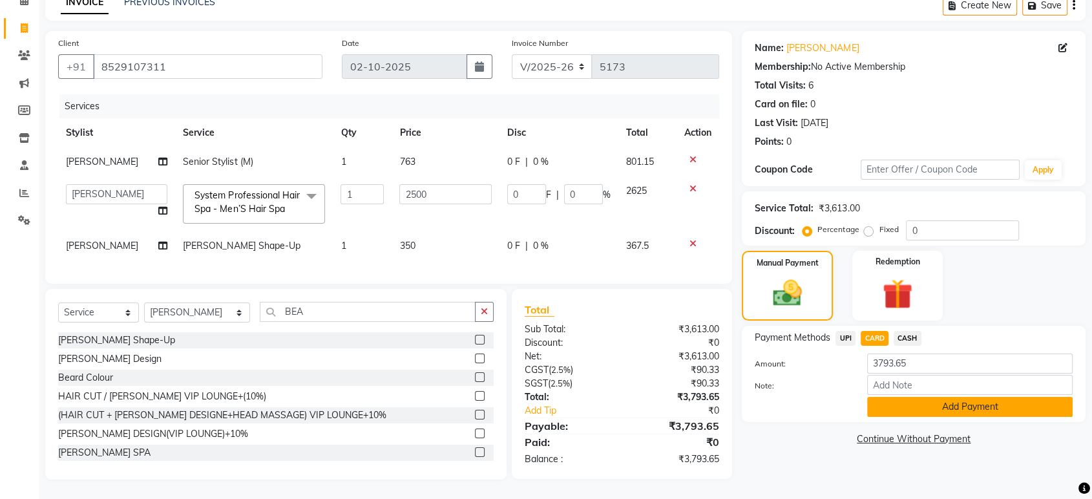
click at [898, 398] on button "Add Payment" at bounding box center [970, 407] width 206 height 20
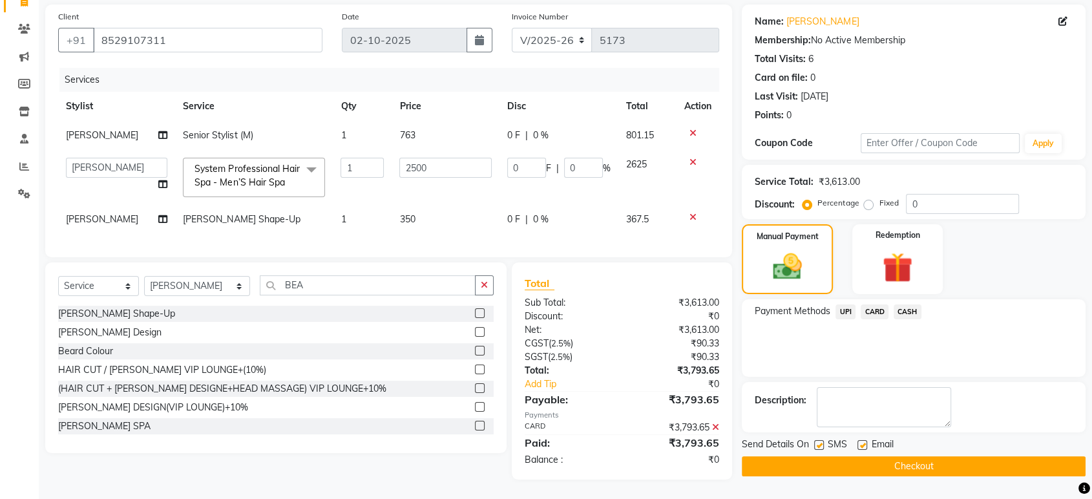
scroll to position [102, 0]
click at [874, 456] on button "Checkout" at bounding box center [914, 466] width 344 height 20
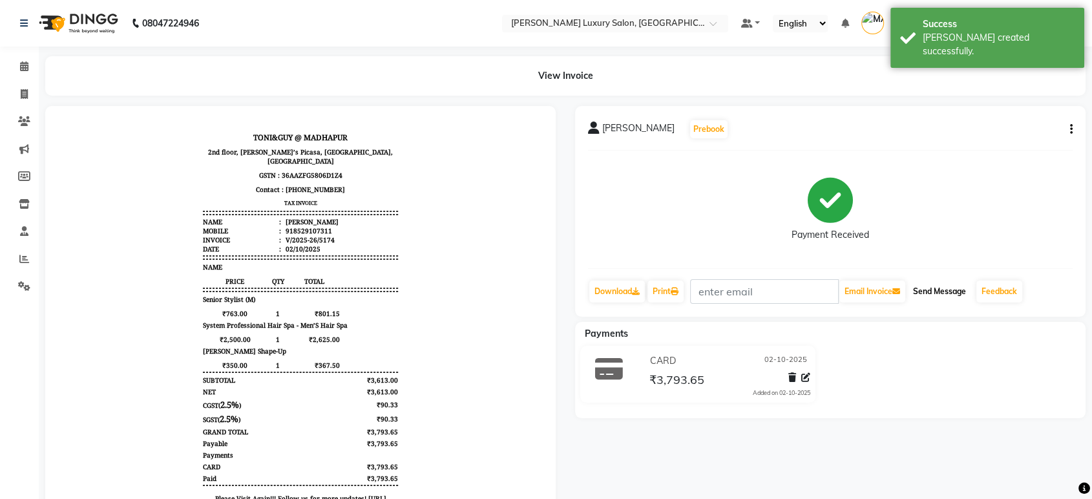
drag, startPoint x: 930, startPoint y: 286, endPoint x: 917, endPoint y: 289, distance: 13.2
click at [929, 287] on button "Send Message" at bounding box center [939, 292] width 63 height 22
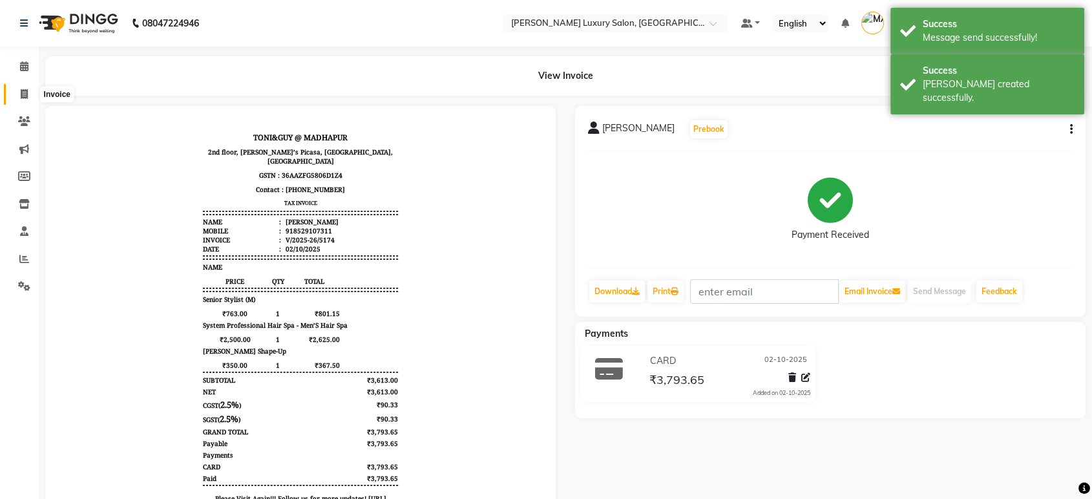
click at [21, 94] on icon at bounding box center [24, 94] width 7 height 10
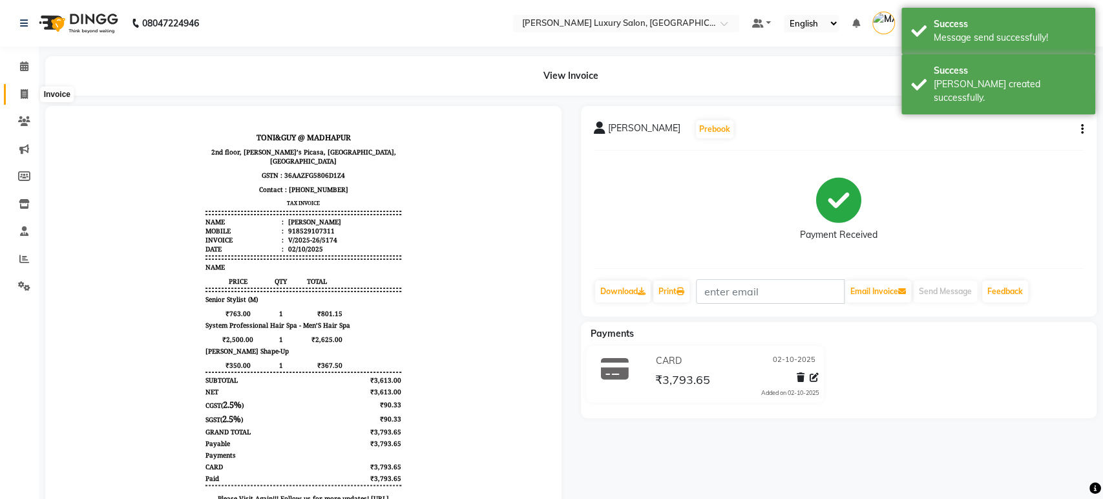
click at [21, 94] on icon at bounding box center [24, 94] width 7 height 10
select select "service"
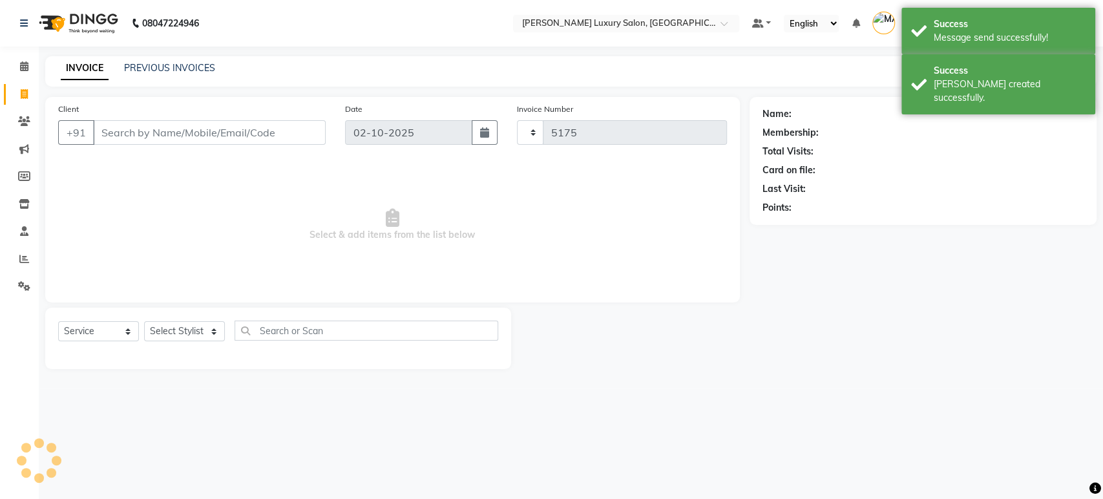
click at [21, 94] on icon at bounding box center [24, 94] width 7 height 10
select select "service"
type input "5175"
select select "4712"
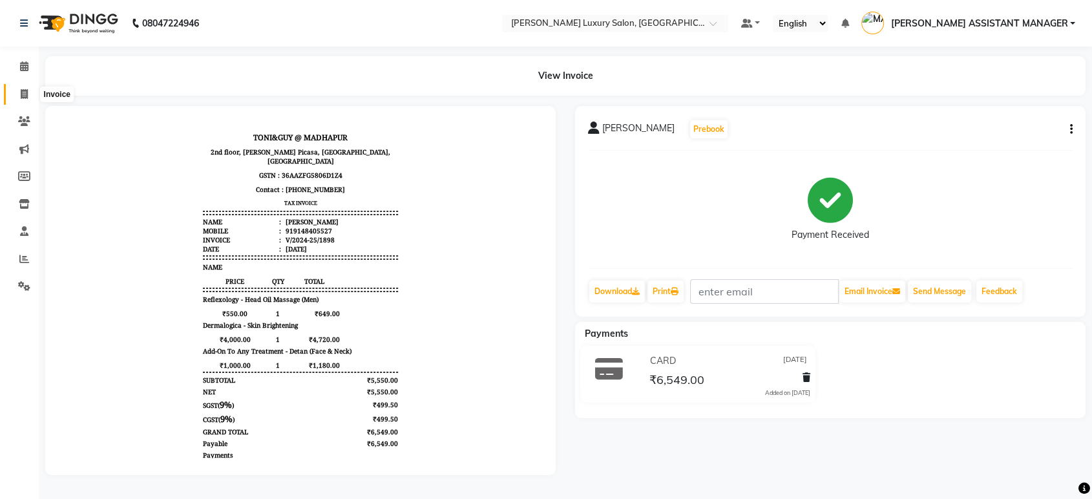
click at [19, 94] on span at bounding box center [24, 94] width 23 height 15
select select "service"
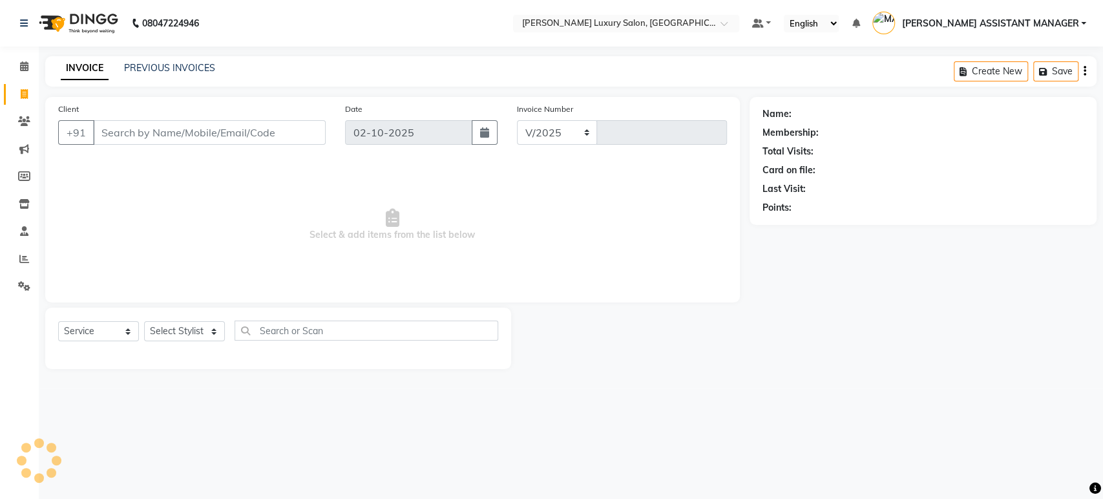
select select "4712"
type input "5173"
click at [193, 323] on select "Select Stylist" at bounding box center [184, 331] width 81 height 20
select select "82526"
click at [144, 321] on select "Select Stylist ABHI ADIL ADITI ADITYA AFREEN AHON AHSAN ALI ALIYA ANKITH ARAVIN…" at bounding box center [197, 331] width 107 height 20
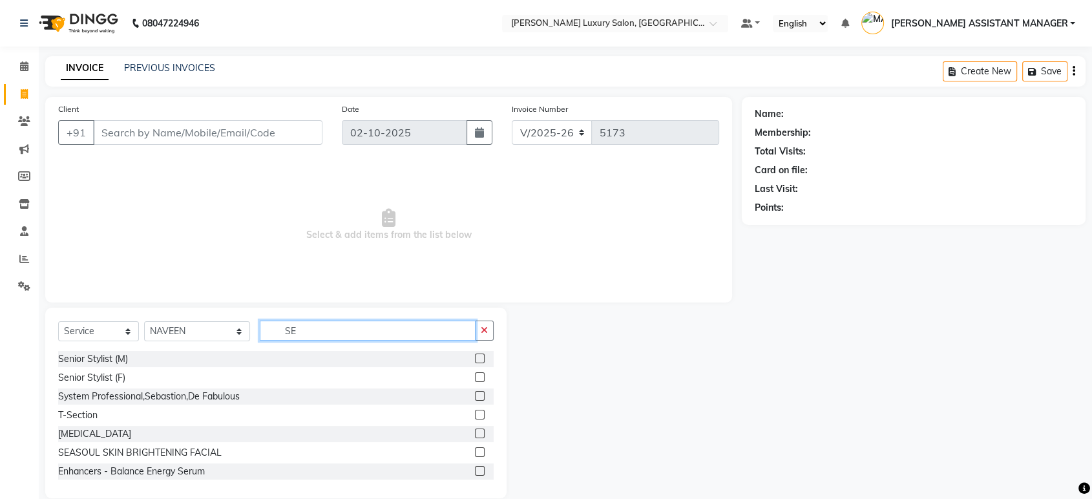
type input "SE"
drag, startPoint x: 471, startPoint y: 356, endPoint x: 403, endPoint y: 345, distance: 68.1
click at [475, 356] on label at bounding box center [480, 359] width 10 height 10
click at [475, 356] on input "checkbox" at bounding box center [479, 359] width 8 height 8
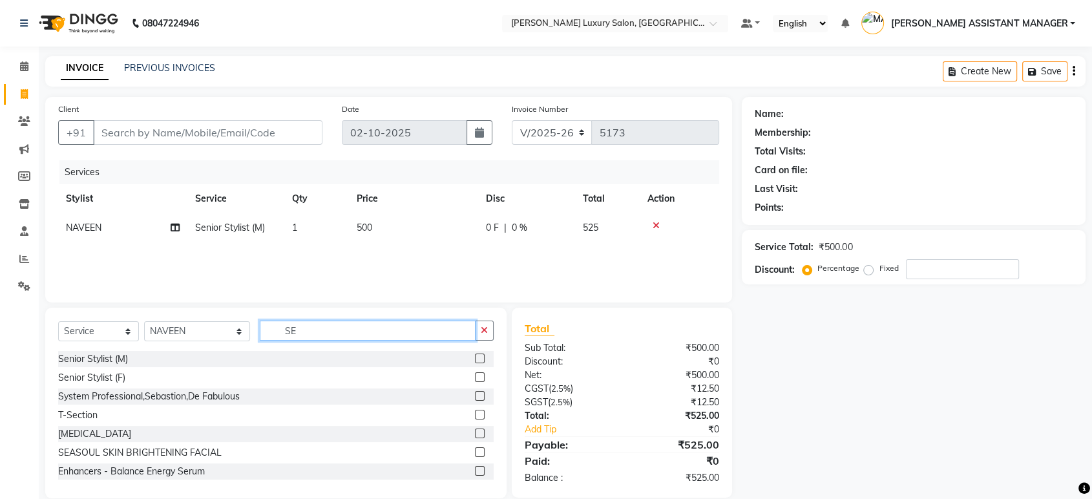
checkbox input "false"
drag, startPoint x: 283, startPoint y: 332, endPoint x: 101, endPoint y: 349, distance: 182.5
click at [101, 349] on div "Select Service Product Membership Package Voucher Prepaid Gift Card Select Styl…" at bounding box center [276, 336] width 436 height 30
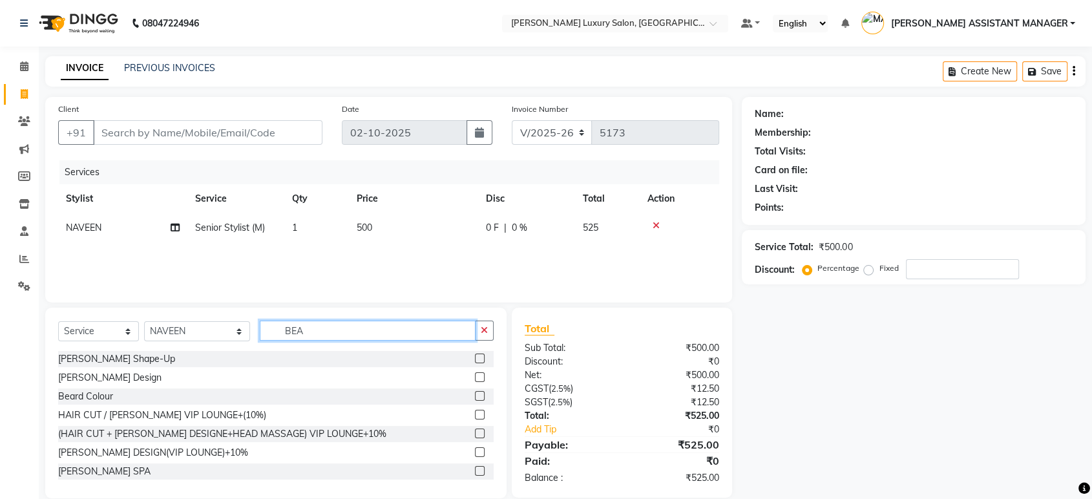
type input "BEA"
click at [475, 357] on label at bounding box center [480, 359] width 10 height 10
click at [475, 357] on input "checkbox" at bounding box center [479, 359] width 8 height 8
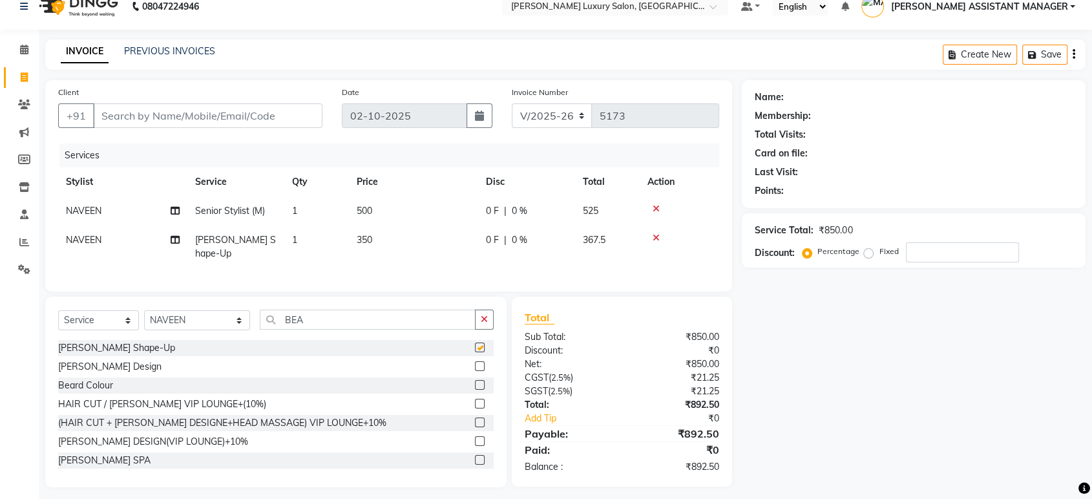
checkbox input "false"
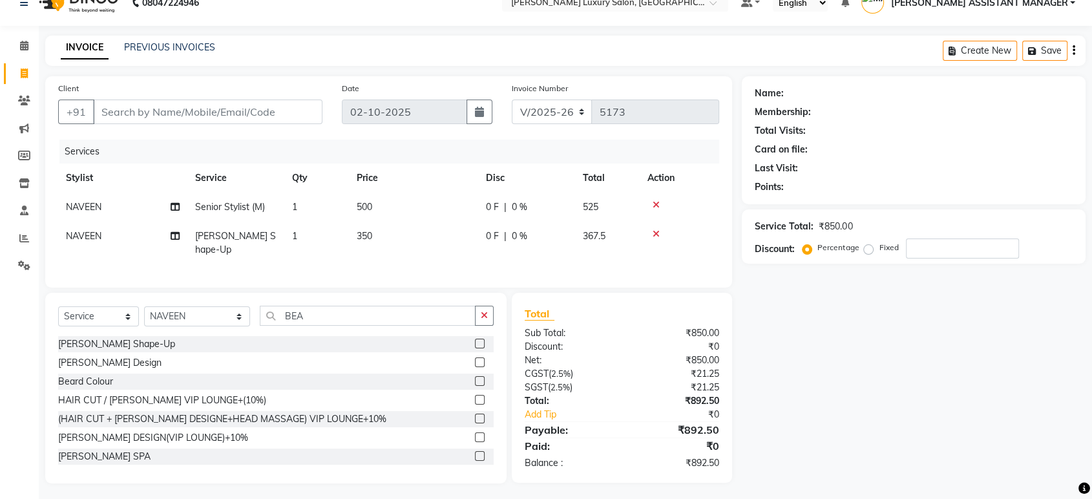
click at [791, 315] on div "Name: Membership: Total Visits: Card on file: Last Visit: Points: Service Total…" at bounding box center [919, 279] width 354 height 407
click at [786, 356] on div "Name: Membership: Total Visits: Card on file: Last Visit: Points: Service Total…" at bounding box center [919, 279] width 354 height 407
click at [240, 112] on input "Client" at bounding box center [207, 112] width 229 height 25
click at [202, 109] on input "Client" at bounding box center [207, 112] width 229 height 25
type input "7"
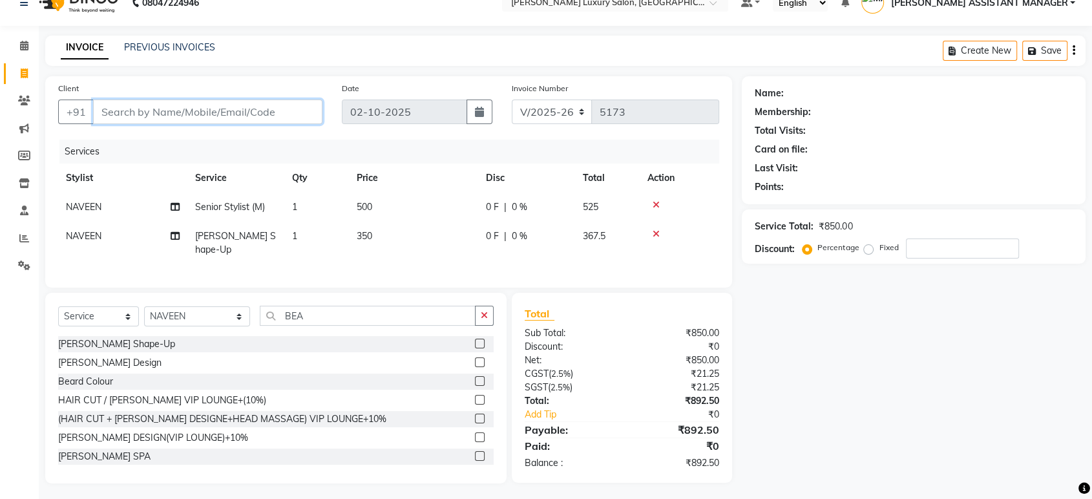
type input "0"
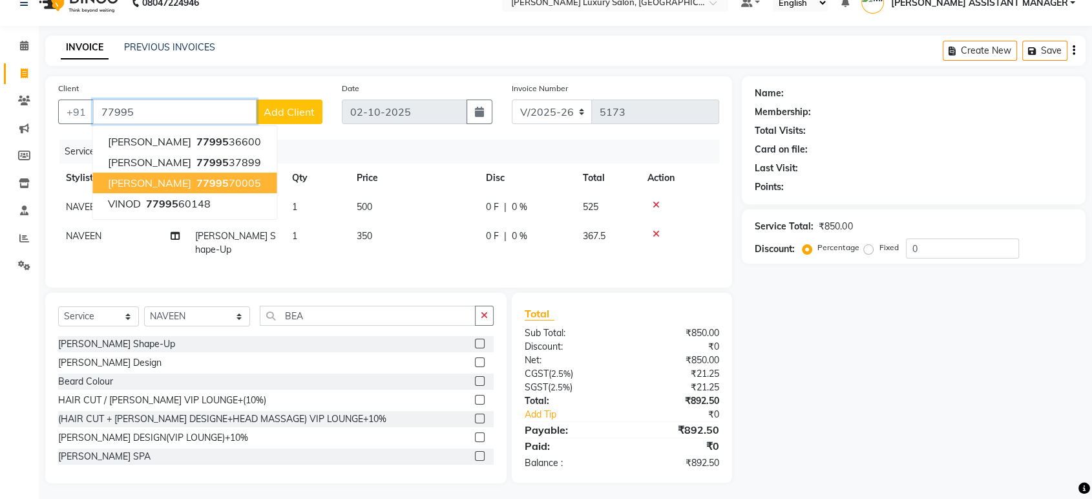
click at [206, 176] on ngb-highlight "77995 70005" at bounding box center [227, 182] width 67 height 13
type input "7799570005"
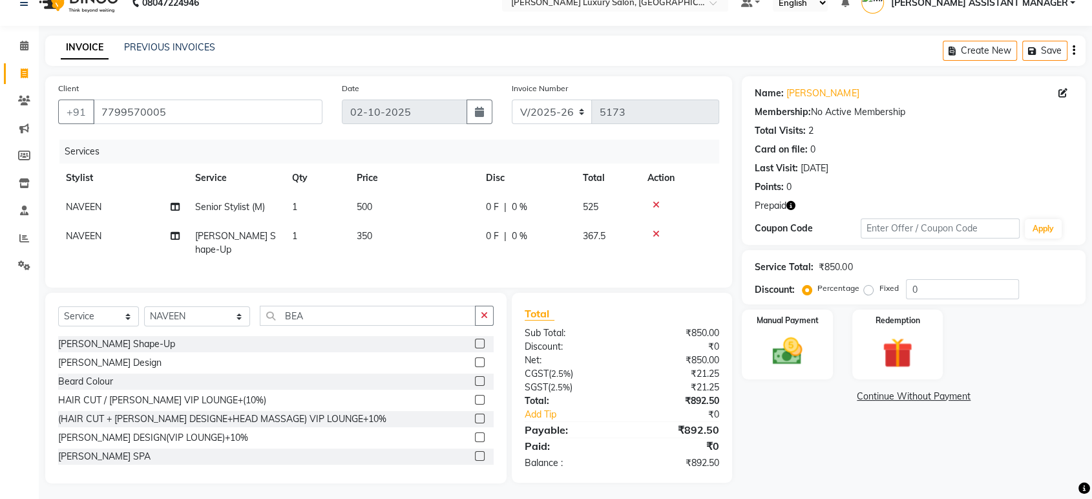
click at [791, 199] on button "button" at bounding box center [791, 206] width 9 height 14
click at [800, 93] on link "Sidharth" at bounding box center [823, 94] width 72 height 14
click at [800, 97] on link "Sidharth" at bounding box center [823, 94] width 72 height 14
click at [392, 203] on td "500" at bounding box center [413, 207] width 129 height 29
select select "82526"
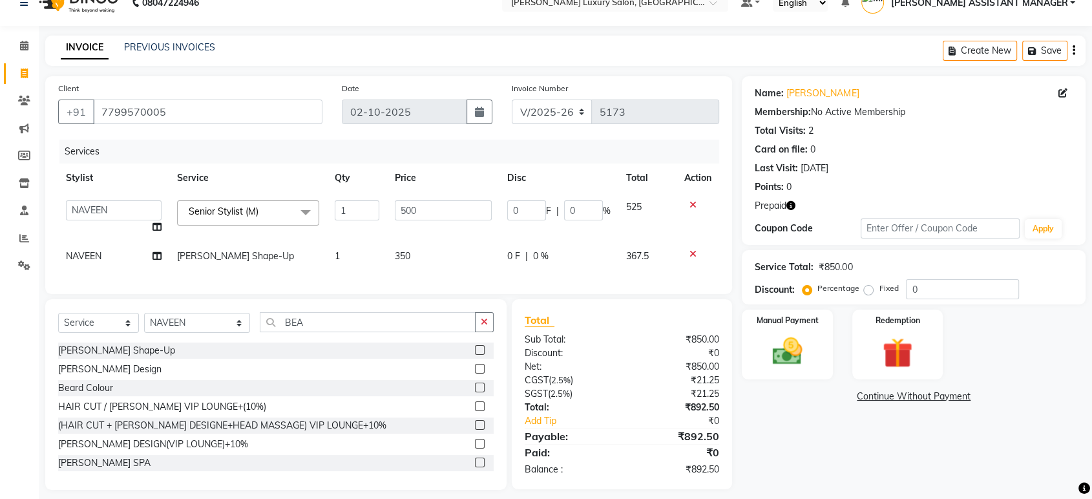
drag, startPoint x: 432, startPoint y: 196, endPoint x: 445, endPoint y: 211, distance: 19.2
click at [432, 196] on td "500" at bounding box center [443, 217] width 112 height 49
click at [446, 212] on input "500" at bounding box center [443, 210] width 96 height 20
type input "5"
type input "763"
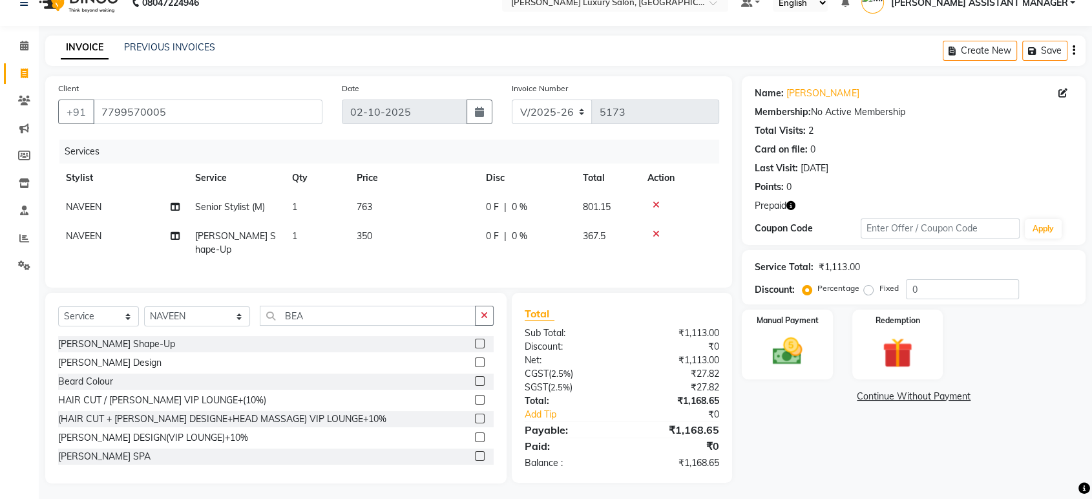
click at [579, 165] on tr "Stylist Service Qty Price Disc Total Action" at bounding box center [388, 178] width 661 height 29
click at [181, 315] on select "Select Stylist ABHI ADIL ADITI ADITYA AFREEN AHON AHSAN ALI ALIYA ANKITH ARAVIN…" at bounding box center [197, 316] width 106 height 20
select select "38537"
click at [144, 306] on select "Select Stylist ABHI ADIL ADITI ADITYA AFREEN AHON AHSAN ALI ALIYA ANKITH ARAVIN…" at bounding box center [197, 316] width 106 height 20
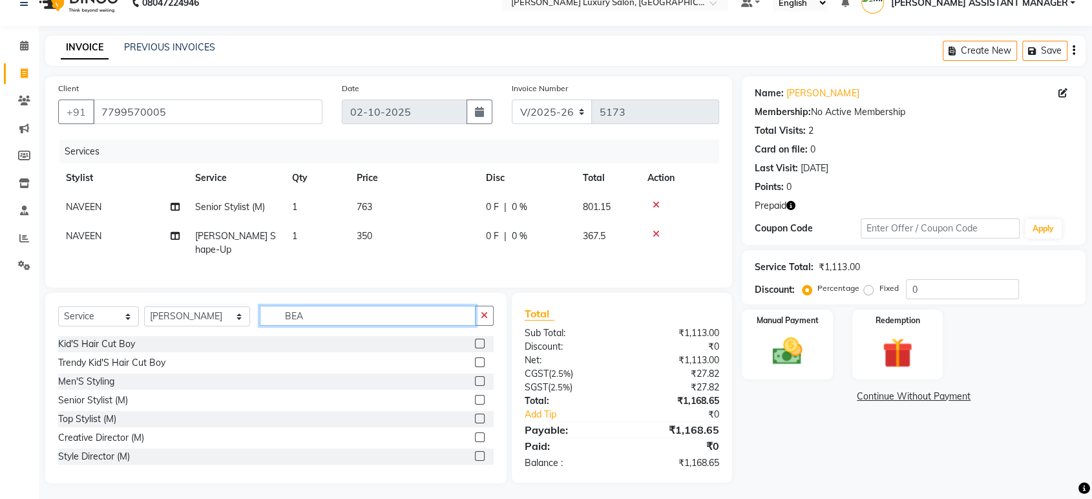
drag, startPoint x: 324, startPoint y: 309, endPoint x: 233, endPoint y: 310, distance: 90.5
click at [233, 310] on div "Select Service Product Membership Package Voucher Prepaid Gift Card Select Styl…" at bounding box center [276, 321] width 436 height 30
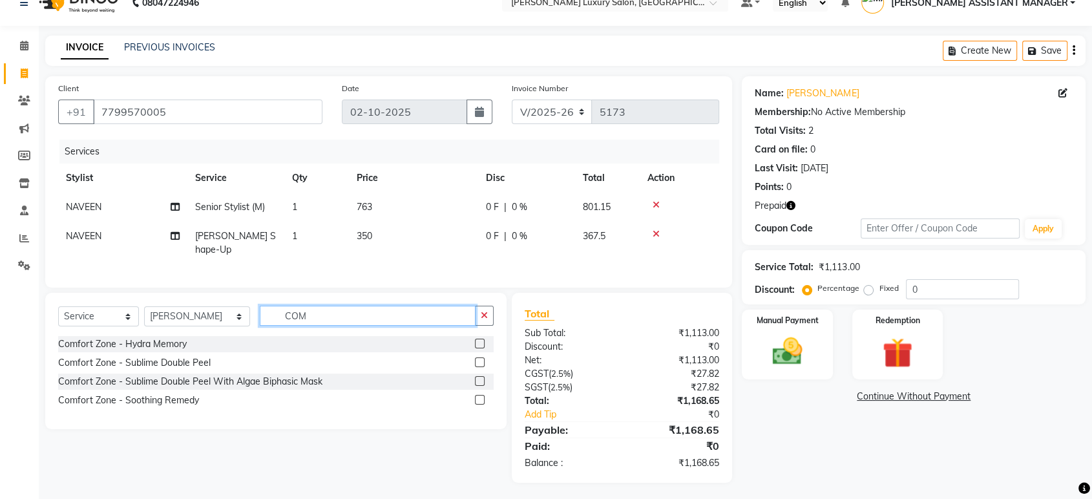
type input "COM"
click at [480, 359] on label at bounding box center [480, 362] width 10 height 10
click at [480, 359] on input "checkbox" at bounding box center [479, 363] width 8 height 8
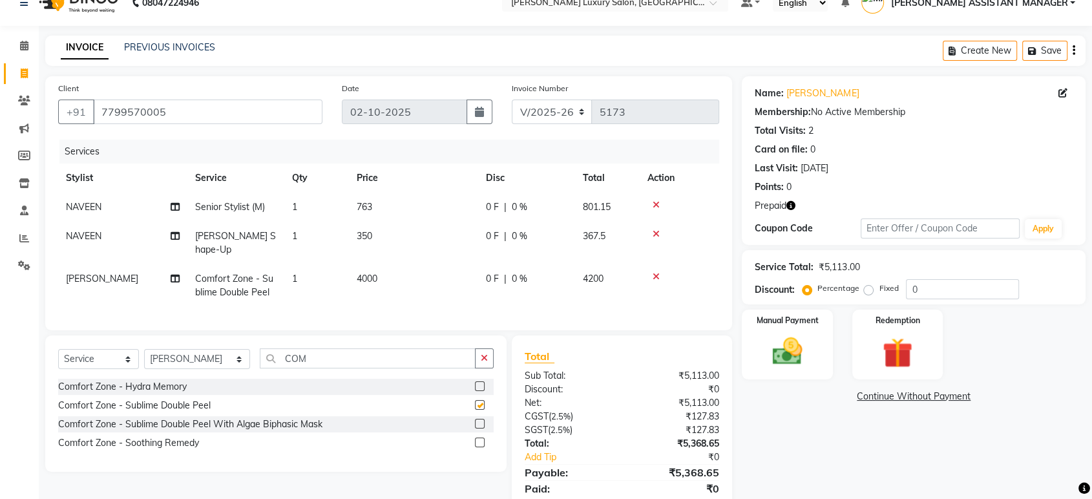
checkbox input "false"
drag, startPoint x: 308, startPoint y: 355, endPoint x: 181, endPoint y: 365, distance: 127.1
click at [184, 366] on div "Select Service Product Membership Package Voucher Prepaid Gift Card Select Styl…" at bounding box center [276, 363] width 436 height 30
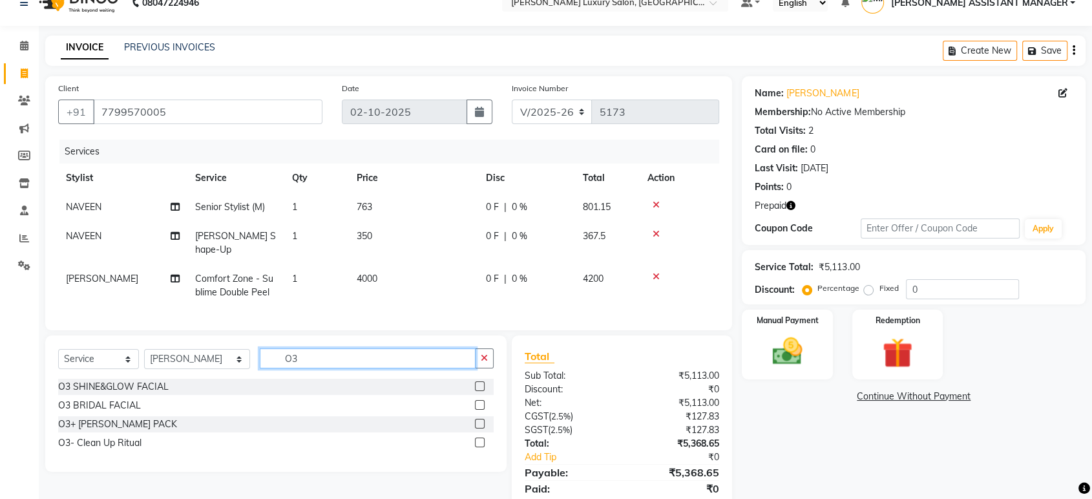
type input "O3"
click at [480, 421] on label at bounding box center [480, 424] width 10 height 10
click at [480, 421] on input "checkbox" at bounding box center [479, 424] width 8 height 8
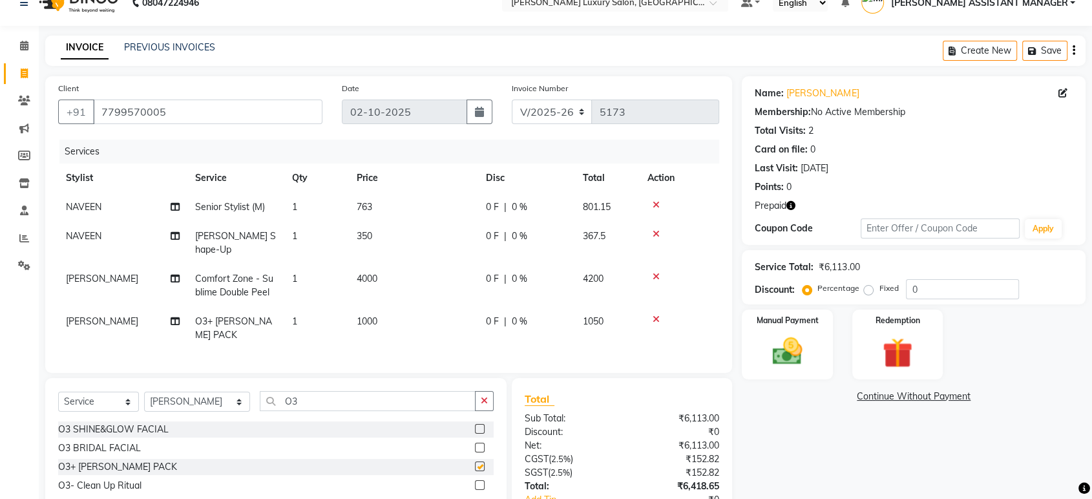
checkbox input "false"
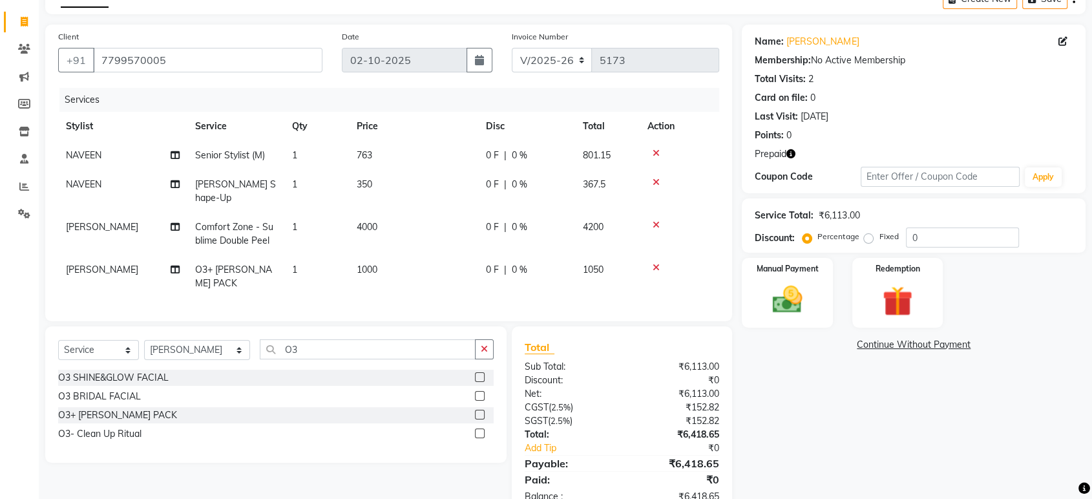
scroll to position [92, 0]
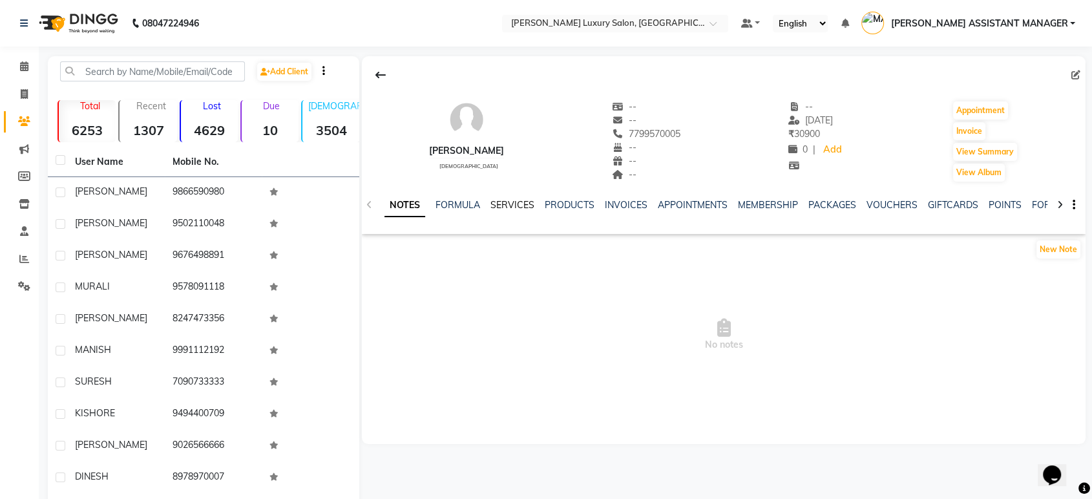
click at [512, 206] on link "SERVICES" at bounding box center [513, 205] width 44 height 12
click at [516, 209] on link "SERVICES" at bounding box center [513, 205] width 44 height 12
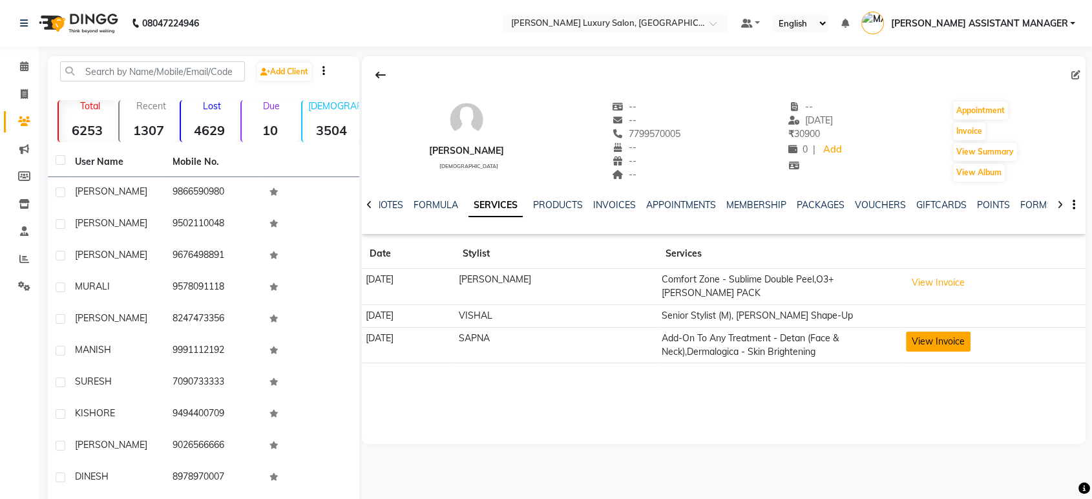
click at [935, 337] on button "View Invoice" at bounding box center [938, 342] width 65 height 20
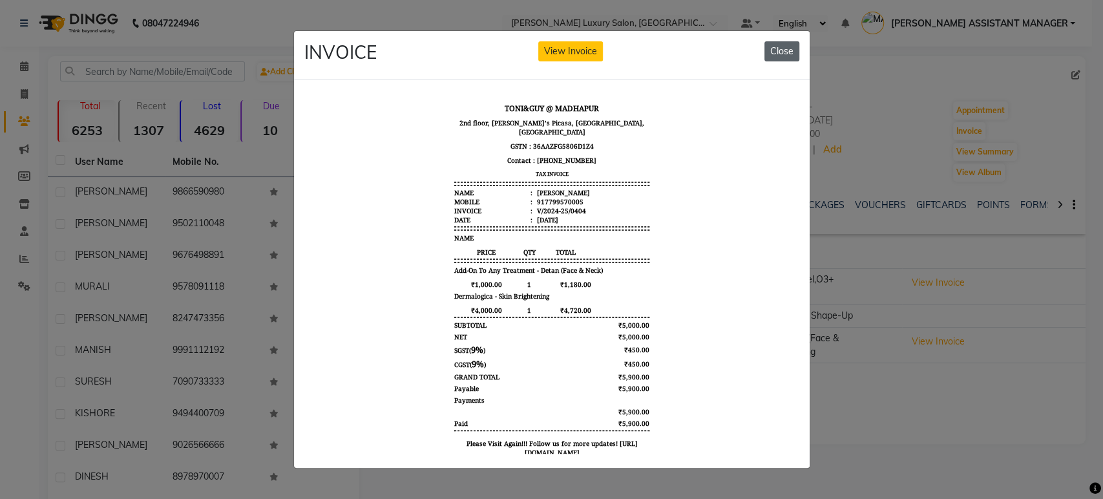
click at [786, 48] on button "Close" at bounding box center [782, 51] width 35 height 20
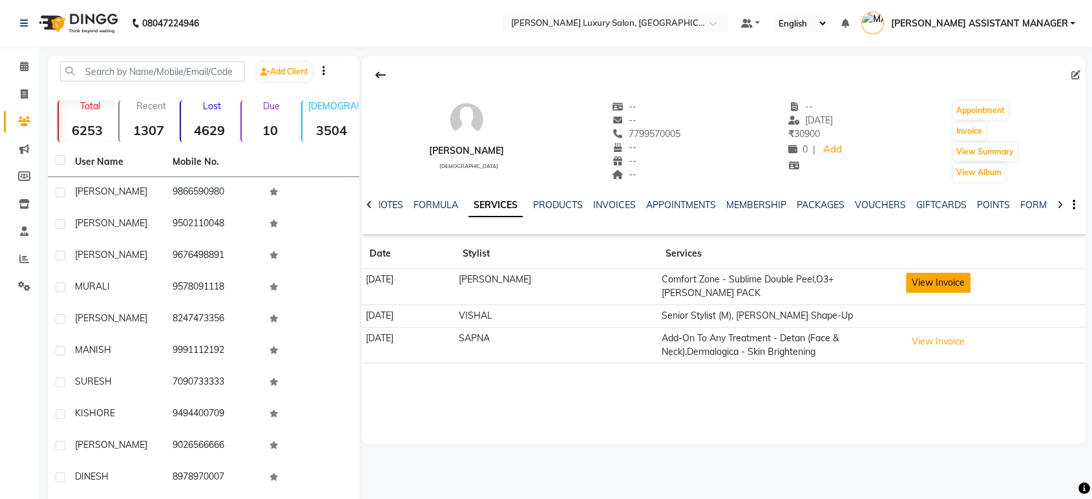
click at [931, 279] on button "View Invoice" at bounding box center [938, 283] width 65 height 20
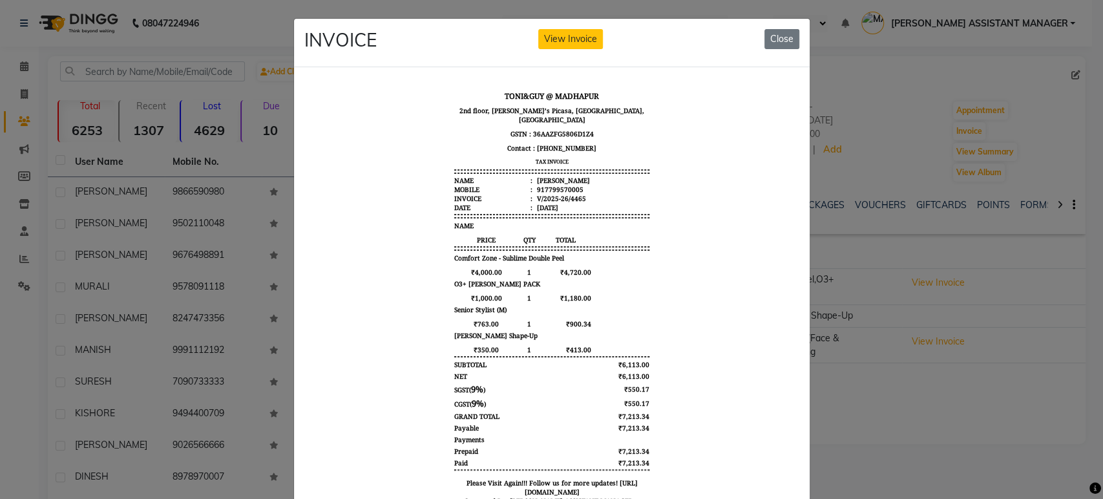
click at [902, 394] on ngb-modal-window "INVOICE View Invoice Close" at bounding box center [551, 249] width 1103 height 499
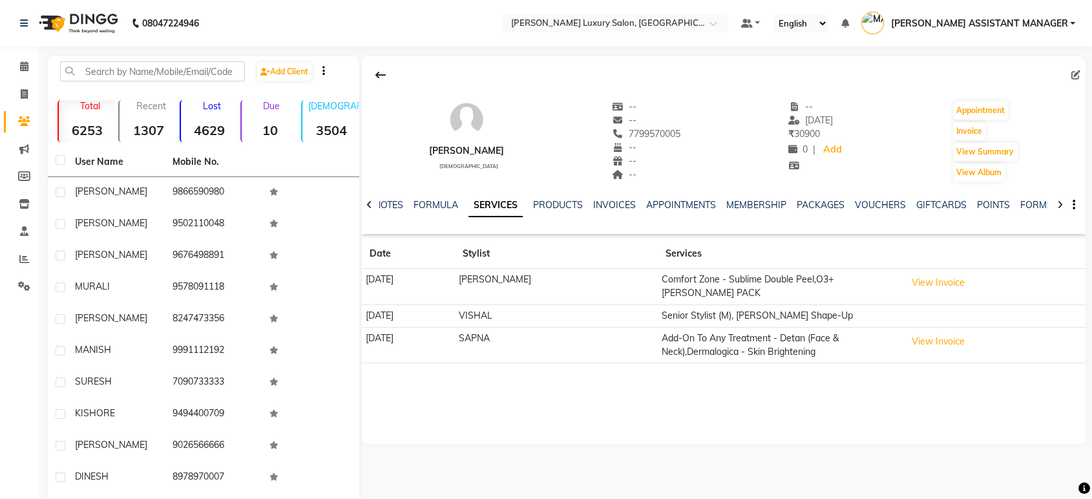
click at [936, 270] on td "View Invoice" at bounding box center [994, 287] width 184 height 36
click at [931, 282] on button "View Invoice" at bounding box center [938, 283] width 65 height 20
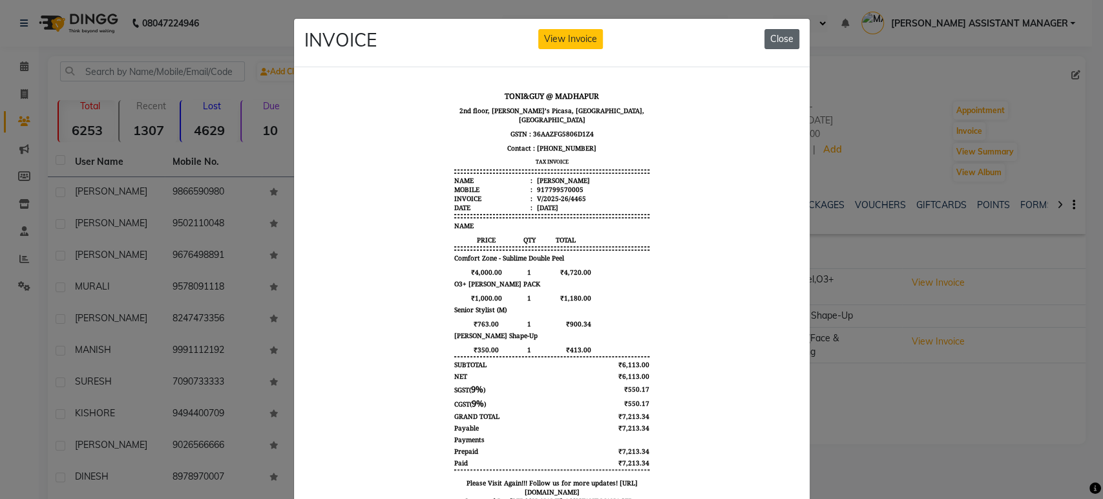
click at [782, 36] on button "Close" at bounding box center [782, 39] width 35 height 20
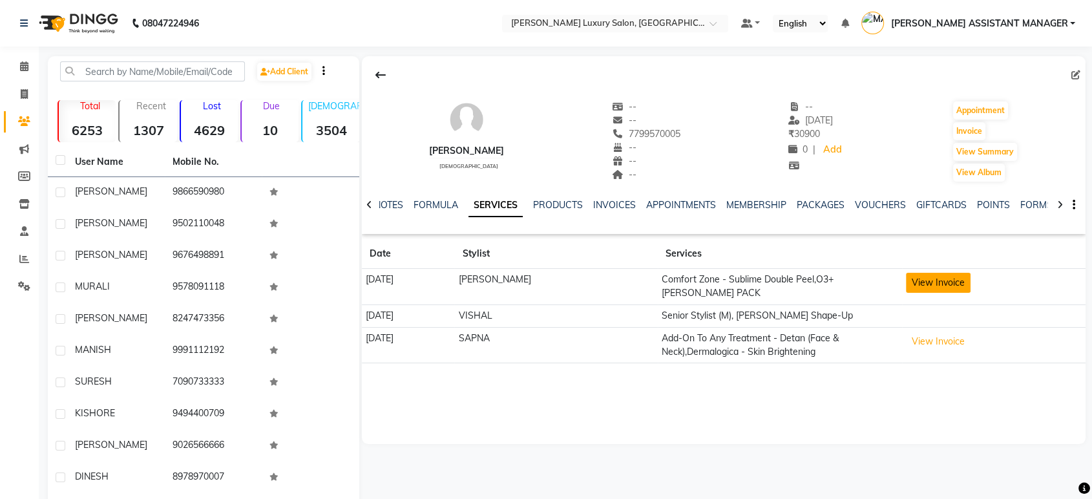
click at [940, 282] on button "View Invoice" at bounding box center [938, 283] width 65 height 20
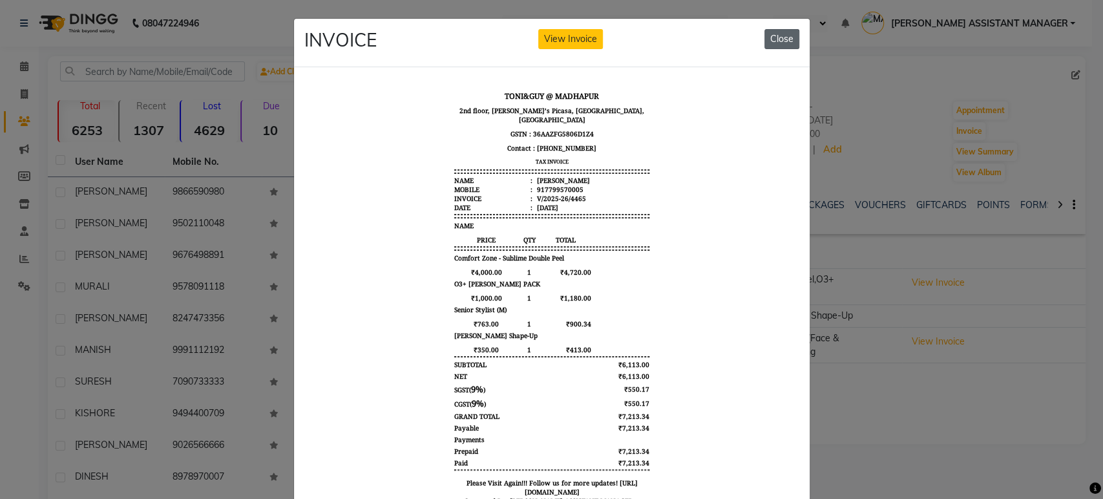
click at [777, 41] on button "Close" at bounding box center [782, 39] width 35 height 20
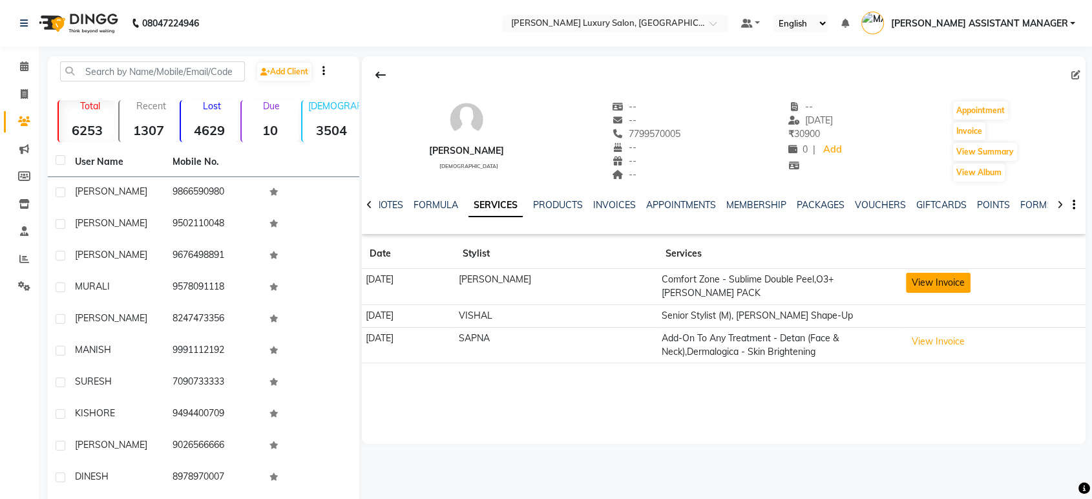
click at [931, 284] on button "View Invoice" at bounding box center [938, 283] width 65 height 20
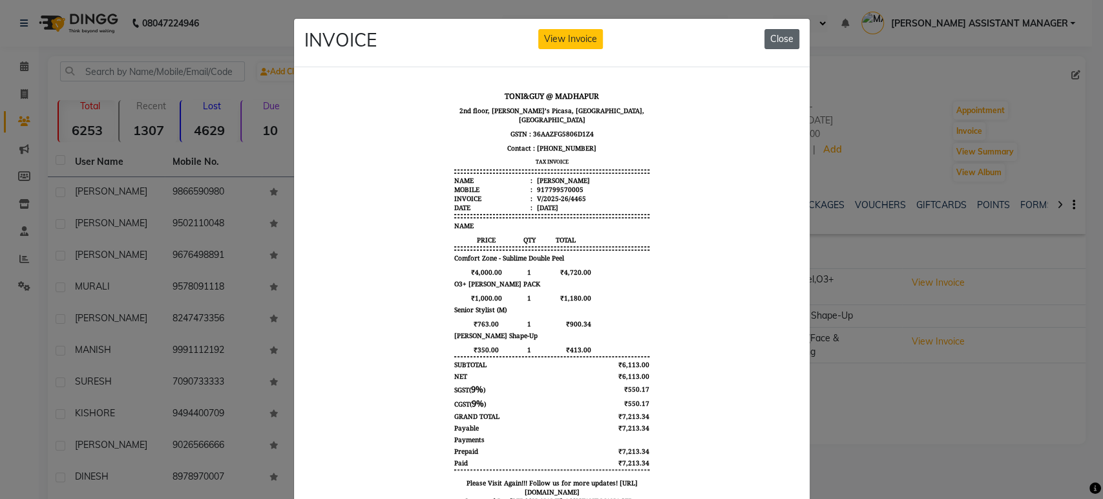
click at [778, 46] on button "Close" at bounding box center [782, 39] width 35 height 20
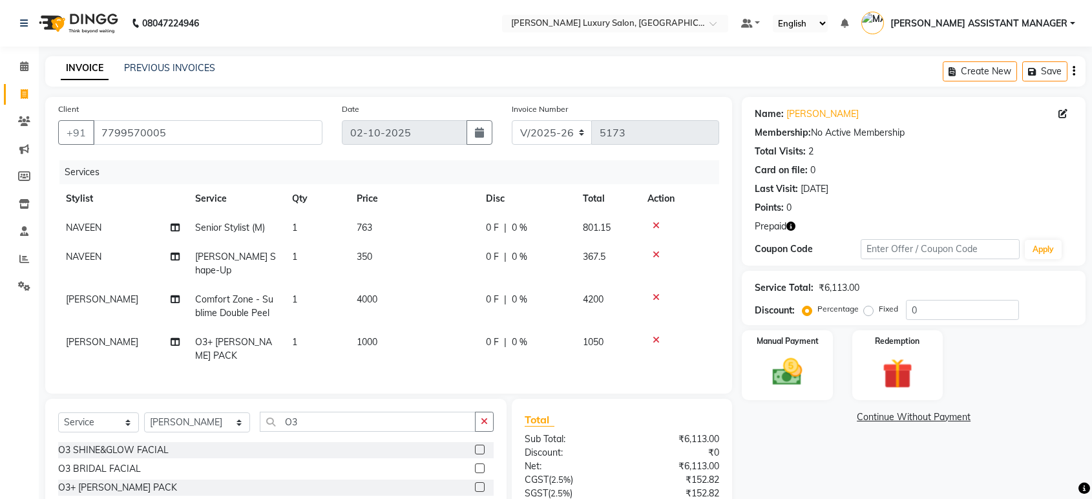
select select "4712"
select select "service"
select select "38537"
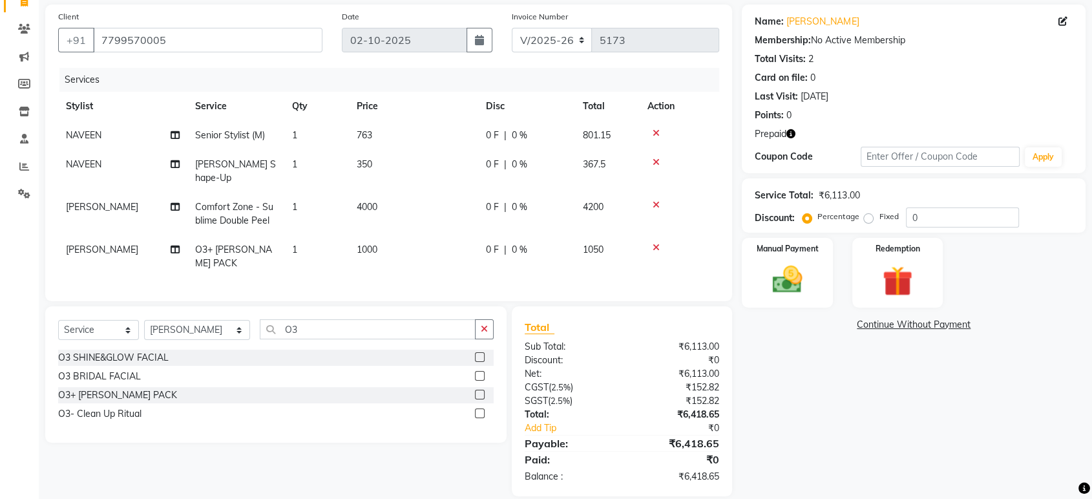
click at [809, 372] on div "Name: [PERSON_NAME] Membership: No Active Membership Total Visits: 2 Card on fi…" at bounding box center [919, 251] width 354 height 492
